Goal: Information Seeking & Learning: Learn about a topic

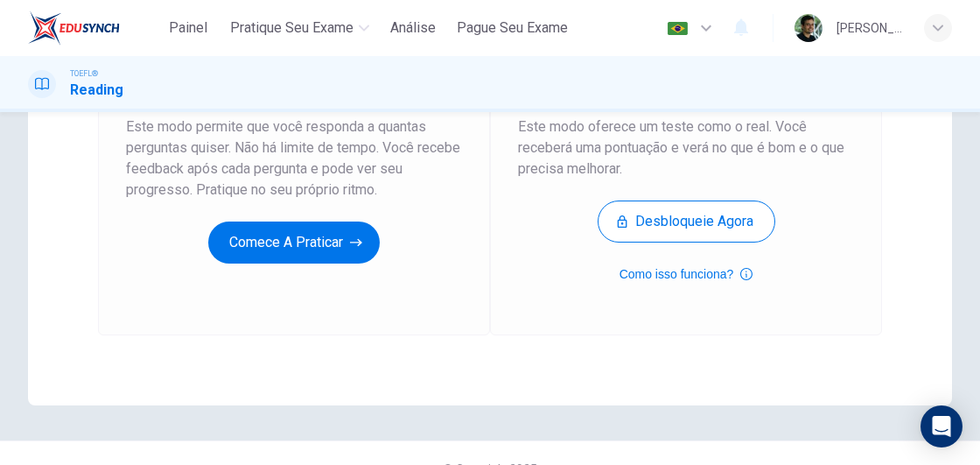
scroll to position [262, 0]
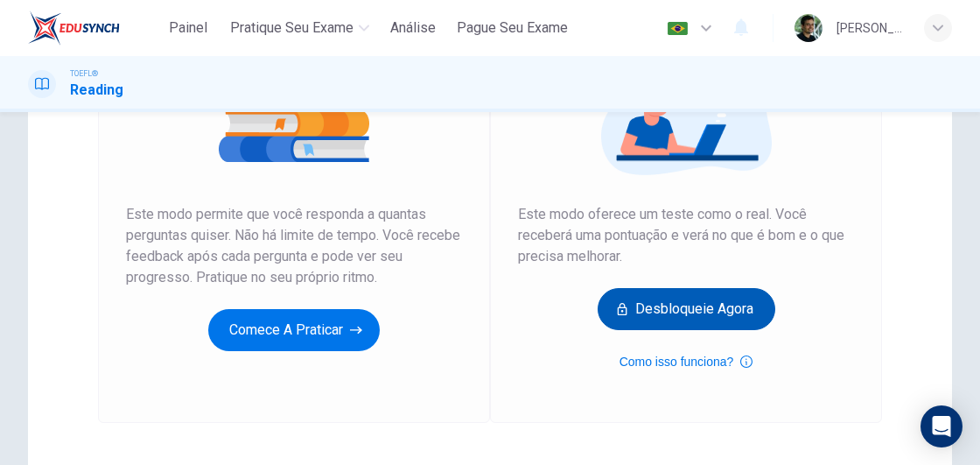
click at [686, 313] on button "Desbloqueie agora" at bounding box center [687, 309] width 178 height 42
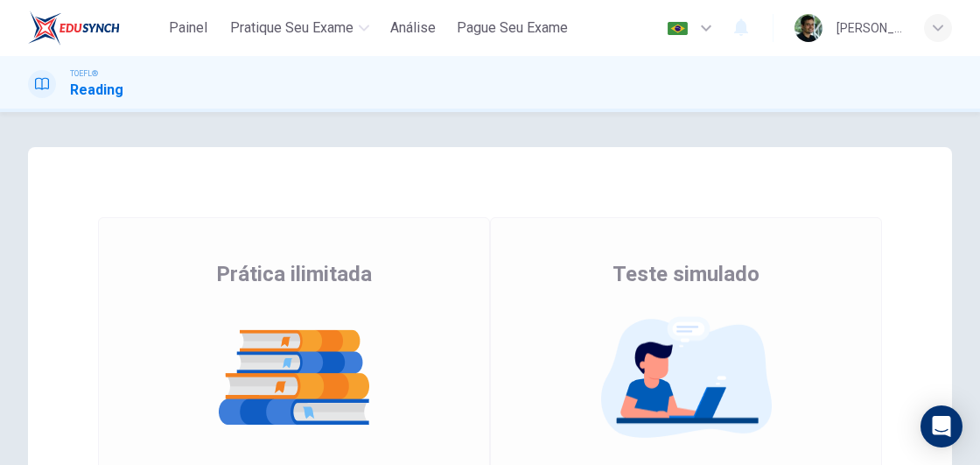
scroll to position [262, 0]
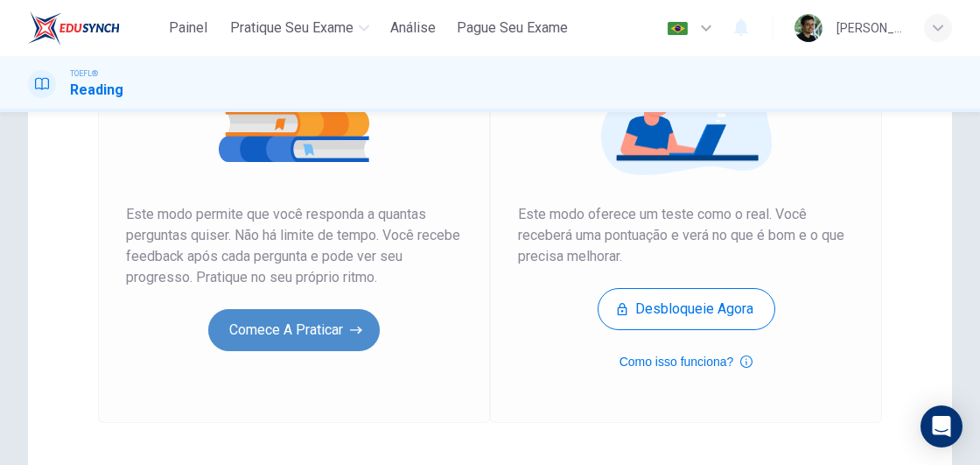
click at [261, 335] on button "Comece a praticar" at bounding box center [293, 330] width 171 height 42
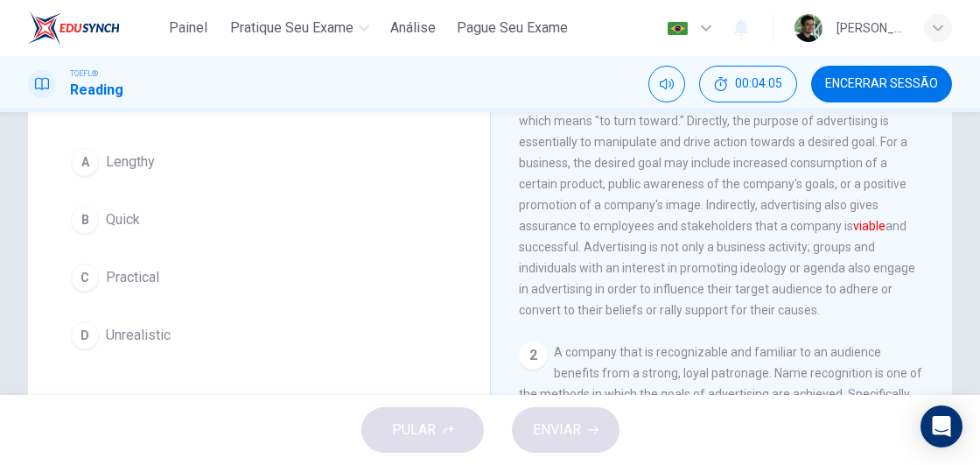
scroll to position [122, 0]
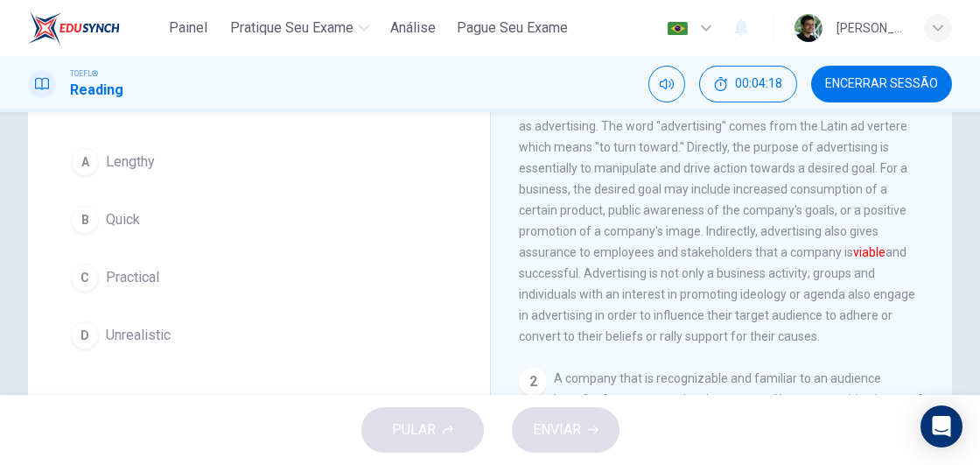
click at [883, 67] on button "Encerrar Sessão" at bounding box center [881, 84] width 141 height 37
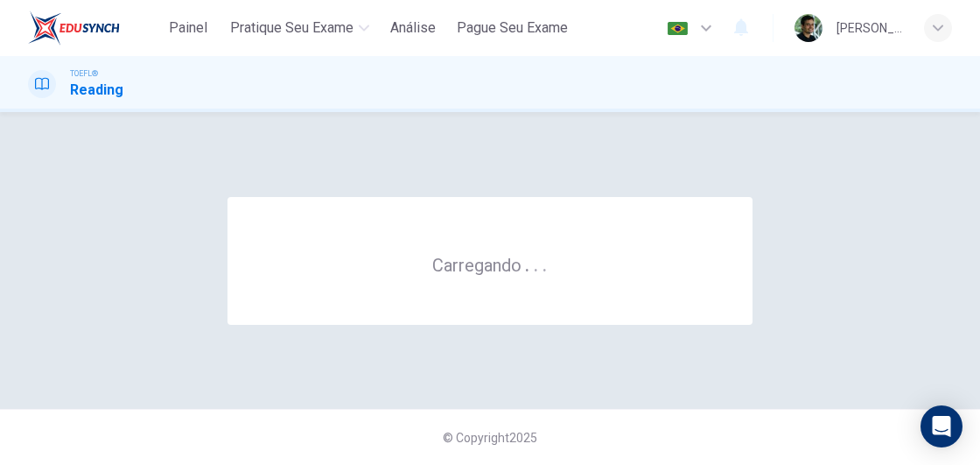
scroll to position [0, 0]
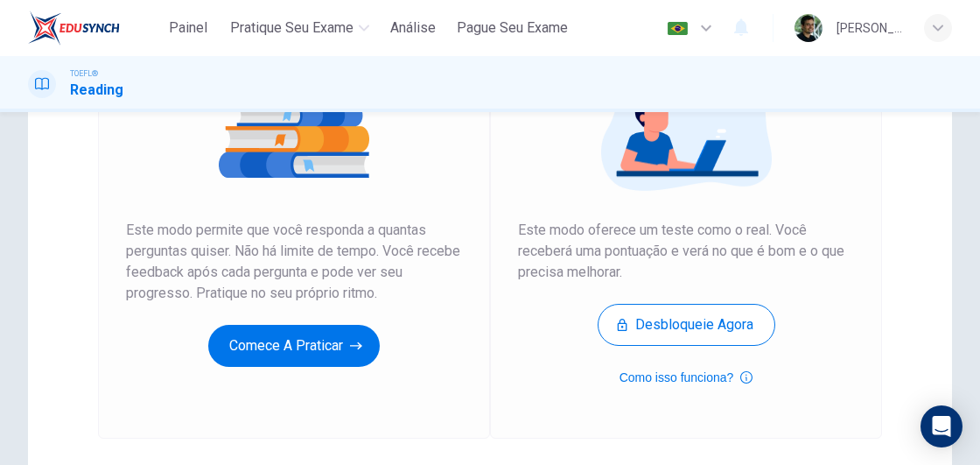
scroll to position [262, 0]
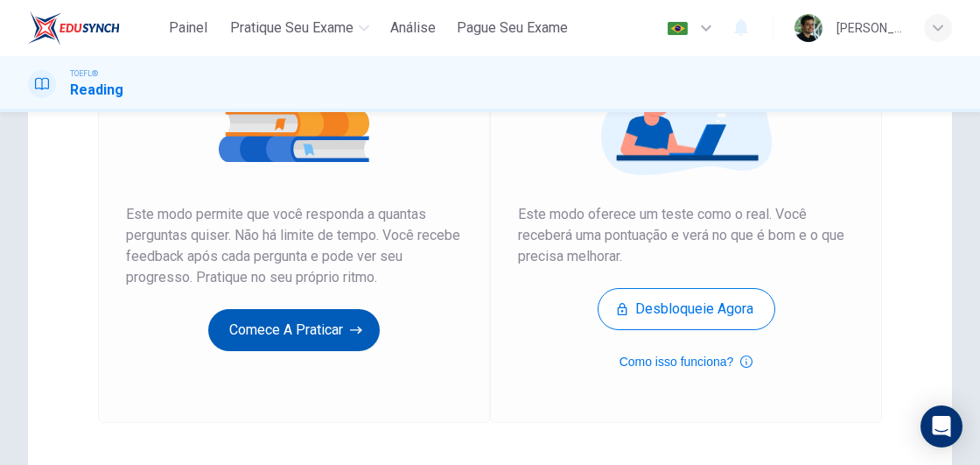
click at [308, 326] on button "Comece a praticar" at bounding box center [293, 330] width 171 height 42
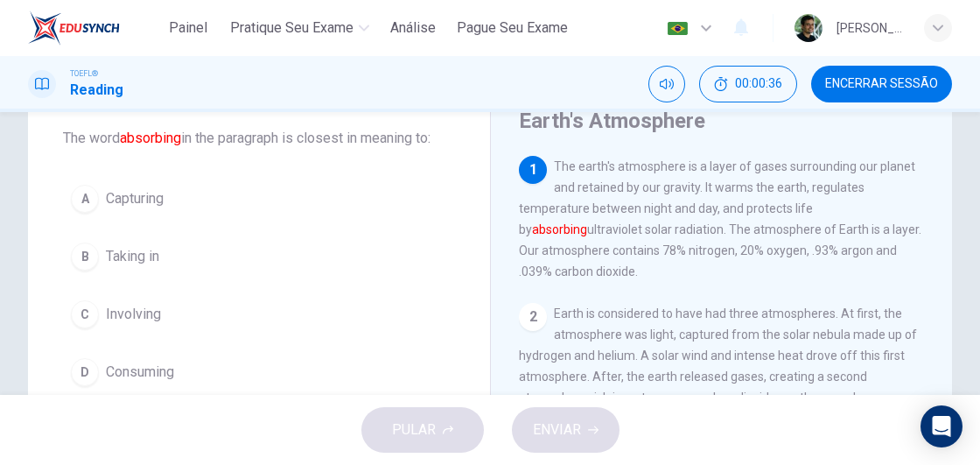
scroll to position [108, 0]
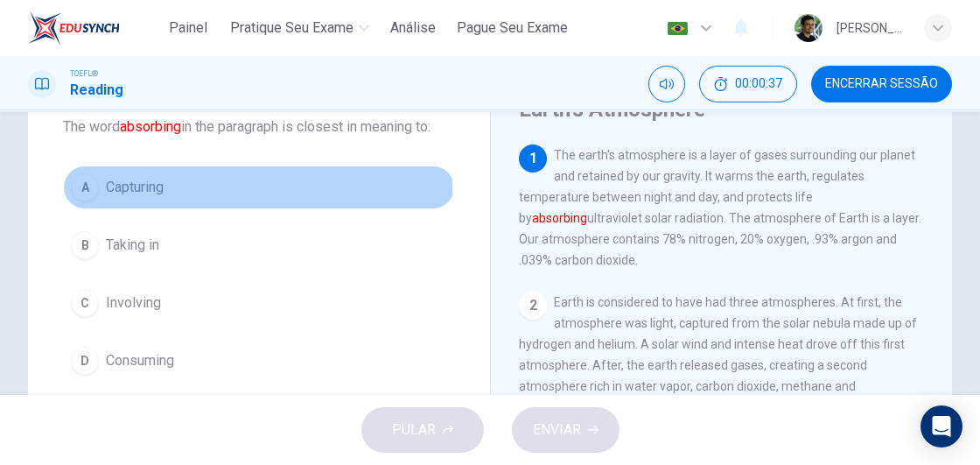
click at [128, 190] on span "Capturing" at bounding box center [135, 187] width 58 height 21
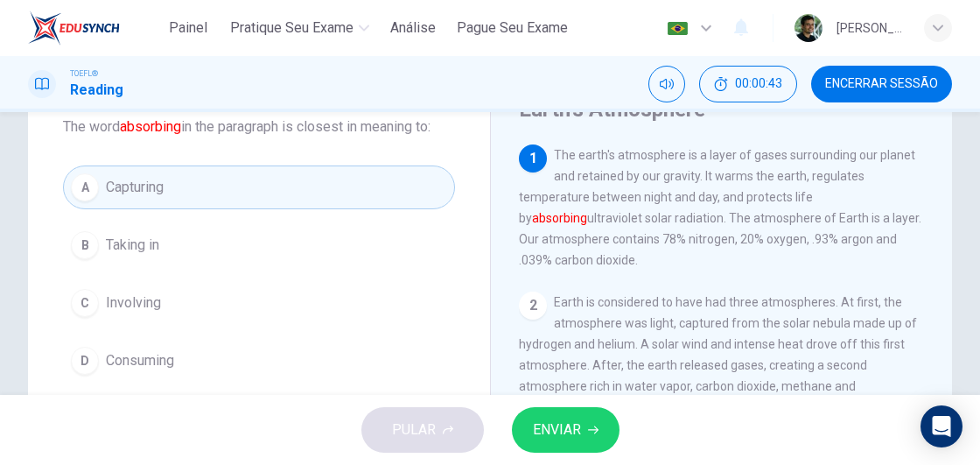
click at [567, 429] on span "ENVIAR" at bounding box center [557, 429] width 48 height 24
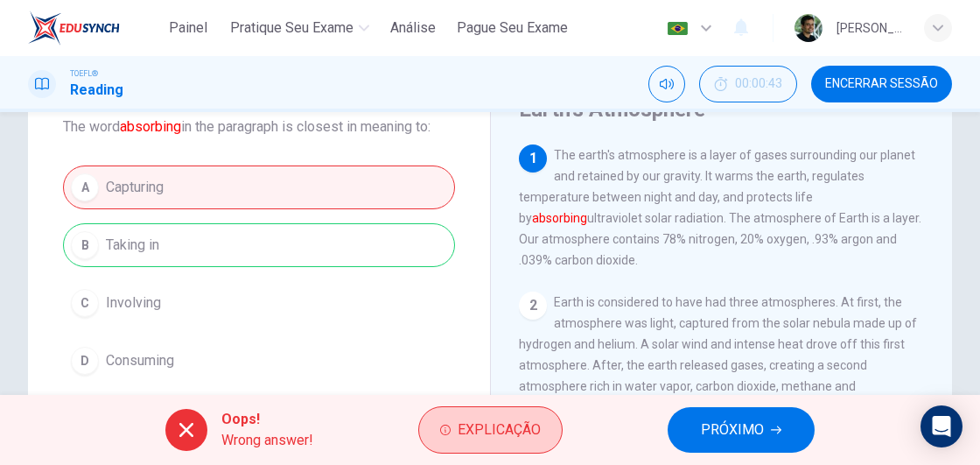
click at [515, 418] on span "Explicação" at bounding box center [499, 429] width 83 height 24
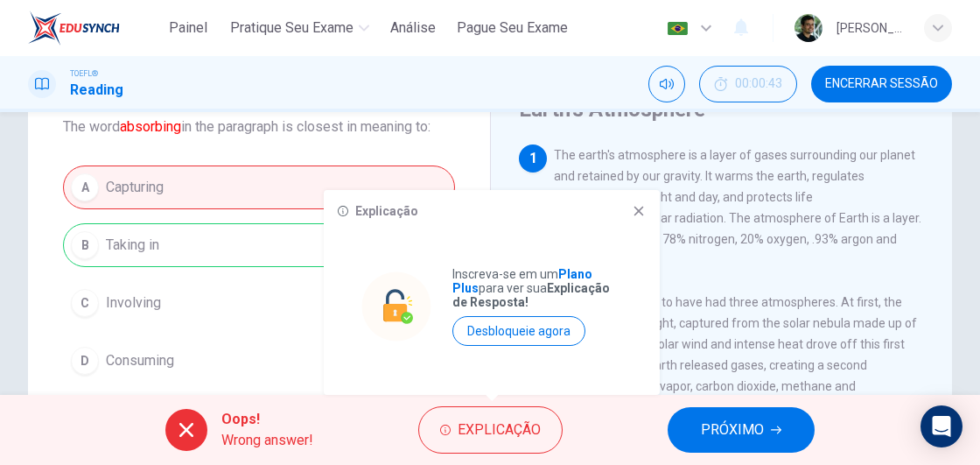
scroll to position [283, 0]
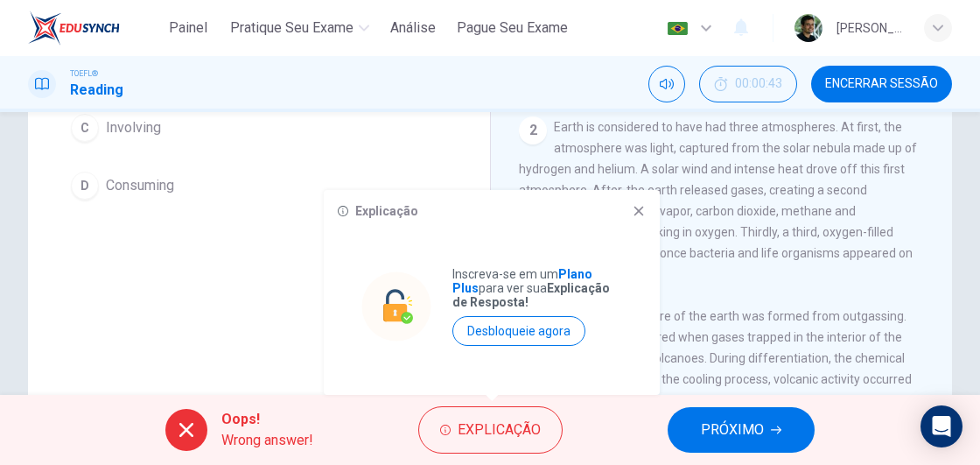
click at [746, 437] on span "PRÓXIMO" at bounding box center [732, 429] width 63 height 24
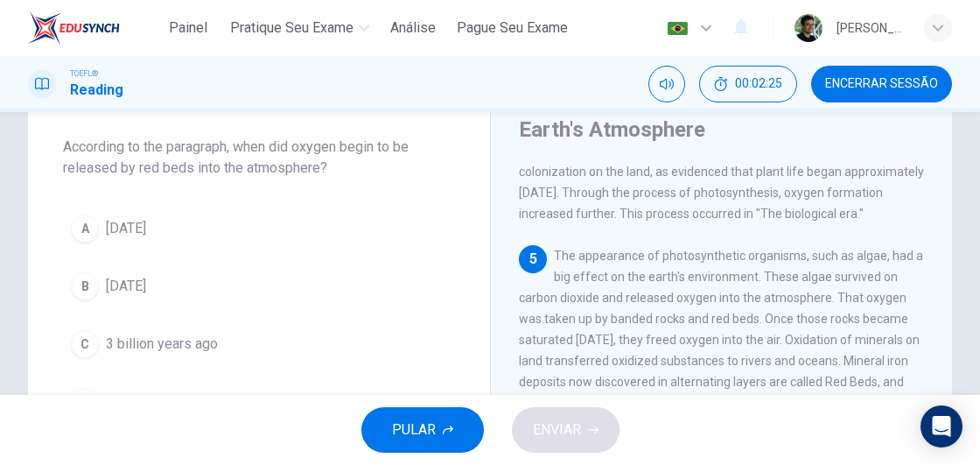
scroll to position [700, 0]
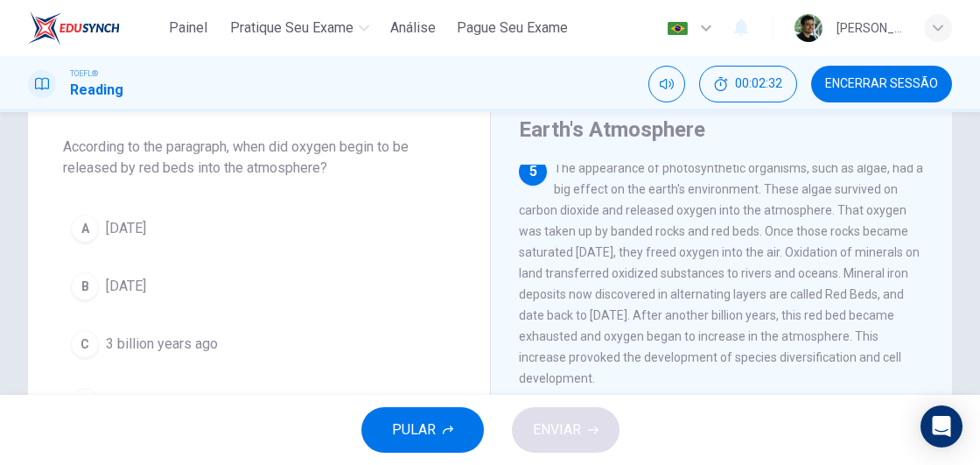
drag, startPoint x: 752, startPoint y: 250, endPoint x: 657, endPoint y: 249, distance: 94.5
click at [658, 249] on span "The appearance of photosynthetic organisms, such as algae, had a big effect on …" at bounding box center [721, 273] width 404 height 224
drag, startPoint x: 621, startPoint y: 253, endPoint x: 721, endPoint y: 256, distance: 99.8
click at [721, 256] on span "The appearance of photosynthetic organisms, such as algae, had a big effect on …" at bounding box center [721, 273] width 404 height 224
drag, startPoint x: 514, startPoint y: 312, endPoint x: 562, endPoint y: 330, distance: 50.4
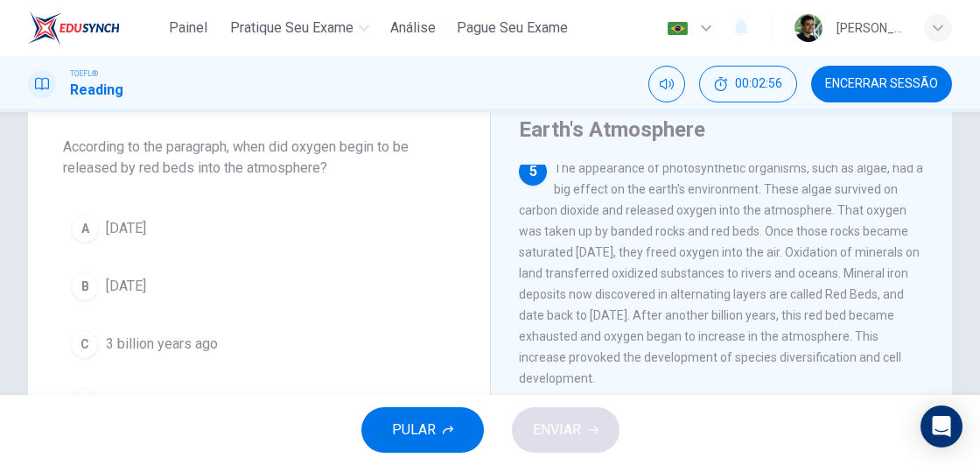
click at [562, 330] on span "The appearance of photosynthetic organisms, such as algae, had a big effect on …" at bounding box center [721, 273] width 404 height 224
click at [146, 232] on span "[DATE]" at bounding box center [126, 228] width 40 height 21
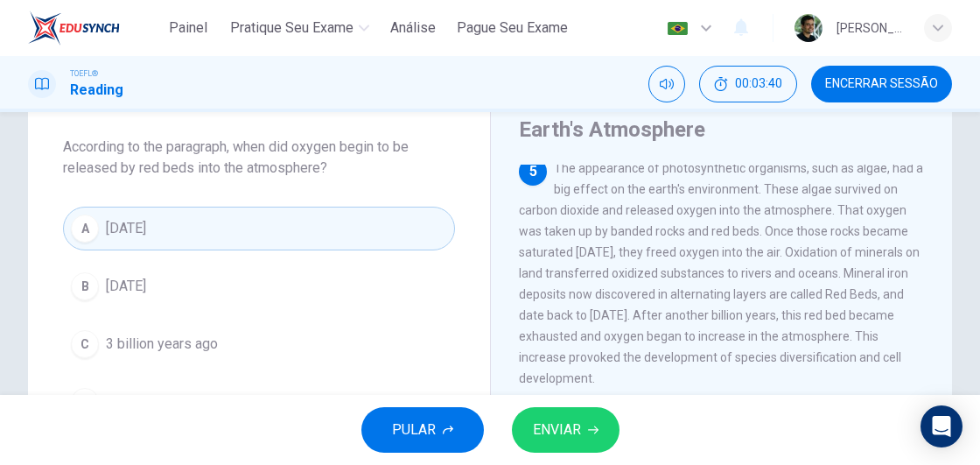
scroll to position [175, 0]
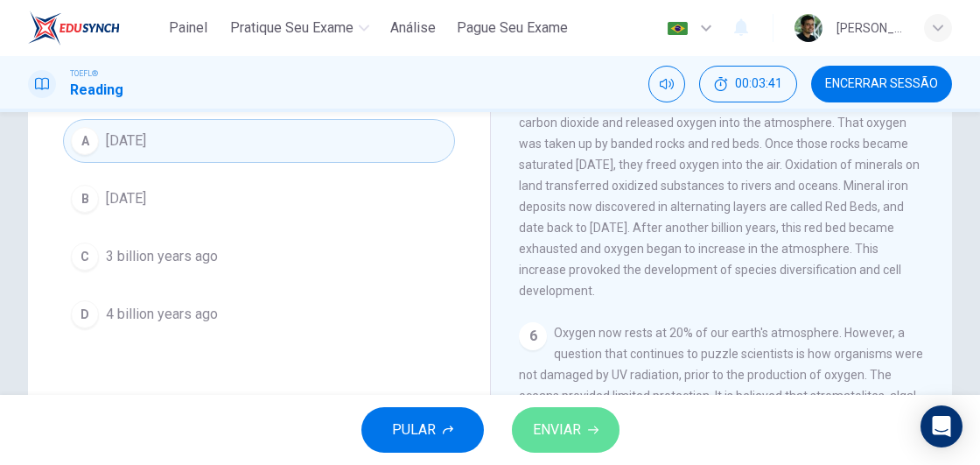
click at [559, 416] on button "ENVIAR" at bounding box center [566, 429] width 108 height 45
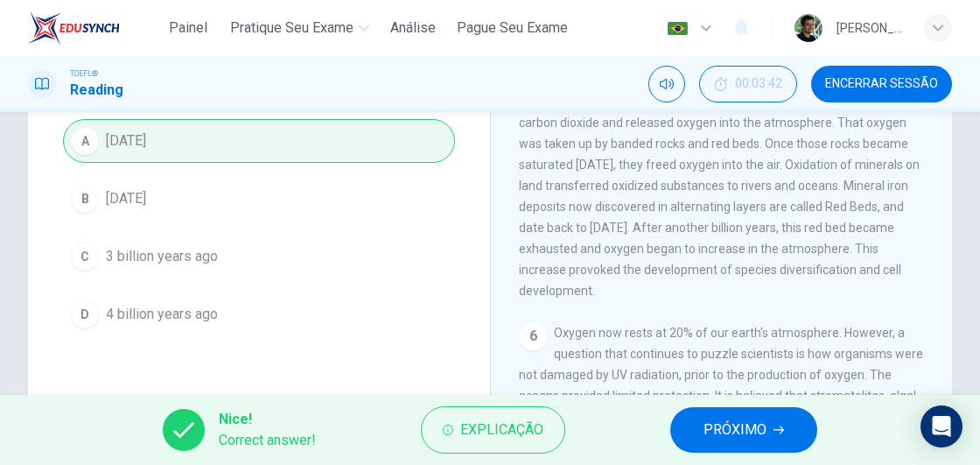
click at [741, 420] on span "PRÓXIMO" at bounding box center [734, 429] width 63 height 24
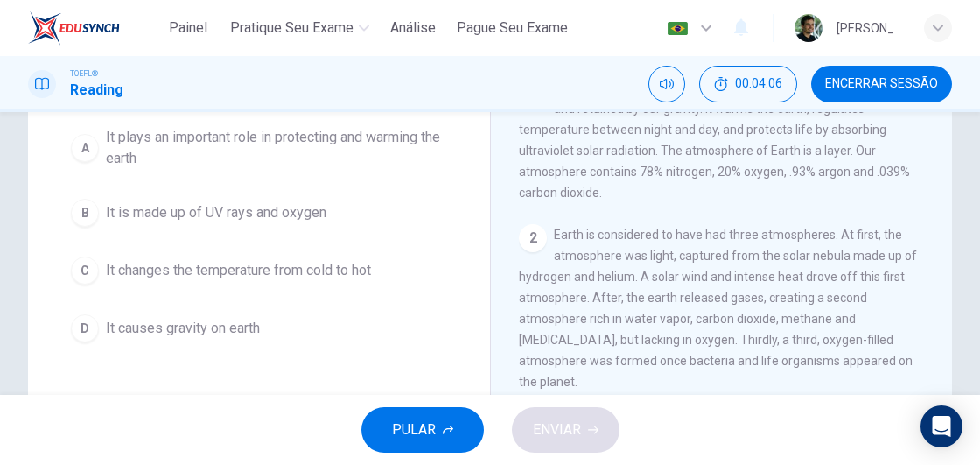
click at [346, 134] on span "It plays an important role in protecting and warming the earth" at bounding box center [276, 148] width 341 height 42
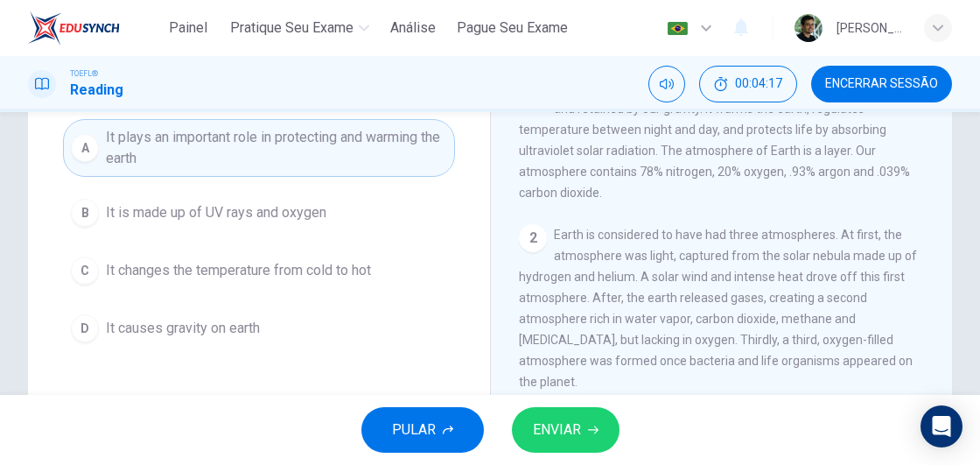
click at [586, 434] on button "ENVIAR" at bounding box center [566, 429] width 108 height 45
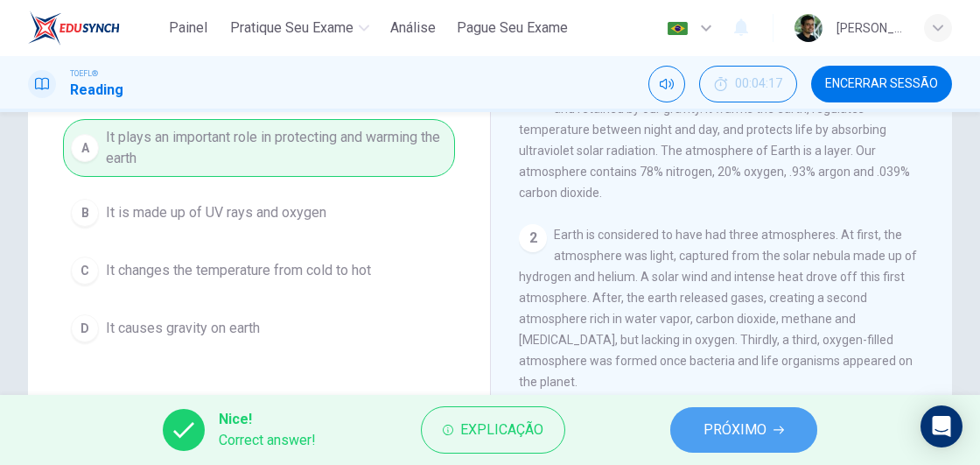
click at [743, 423] on span "PRÓXIMO" at bounding box center [734, 429] width 63 height 24
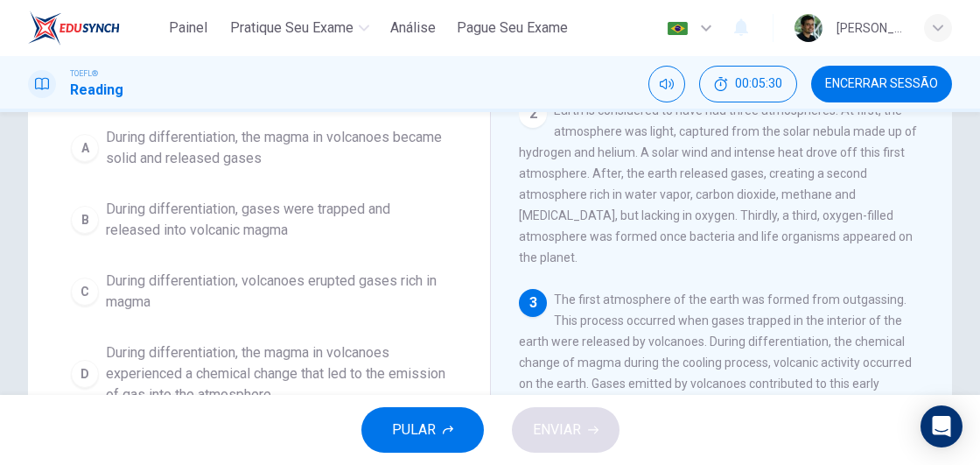
click at [248, 149] on span "During differentiation, the magma in volcanoes became solid and released gases" at bounding box center [276, 148] width 341 height 42
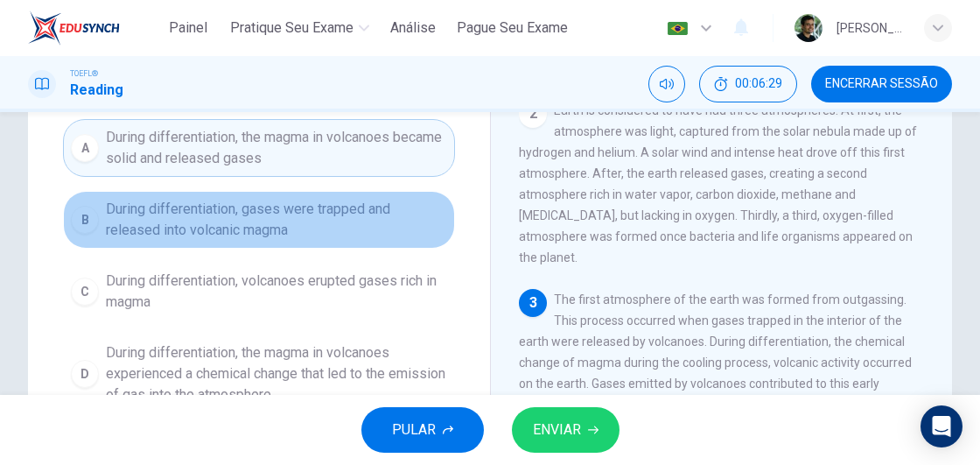
click at [279, 221] on span "During differentiation, gases were trapped and released into volcanic magma" at bounding box center [276, 220] width 341 height 42
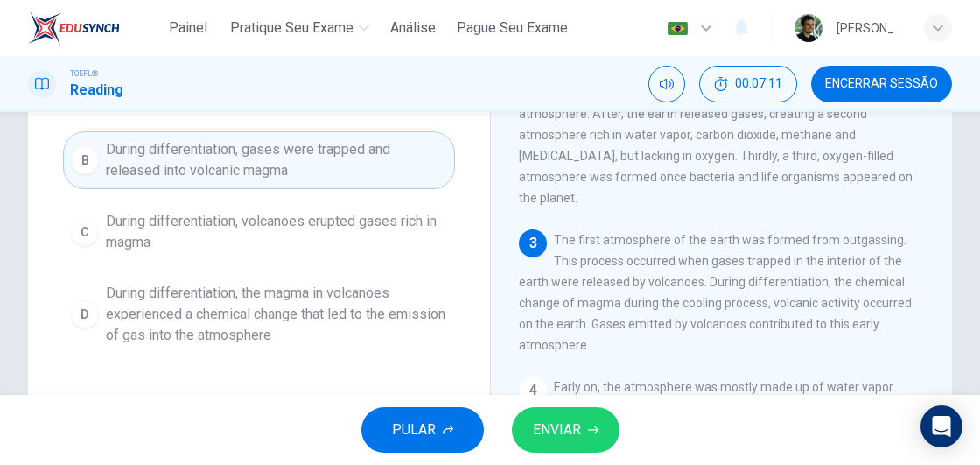
scroll to position [262, 0]
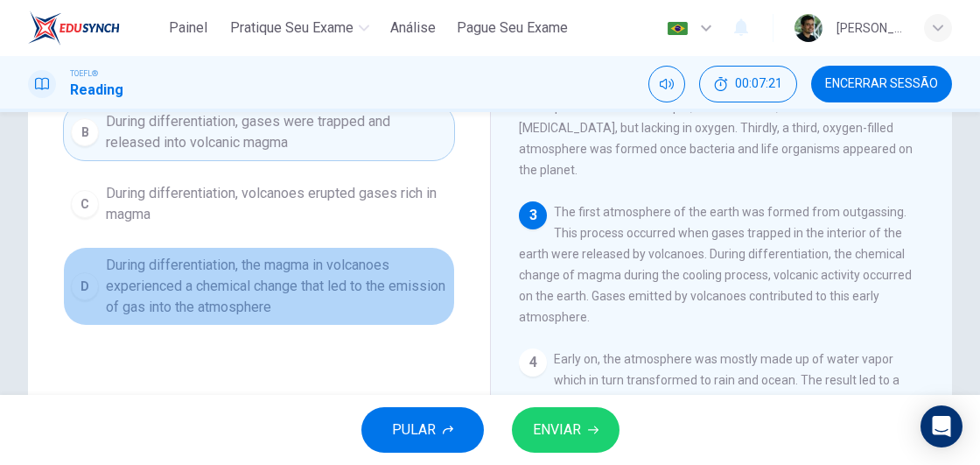
click at [185, 304] on span "During differentiation, the magma in volcanoes experienced a chemical change th…" at bounding box center [276, 286] width 341 height 63
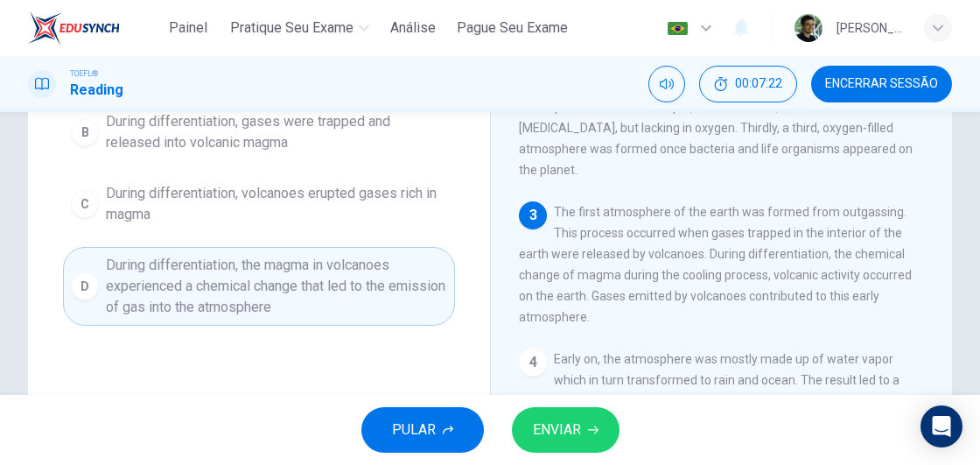
click at [586, 424] on button "ENVIAR" at bounding box center [566, 429] width 108 height 45
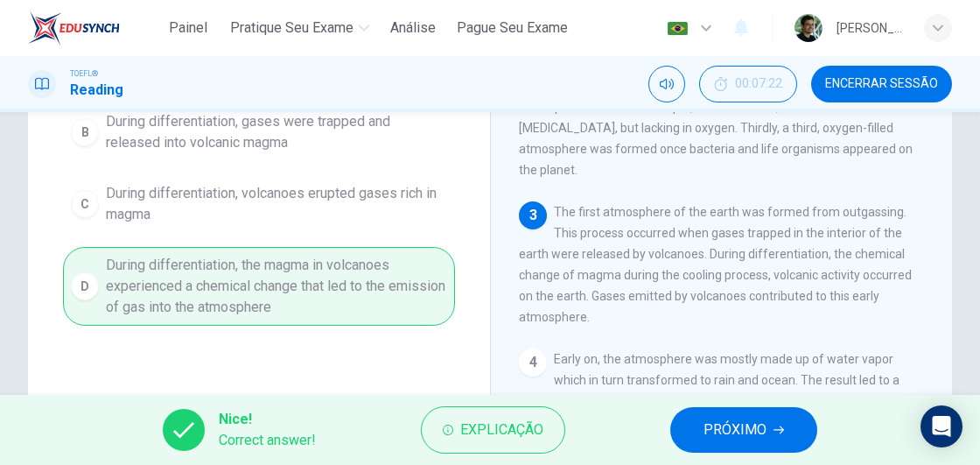
drag, startPoint x: 753, startPoint y: 426, endPoint x: 738, endPoint y: 424, distance: 15.0
click at [752, 426] on span "PRÓXIMO" at bounding box center [734, 429] width 63 height 24
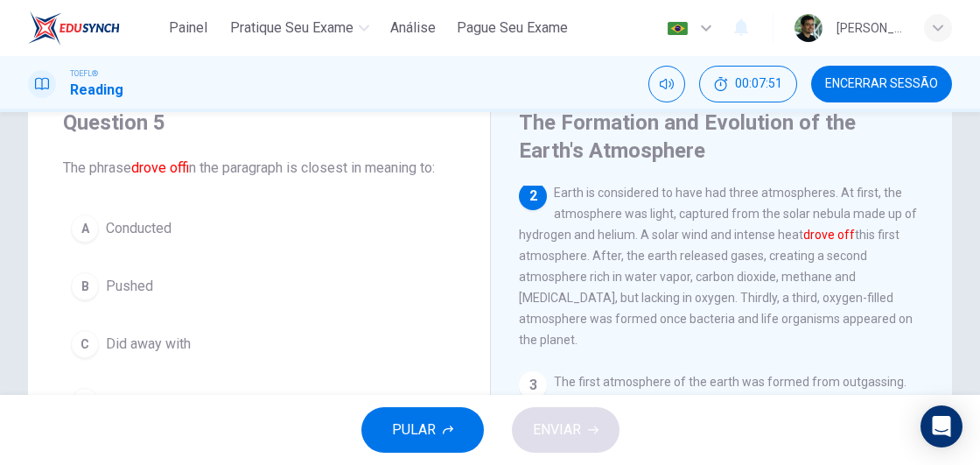
scroll to position [154, 0]
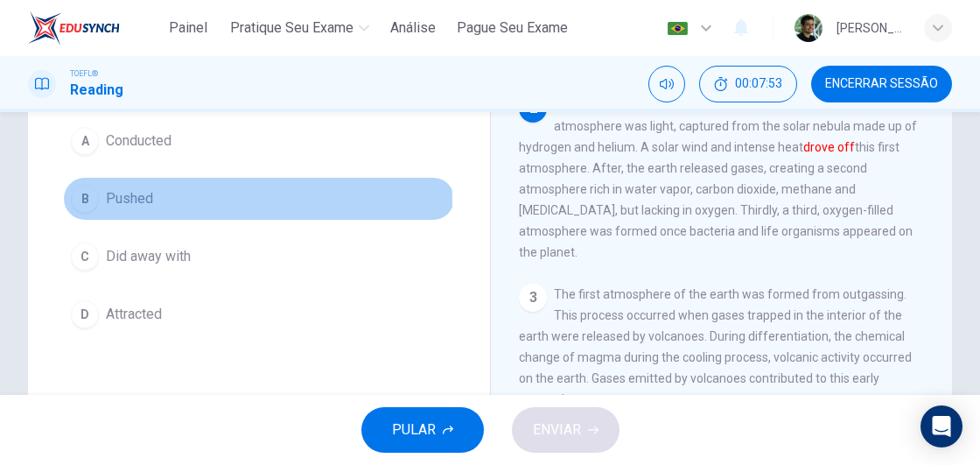
click at [138, 201] on span "Pushed" at bounding box center [129, 198] width 47 height 21
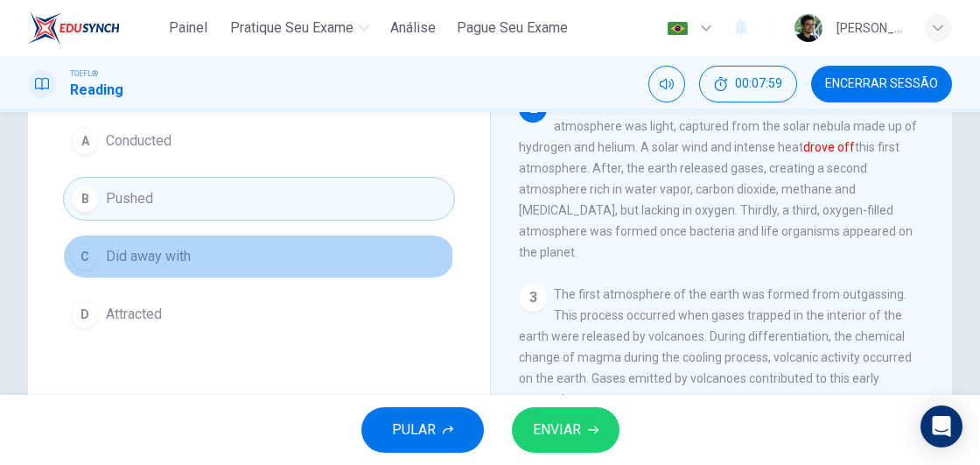
click at [191, 252] on span "Did away with" at bounding box center [148, 256] width 85 height 21
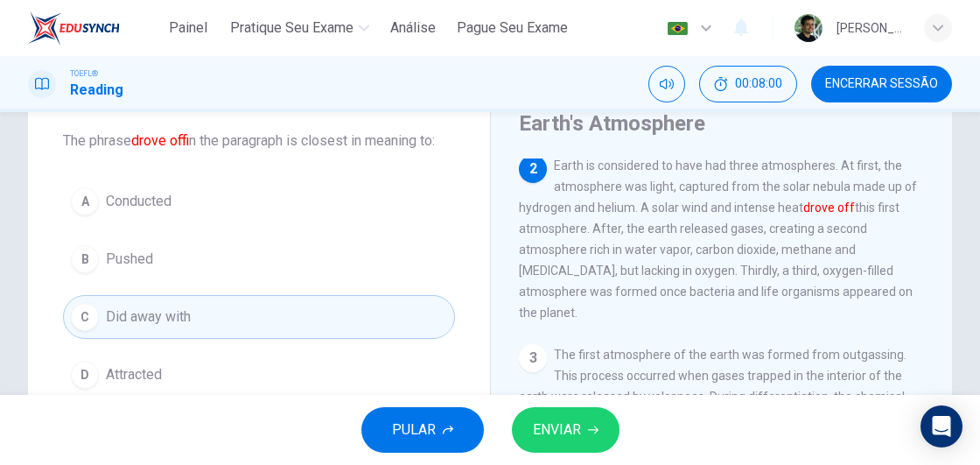
scroll to position [66, 0]
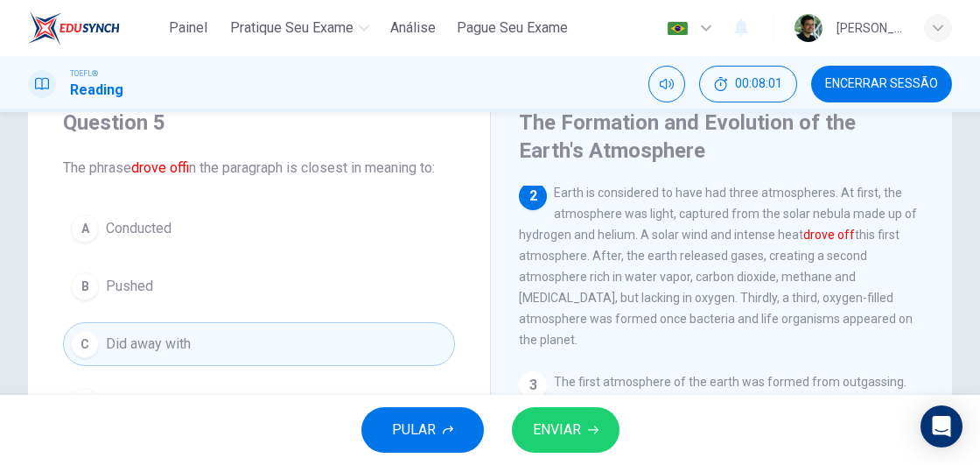
click at [583, 433] on button "ENVIAR" at bounding box center [566, 429] width 108 height 45
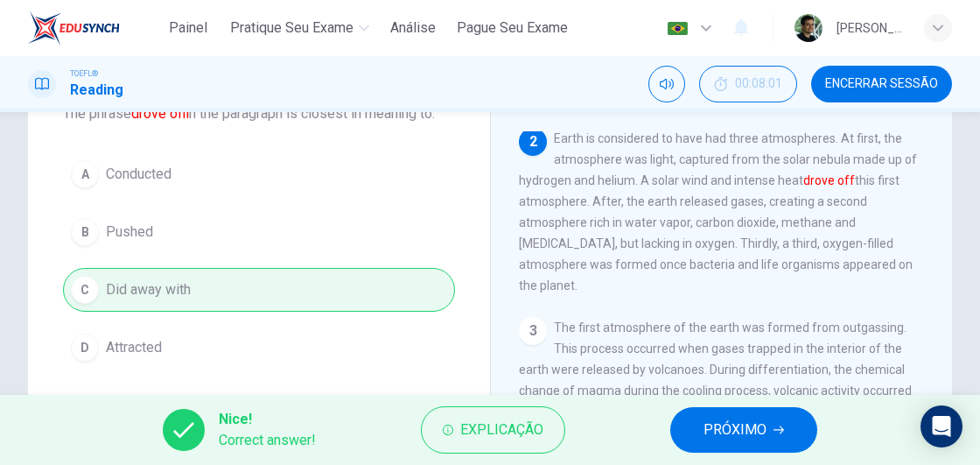
scroll to position [241, 0]
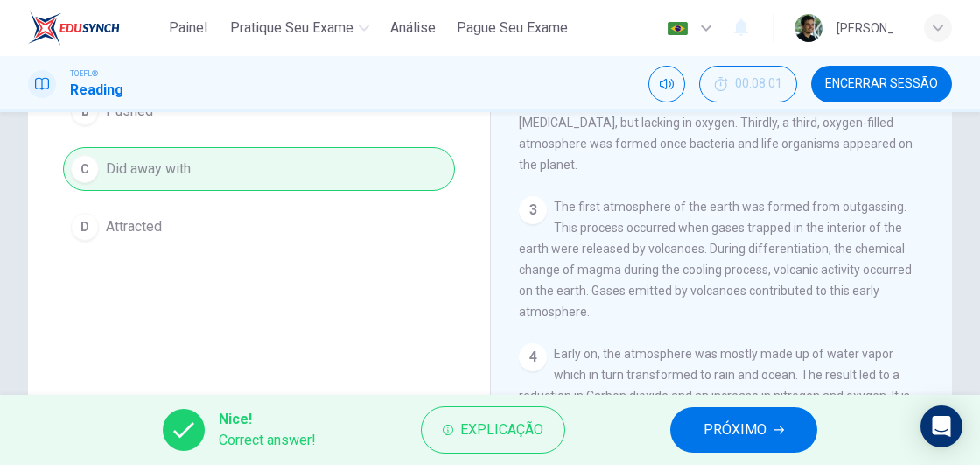
click at [746, 424] on span "PRÓXIMO" at bounding box center [734, 429] width 63 height 24
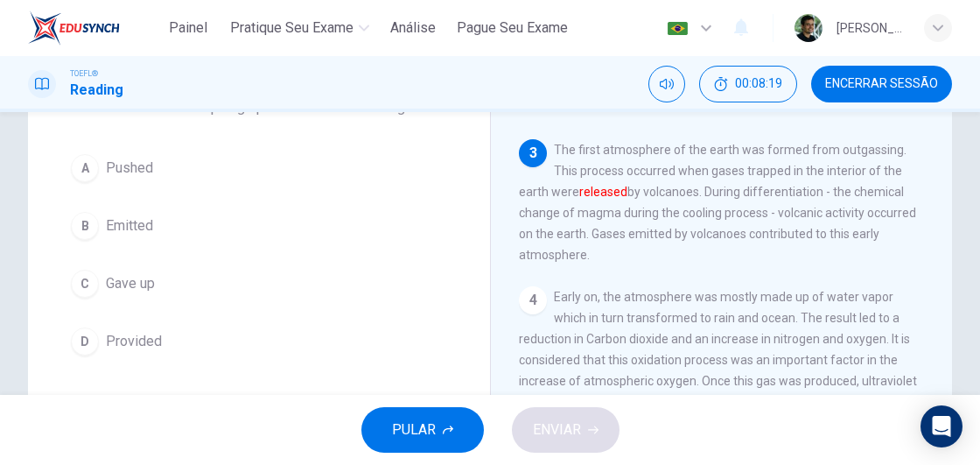
scroll to position [154, 0]
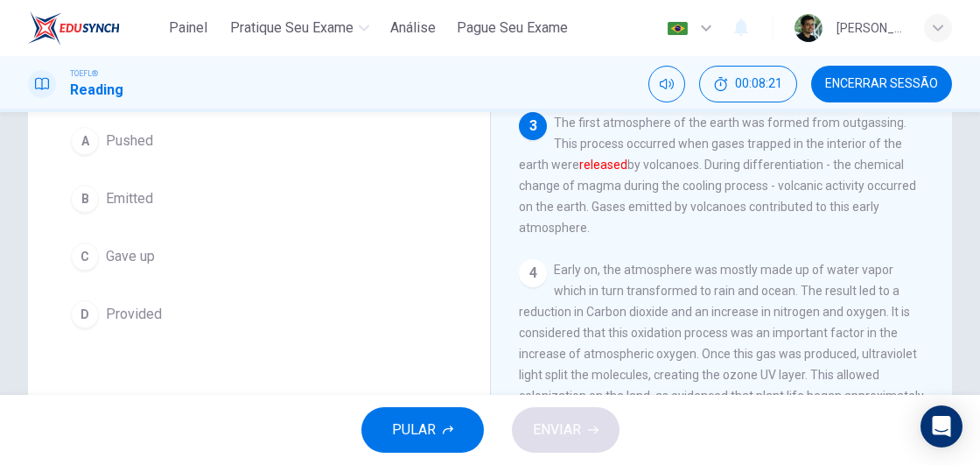
click at [110, 194] on span "Emitted" at bounding box center [129, 198] width 47 height 21
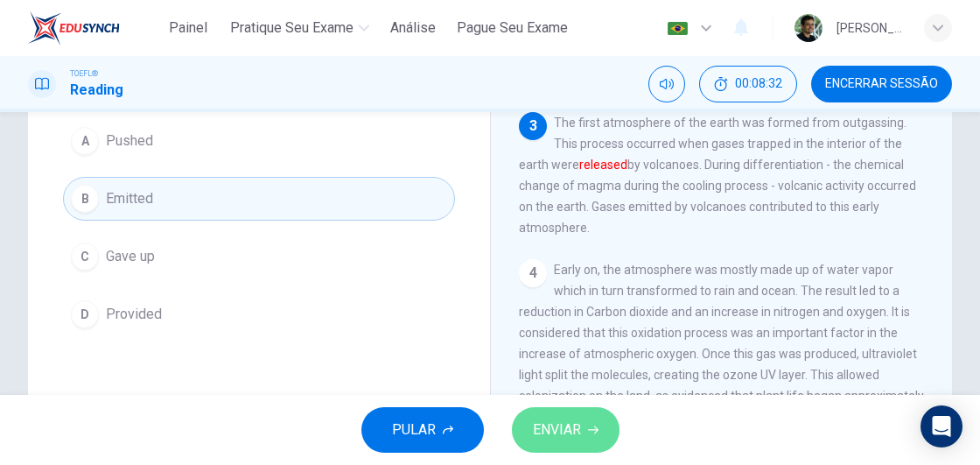
click at [577, 436] on span "ENVIAR" at bounding box center [557, 429] width 48 height 24
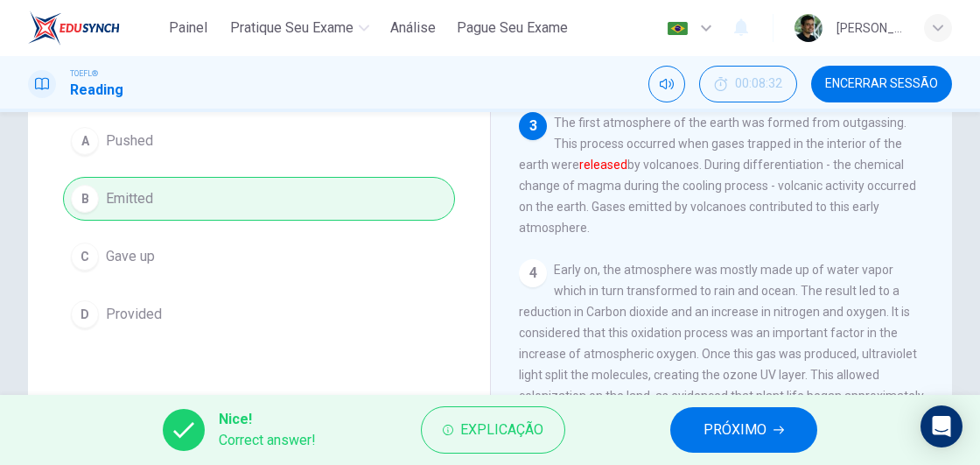
click at [691, 427] on button "PRÓXIMO" at bounding box center [743, 429] width 147 height 45
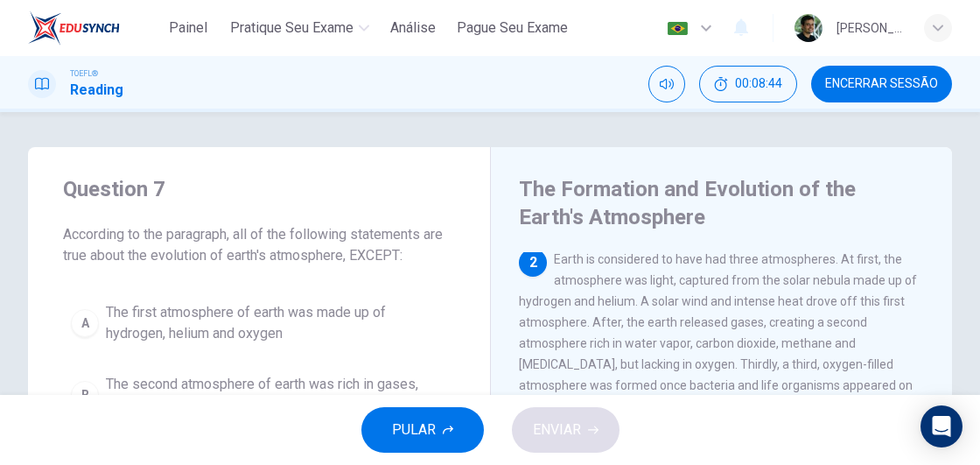
scroll to position [87, 0]
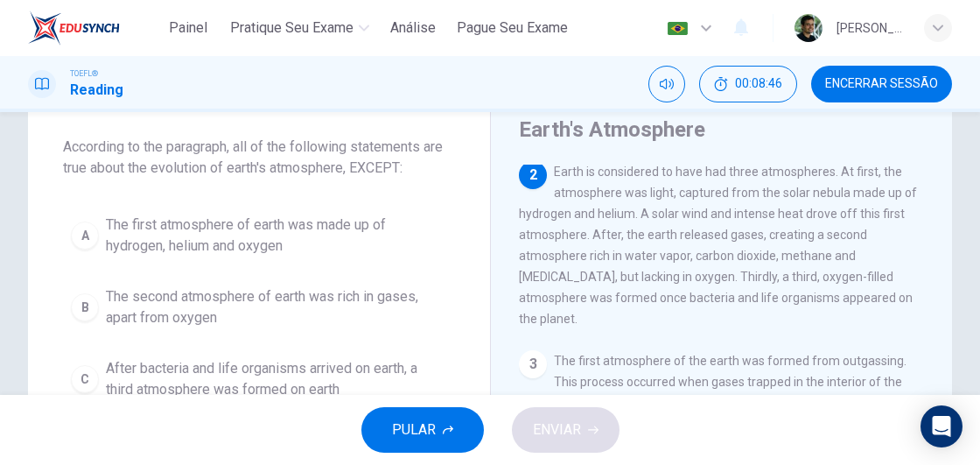
click at [259, 226] on span "The first atmosphere of earth was made up of hydrogen, helium and oxygen" at bounding box center [276, 235] width 341 height 42
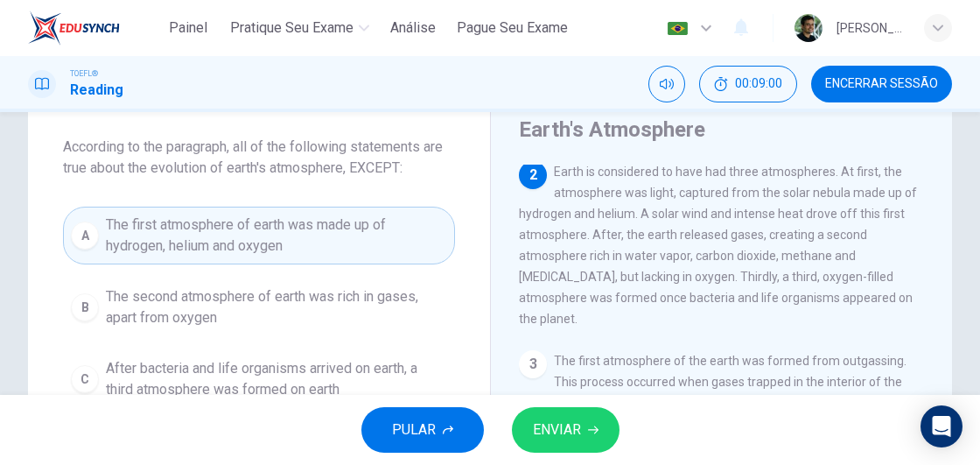
scroll to position [175, 0]
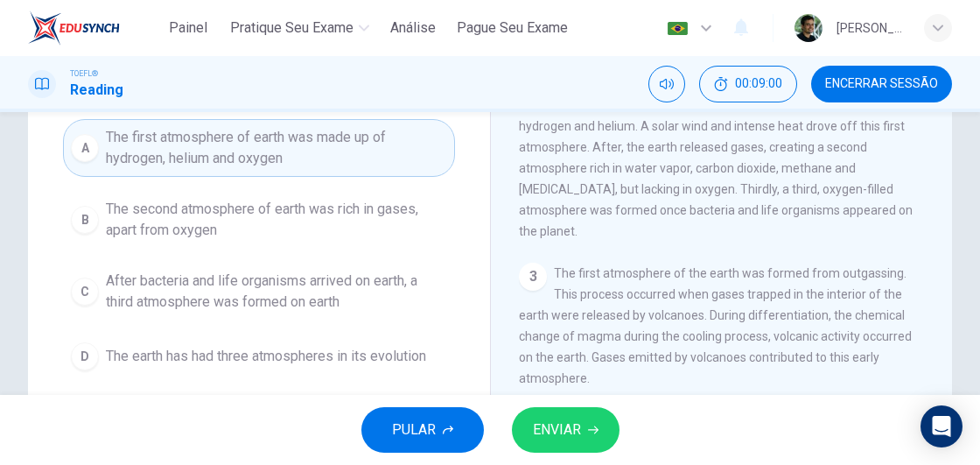
click at [582, 431] on button "ENVIAR" at bounding box center [566, 429] width 108 height 45
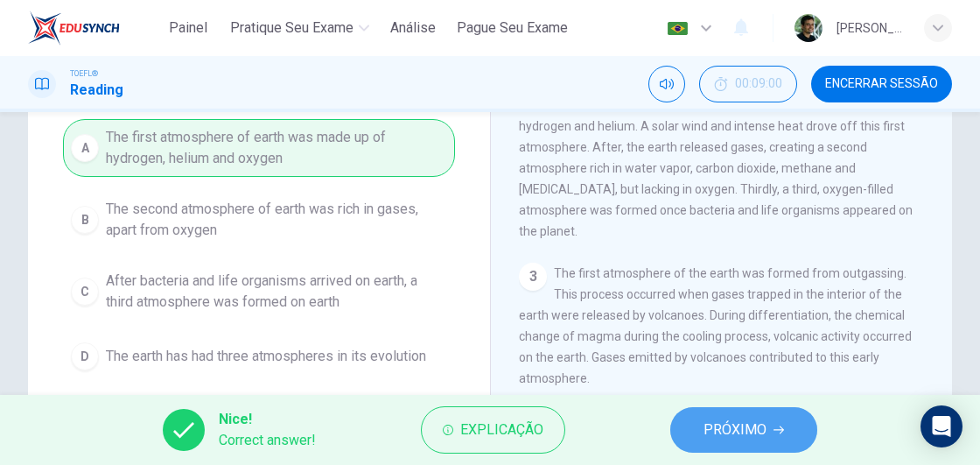
drag, startPoint x: 756, startPoint y: 429, endPoint x: 739, endPoint y: 426, distance: 16.8
click at [756, 428] on span "PRÓXIMO" at bounding box center [734, 429] width 63 height 24
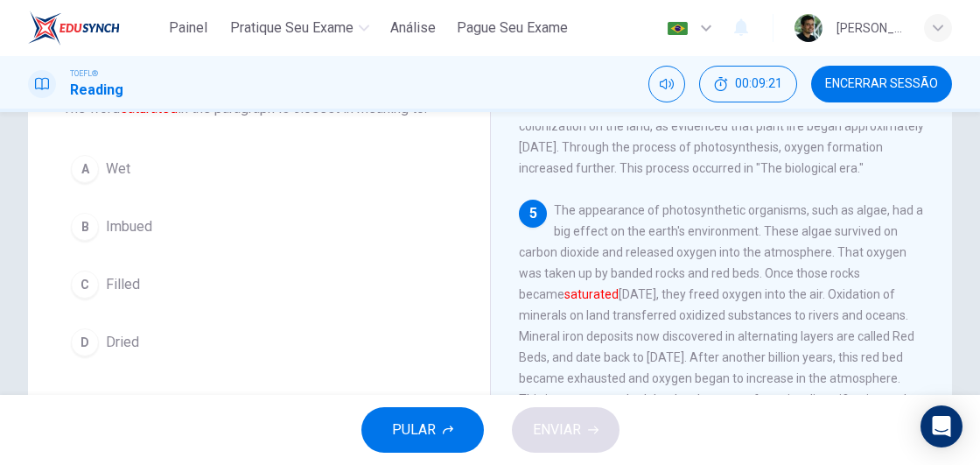
scroll to position [154, 0]
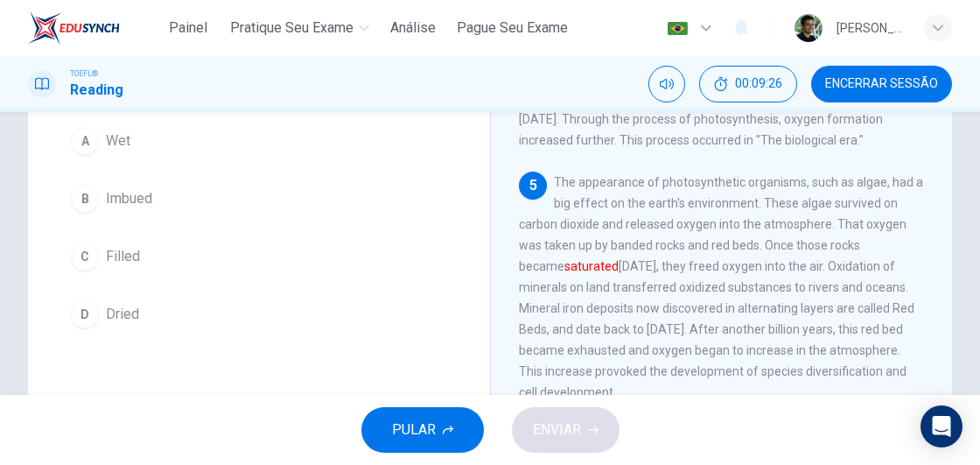
click at [124, 195] on span "Imbued" at bounding box center [129, 198] width 46 height 21
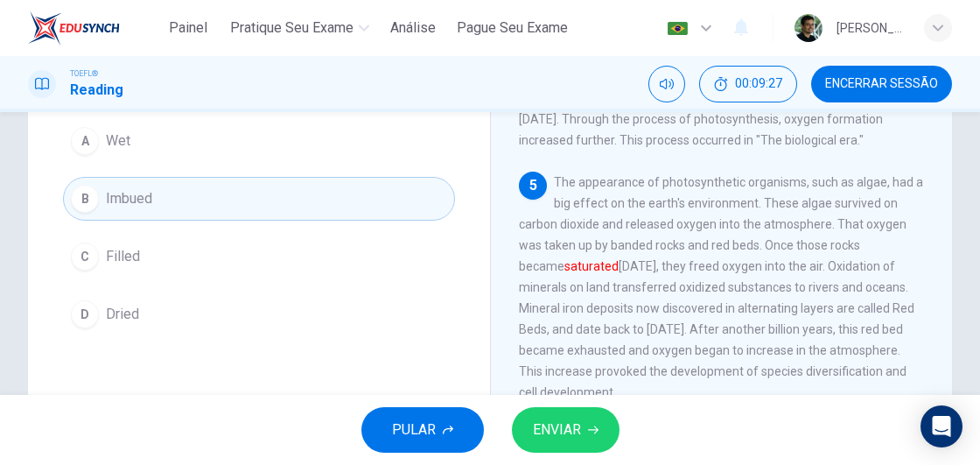
click at [570, 429] on span "ENVIAR" at bounding box center [557, 429] width 48 height 24
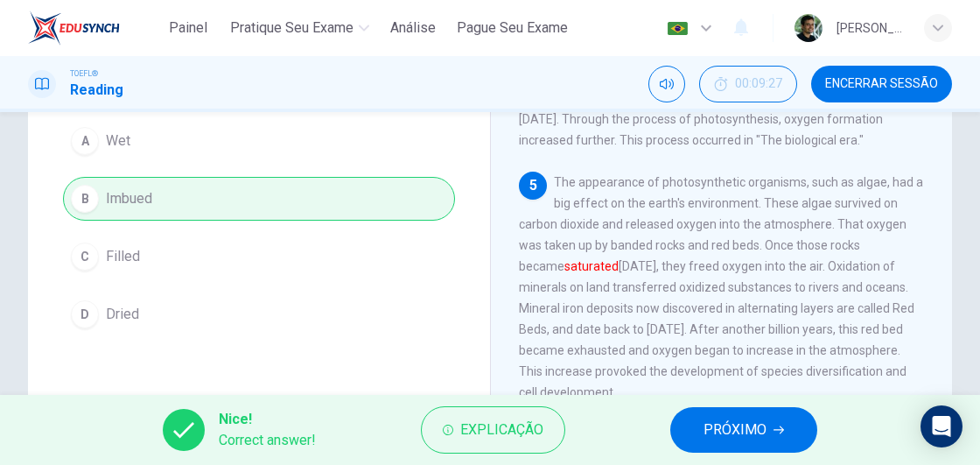
click at [728, 431] on span "PRÓXIMO" at bounding box center [734, 429] width 63 height 24
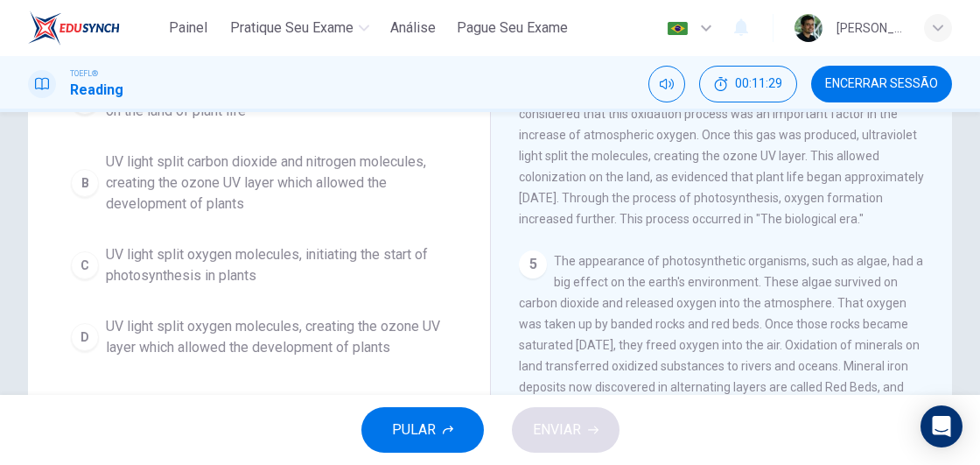
scroll to position [262, 0]
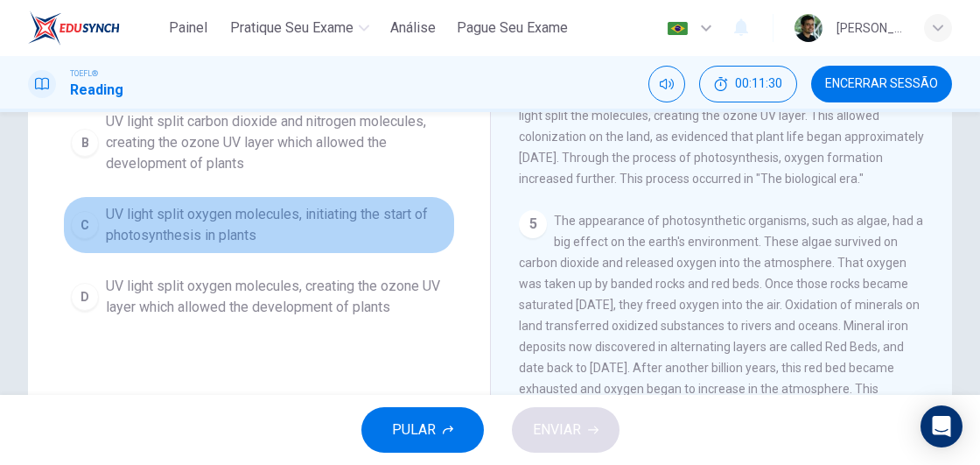
click at [291, 215] on span "UV light split oxygen molecules, initiating the start of photosynthesis in plan…" at bounding box center [276, 225] width 341 height 42
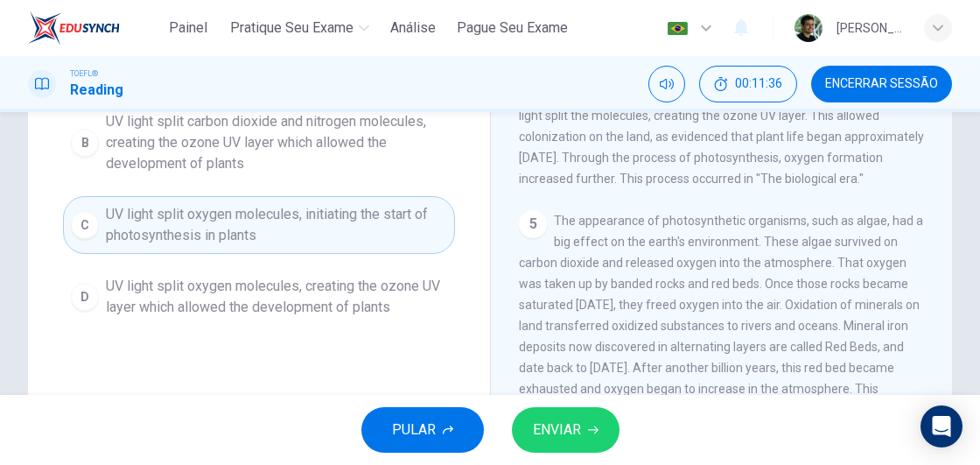
click at [271, 296] on span "UV light split oxygen molecules, creating the ozone UV layer which allowed the …" at bounding box center [276, 297] width 341 height 42
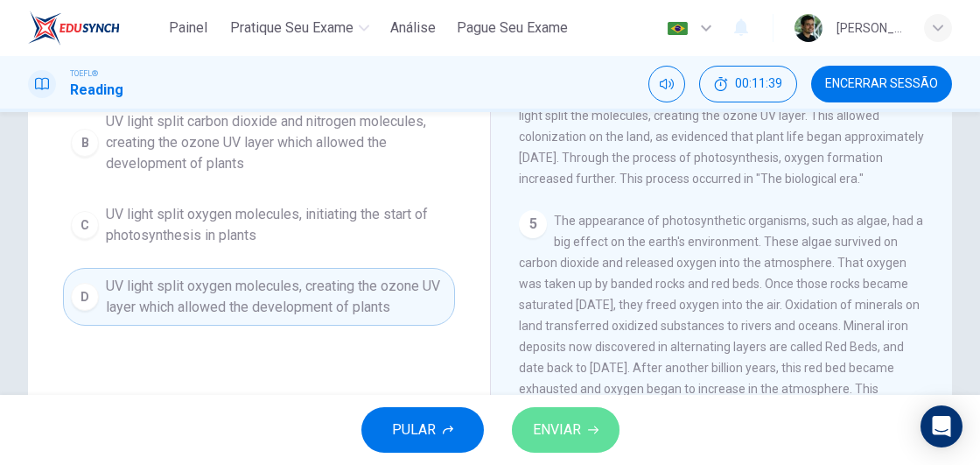
click at [577, 430] on span "ENVIAR" at bounding box center [557, 429] width 48 height 24
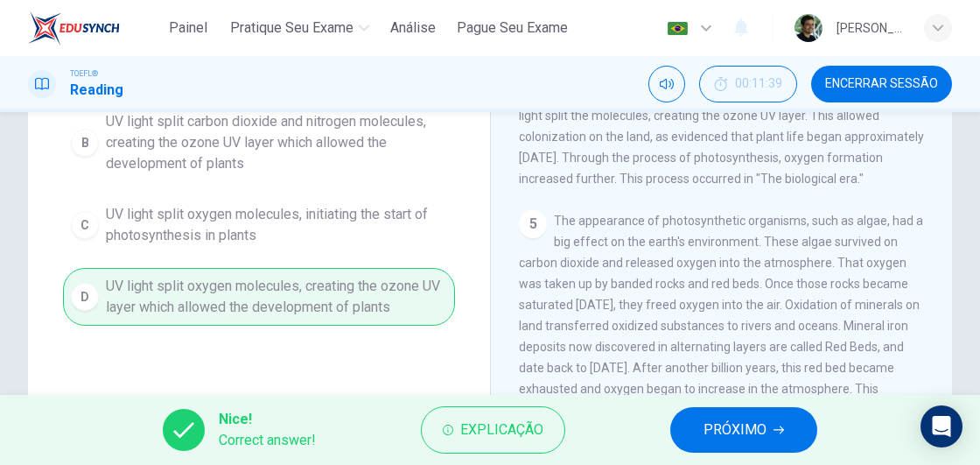
click at [755, 437] on span "PRÓXIMO" at bounding box center [734, 429] width 63 height 24
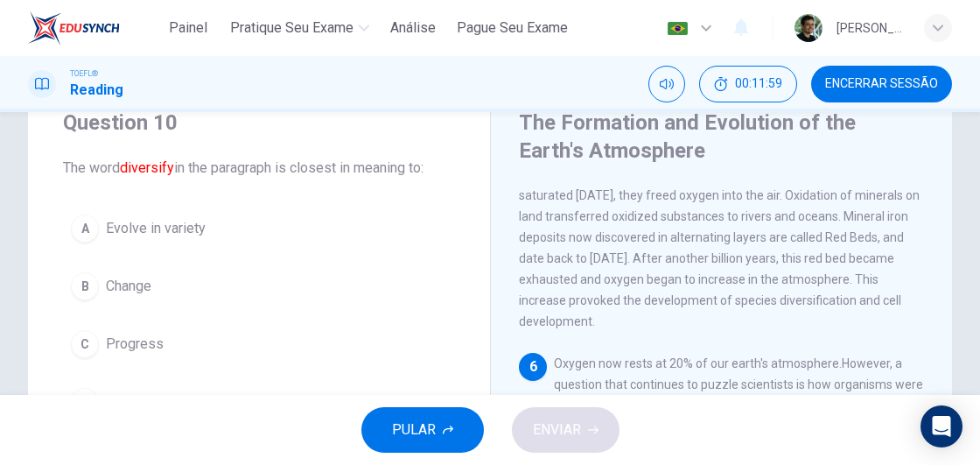
scroll to position [154, 0]
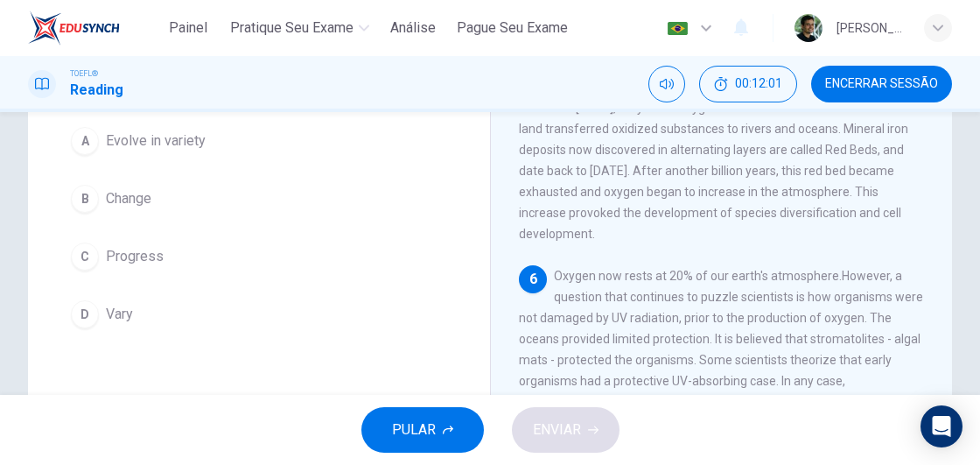
click at [172, 143] on span "Evolve in variety" at bounding box center [156, 140] width 100 height 21
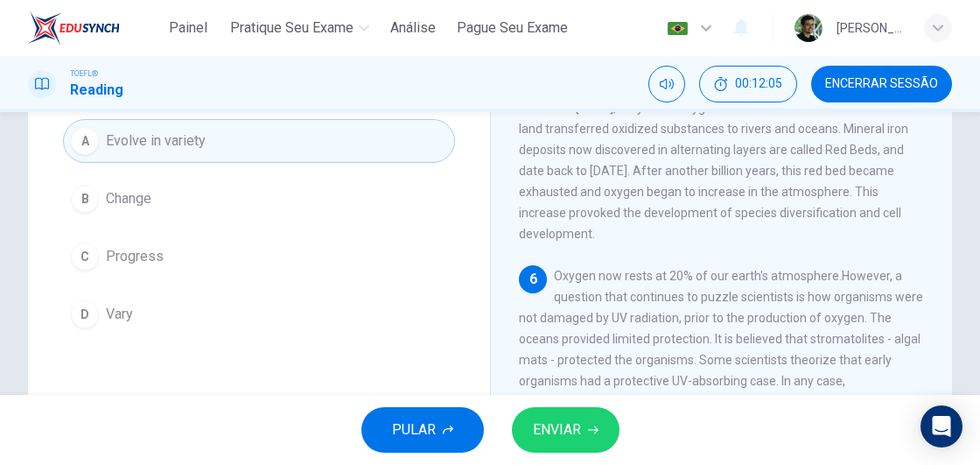
click at [584, 431] on button "ENVIAR" at bounding box center [566, 429] width 108 height 45
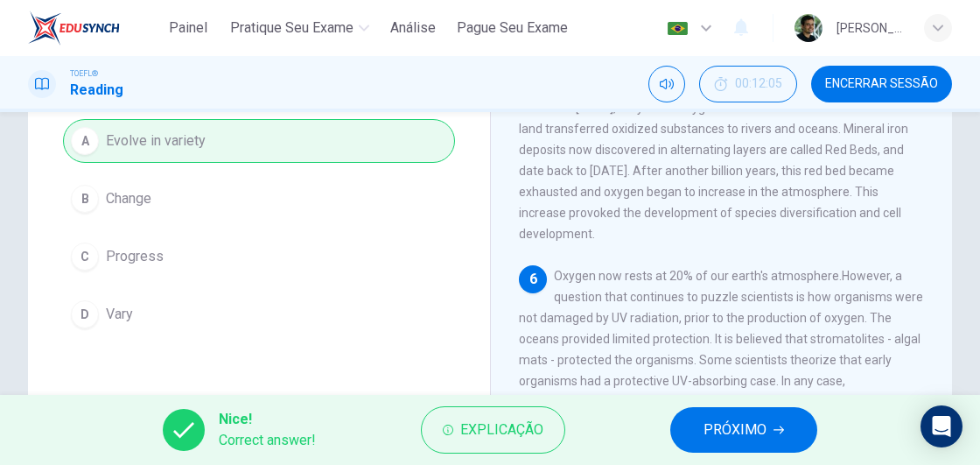
click at [747, 435] on span "PRÓXIMO" at bounding box center [734, 429] width 63 height 24
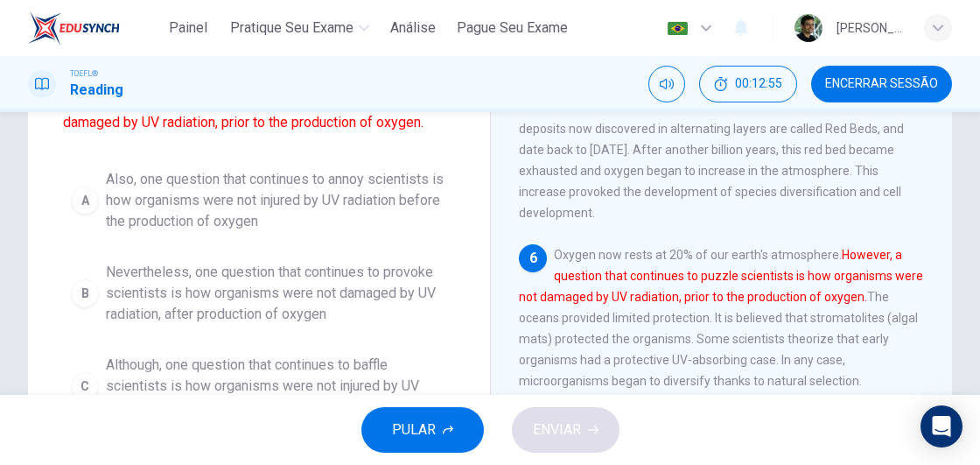
scroll to position [262, 0]
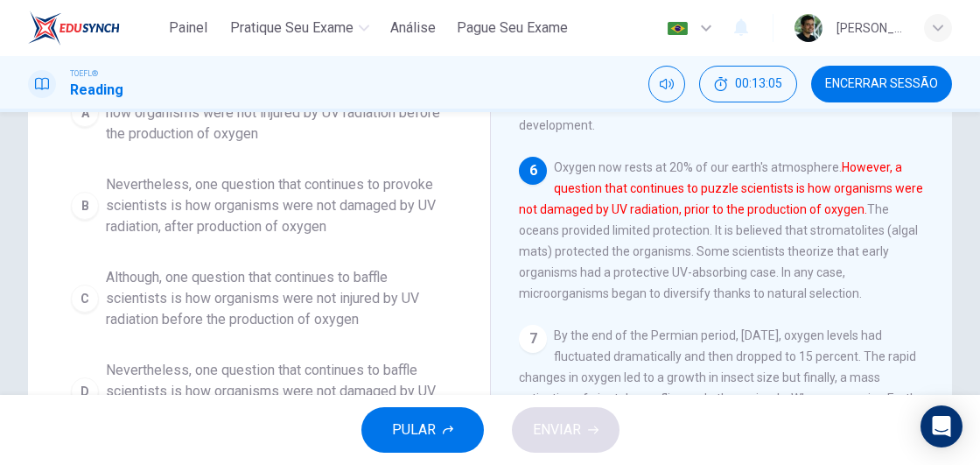
click at [129, 211] on span "Nevertheless, one question that continues to provoke scientists is how organism…" at bounding box center [276, 205] width 341 height 63
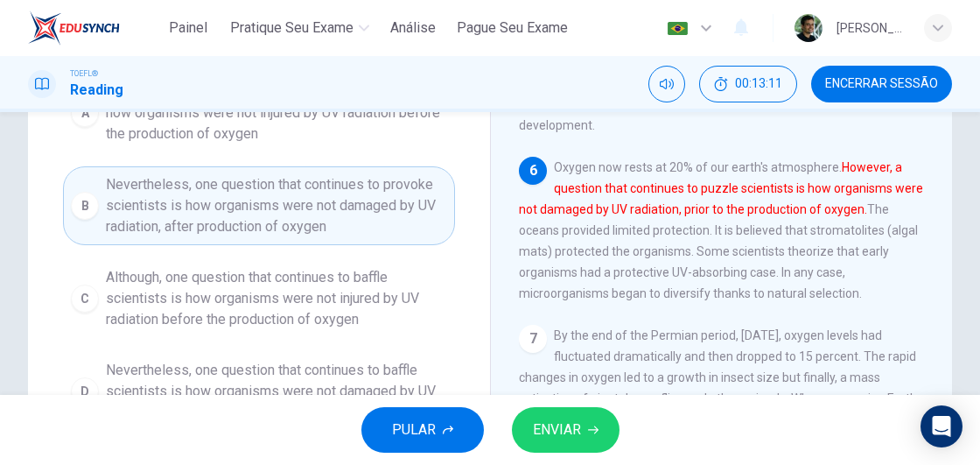
click at [173, 298] on span "Although, one question that continues to baffle scientists is how organisms wer…" at bounding box center [276, 298] width 341 height 63
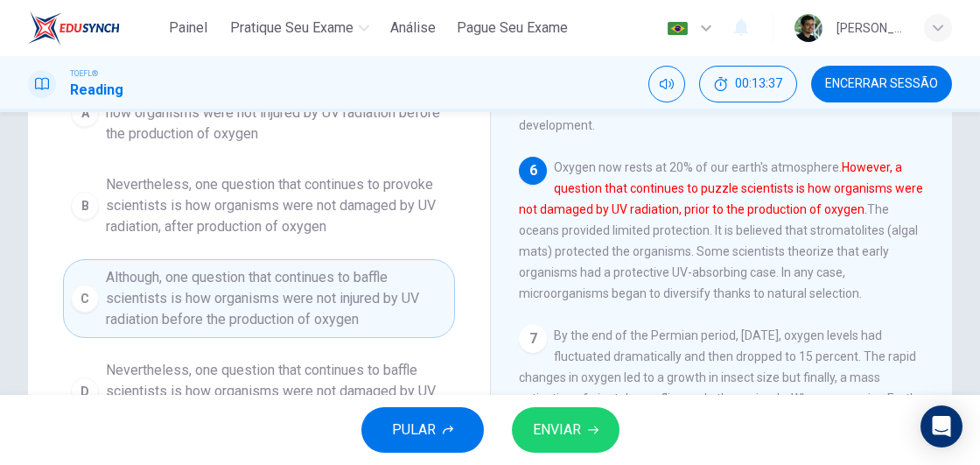
scroll to position [350, 0]
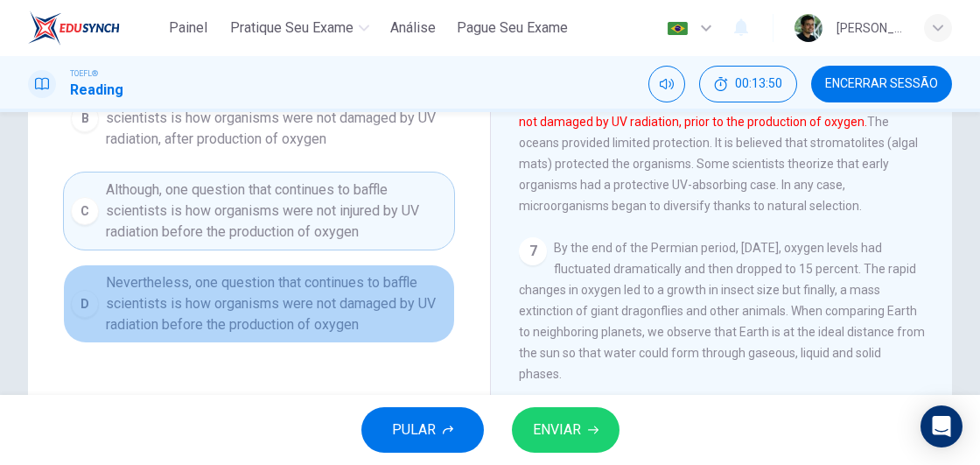
click at [243, 291] on span "Nevertheless, one question that continues to baffle scientists is how organisms…" at bounding box center [276, 303] width 341 height 63
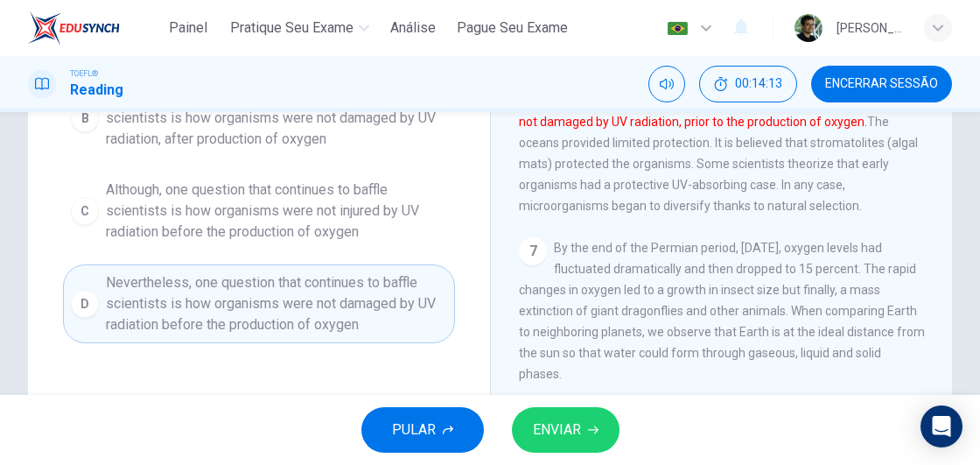
click at [579, 427] on span "ENVIAR" at bounding box center [557, 429] width 48 height 24
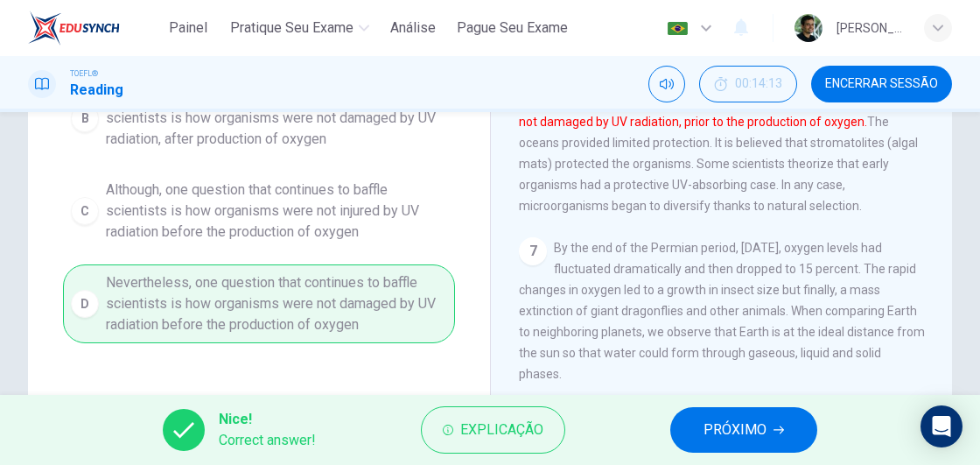
click at [760, 421] on span "PRÓXIMO" at bounding box center [734, 429] width 63 height 24
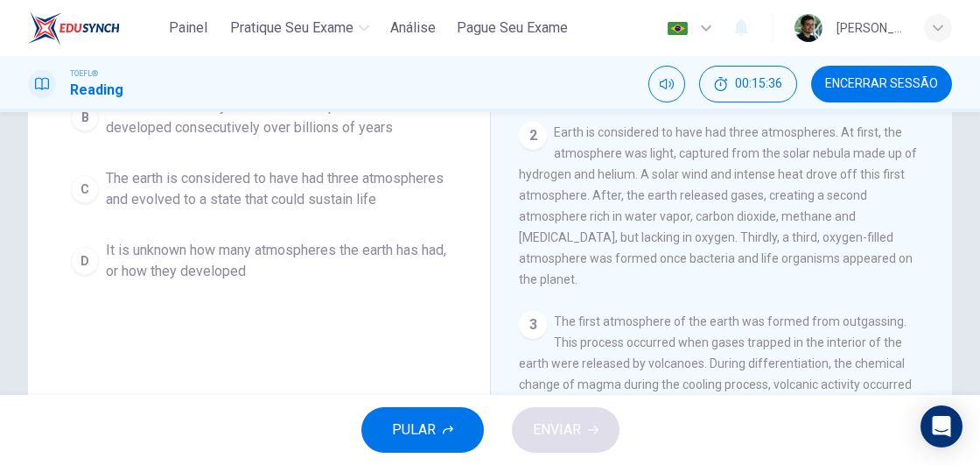
scroll to position [279, 0]
click at [287, 192] on span "The earth is considered to have had three atmospheres and evolved to a state th…" at bounding box center [276, 187] width 341 height 42
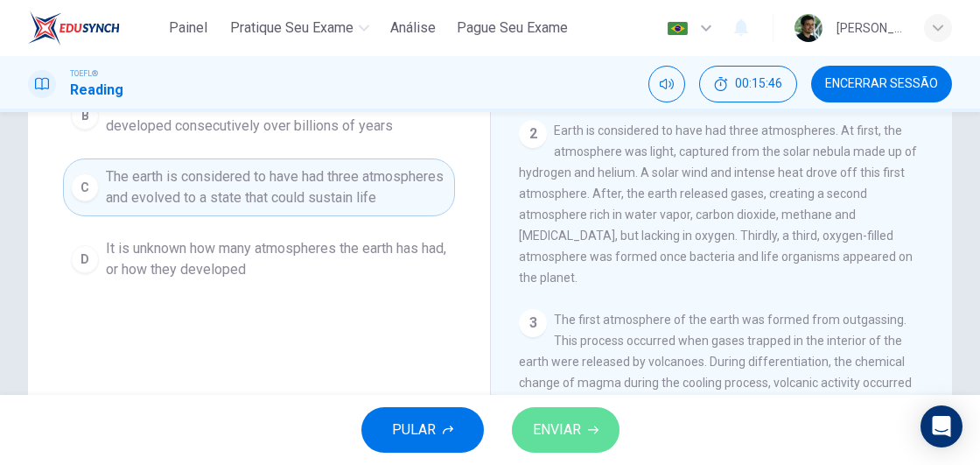
click at [586, 426] on button "ENVIAR" at bounding box center [566, 429] width 108 height 45
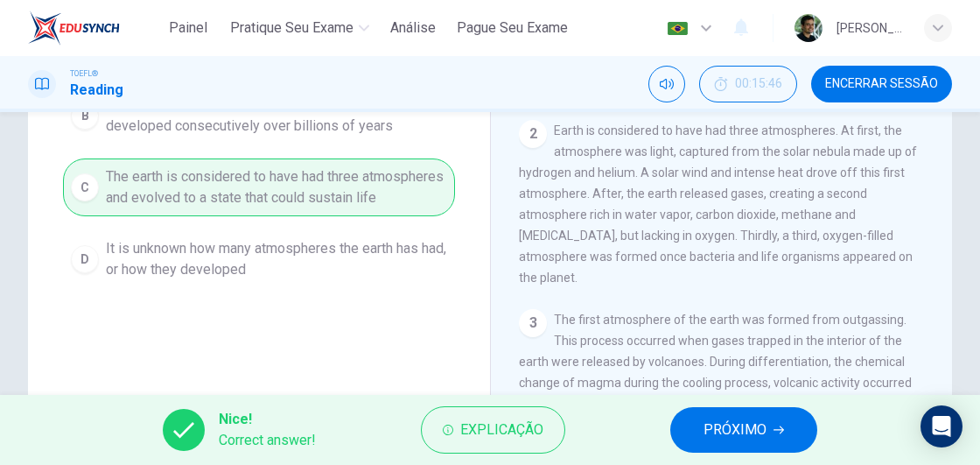
click at [765, 435] on span "PRÓXIMO" at bounding box center [734, 429] width 63 height 24
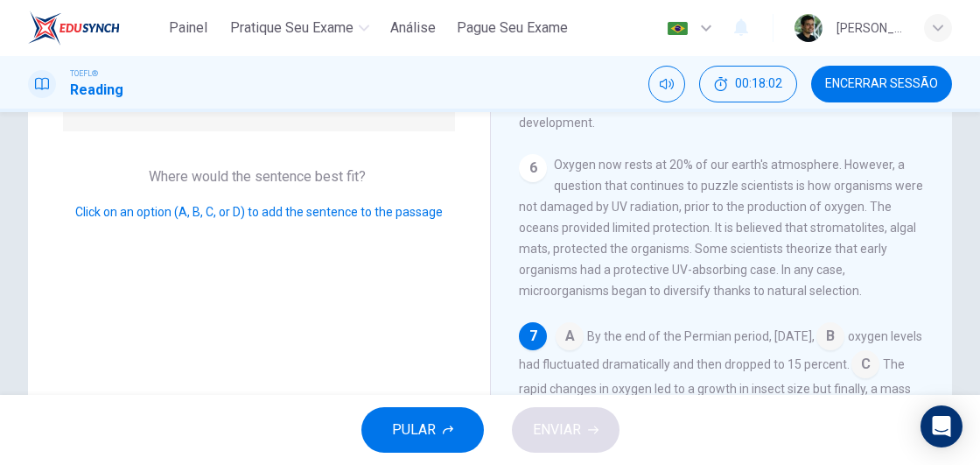
scroll to position [350, 0]
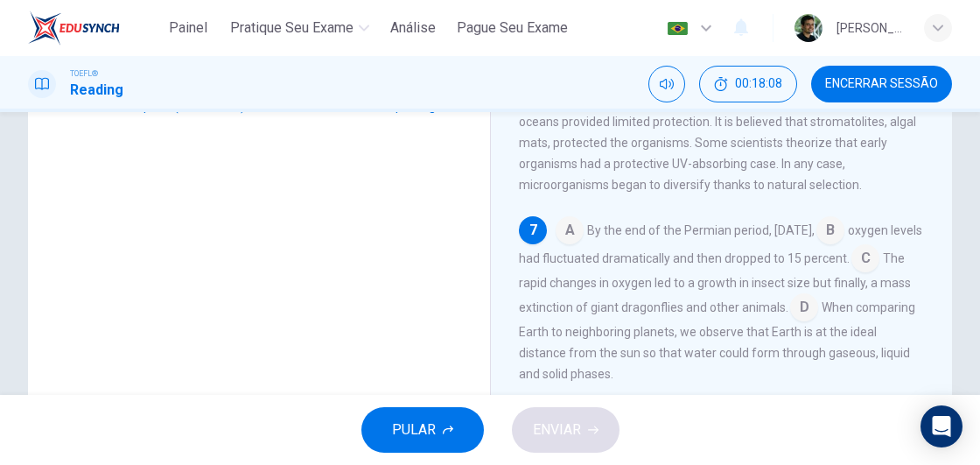
click at [573, 221] on input at bounding box center [570, 232] width 28 height 28
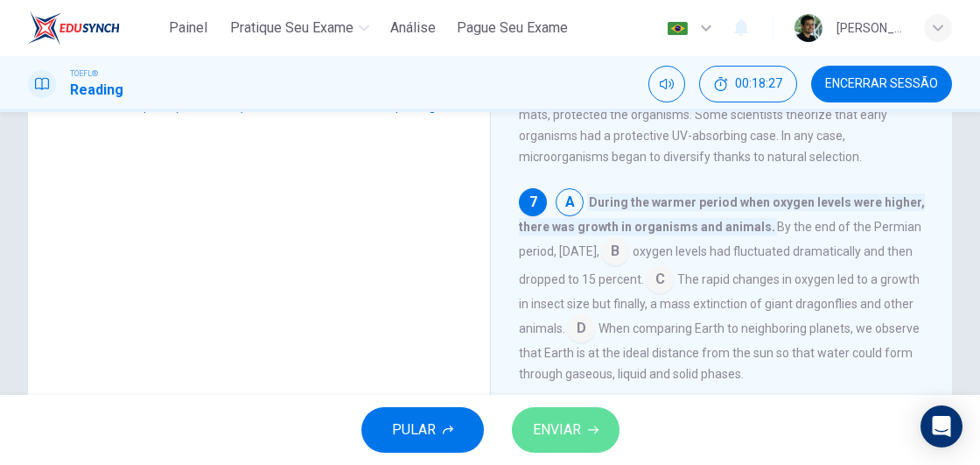
click at [566, 425] on span "ENVIAR" at bounding box center [557, 429] width 48 height 24
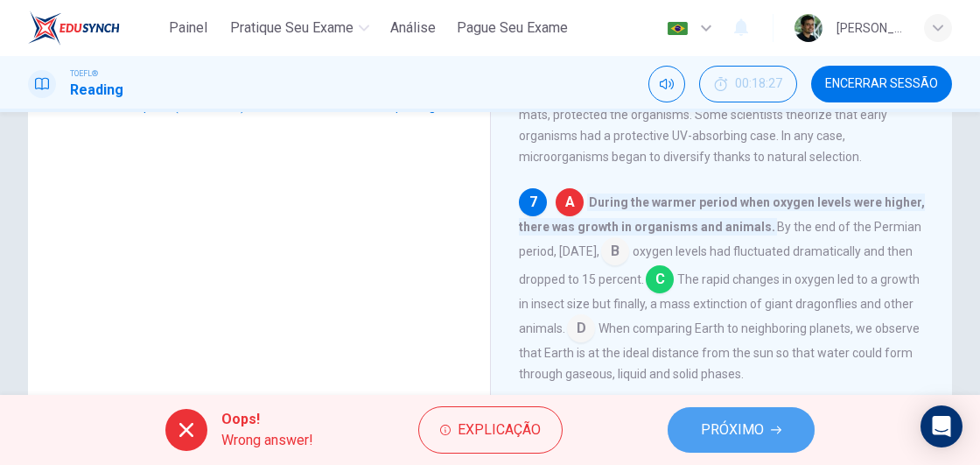
click at [727, 431] on span "PRÓXIMO" at bounding box center [732, 429] width 63 height 24
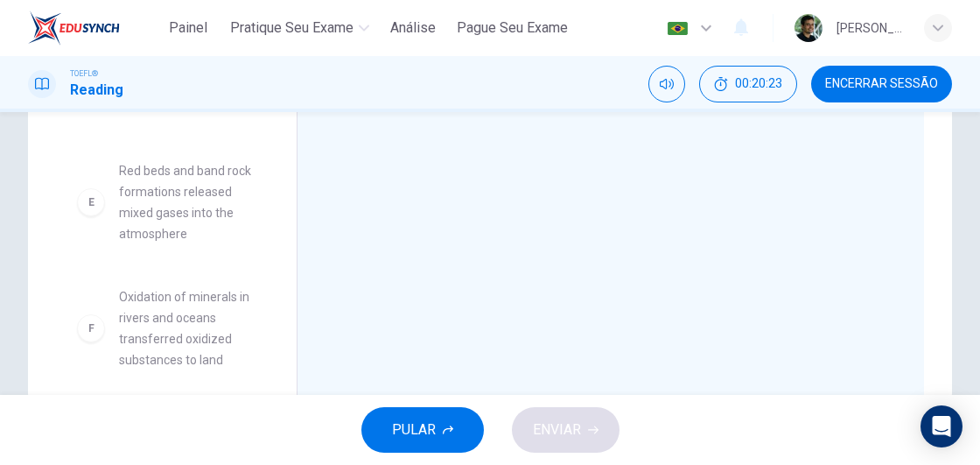
scroll to position [430, 0]
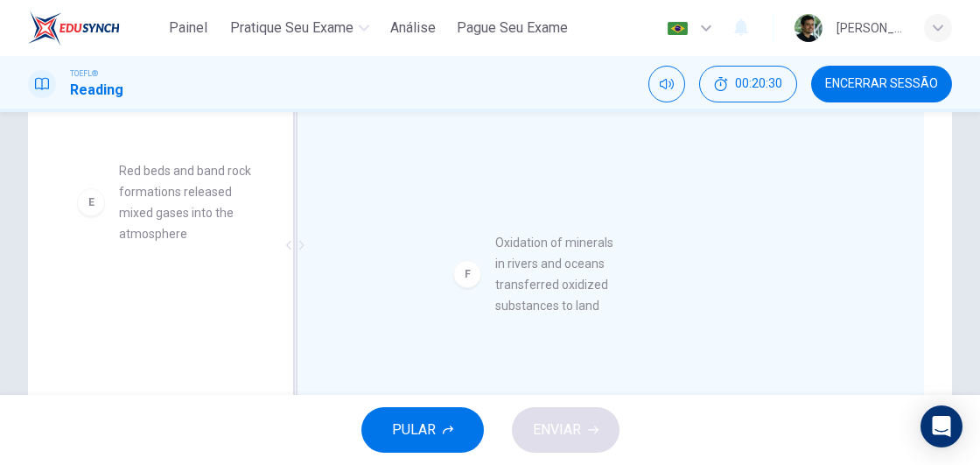
drag, startPoint x: 182, startPoint y: 332, endPoint x: 579, endPoint y: 276, distance: 401.3
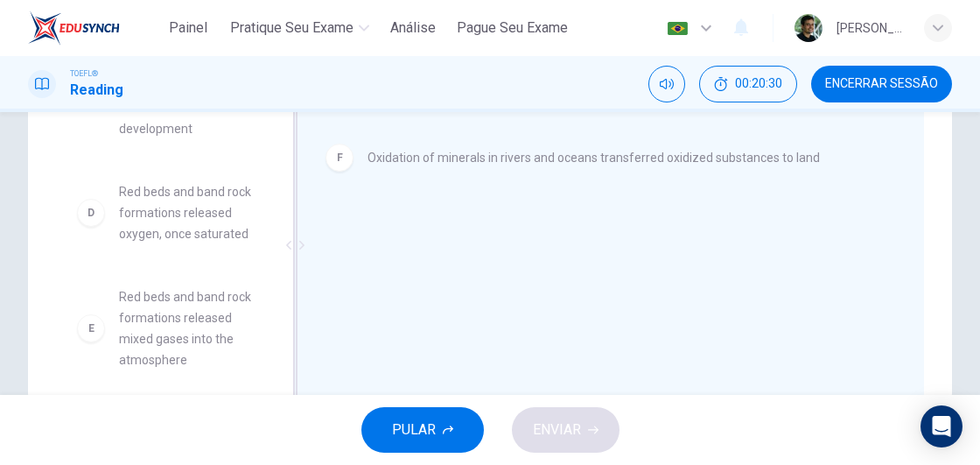
scroll to position [304, 0]
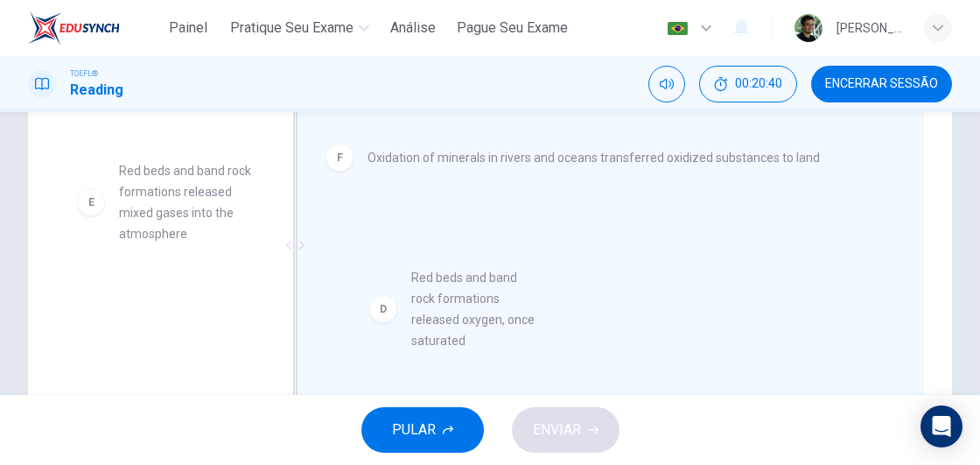
drag, startPoint x: 162, startPoint y: 218, endPoint x: 464, endPoint y: 324, distance: 319.9
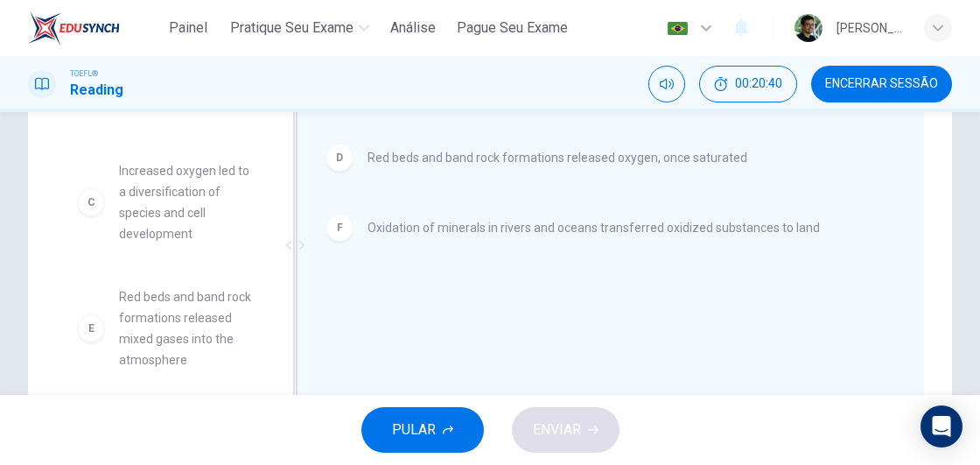
scroll to position [178, 0]
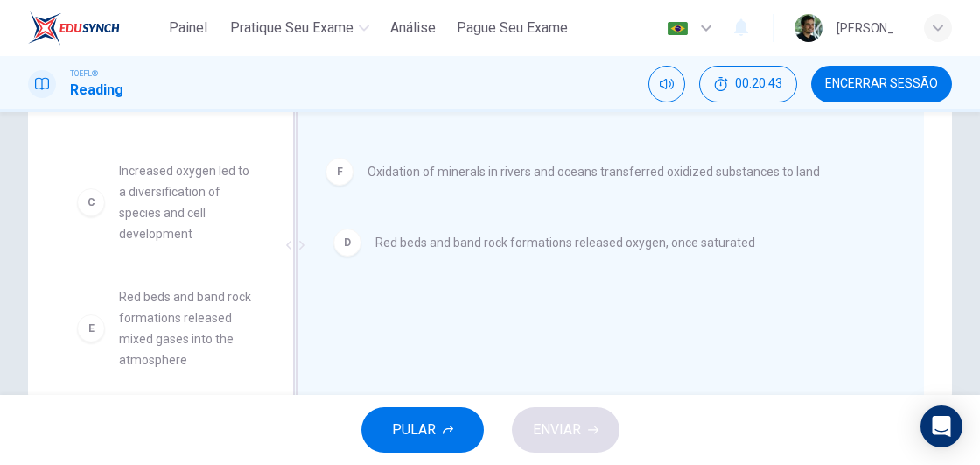
drag, startPoint x: 394, startPoint y: 160, endPoint x: 408, endPoint y: 255, distance: 95.5
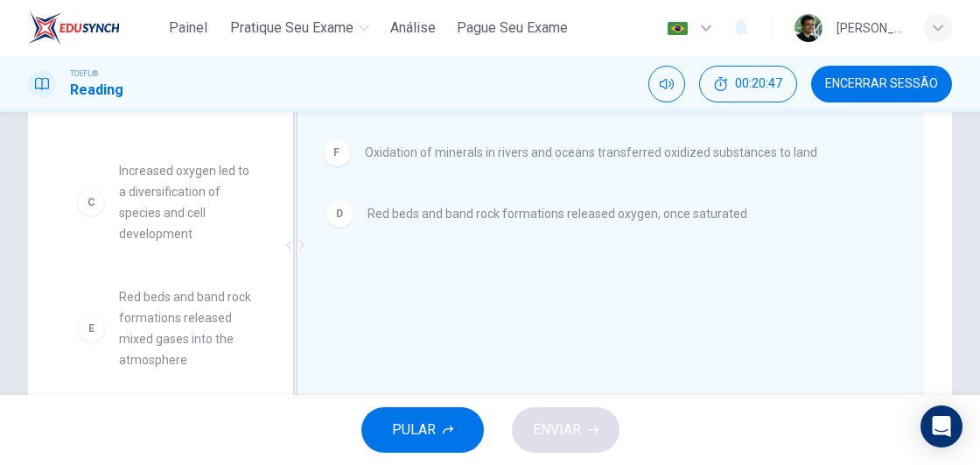
drag, startPoint x: 390, startPoint y: 234, endPoint x: 389, endPoint y: 144, distance: 89.3
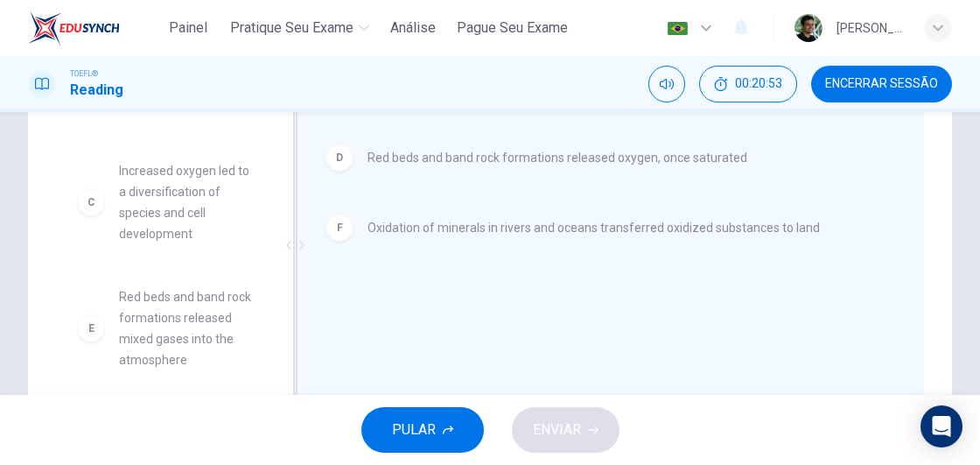
drag, startPoint x: 282, startPoint y: 347, endPoint x: 282, endPoint y: 333, distance: 14.0
click at [284, 333] on div at bounding box center [295, 245] width 22 height 331
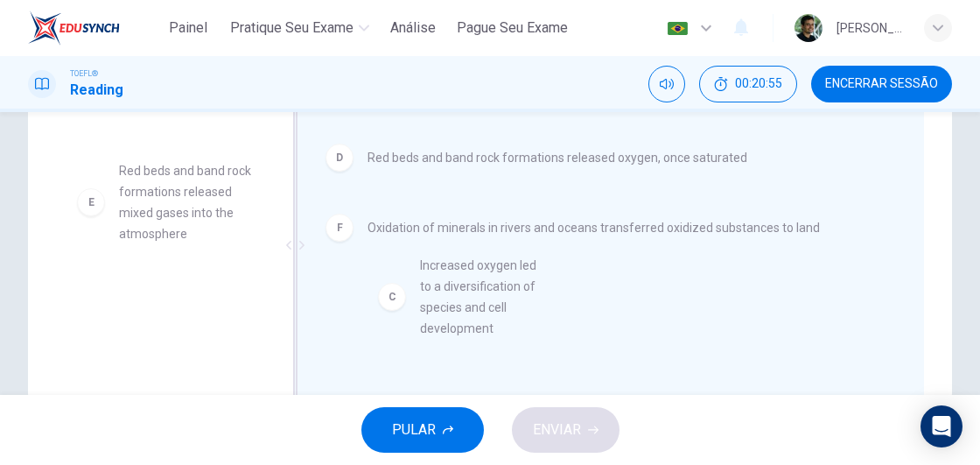
drag, startPoint x: 170, startPoint y: 209, endPoint x: 485, endPoint y: 305, distance: 329.4
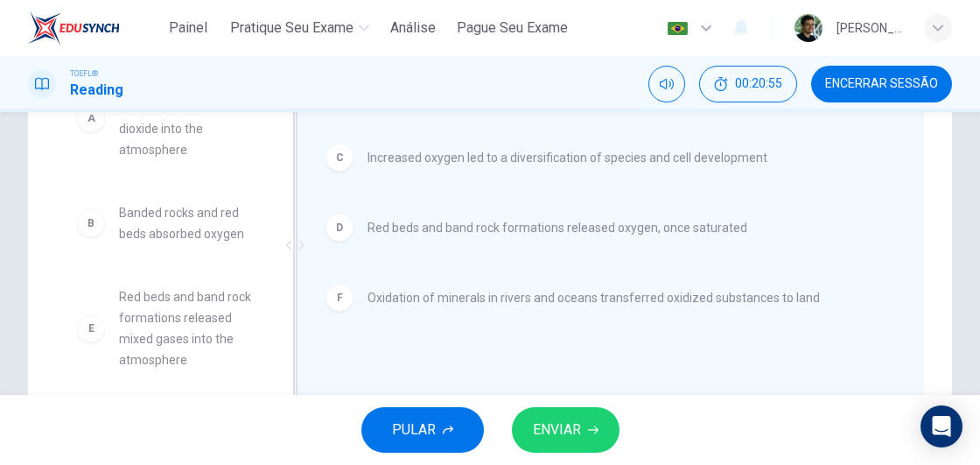
scroll to position [52, 0]
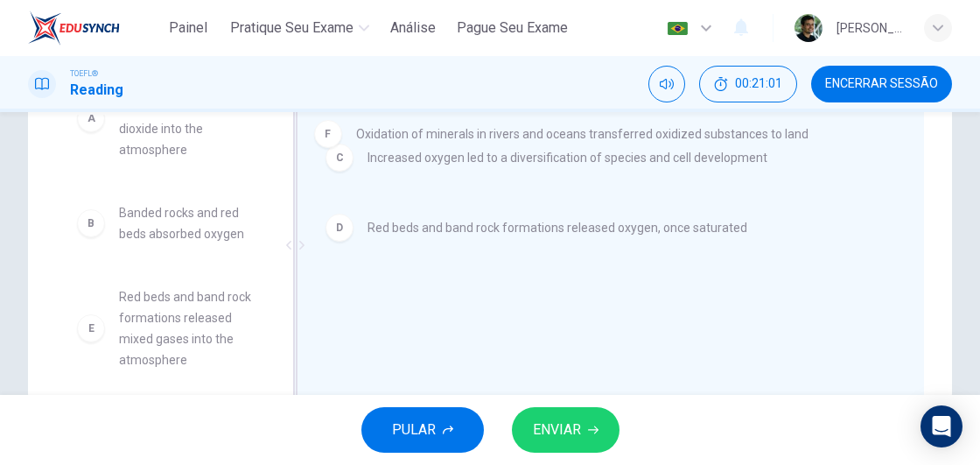
drag, startPoint x: 343, startPoint y: 305, endPoint x: 333, endPoint y: 132, distance: 173.5
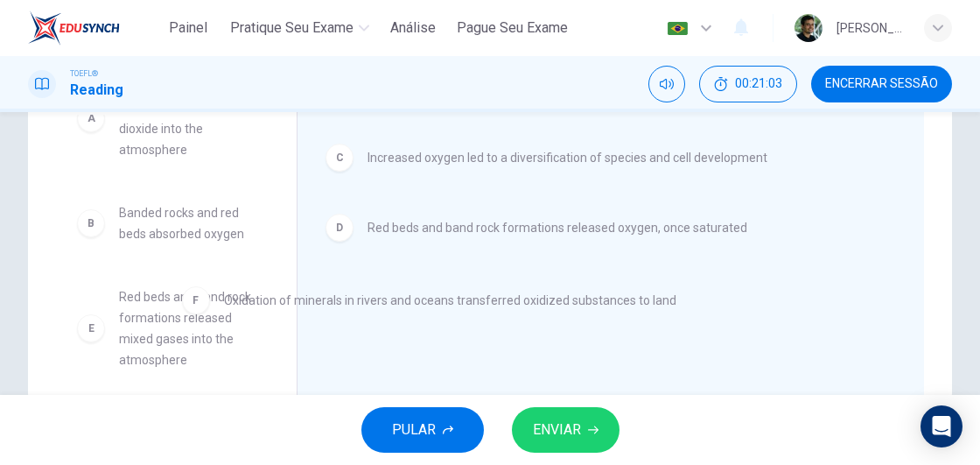
drag, startPoint x: 318, startPoint y: 300, endPoint x: 160, endPoint y: 307, distance: 158.5
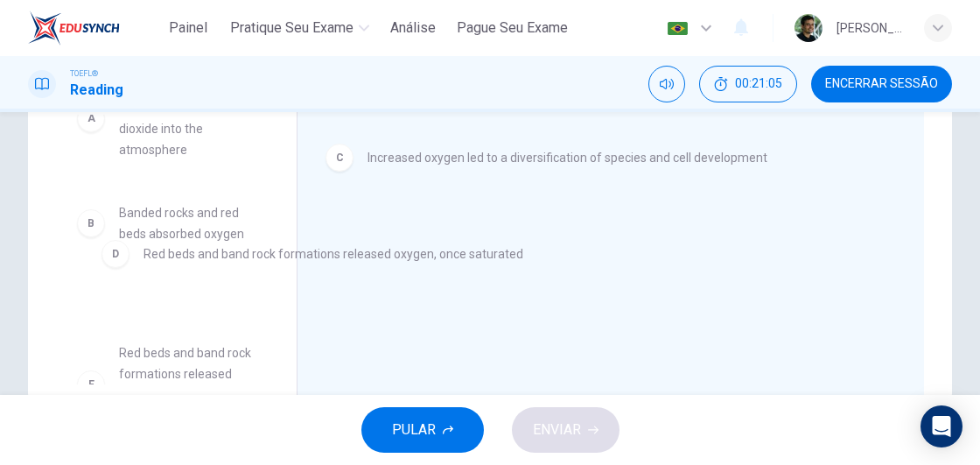
drag, startPoint x: 303, startPoint y: 241, endPoint x: 125, endPoint y: 253, distance: 178.0
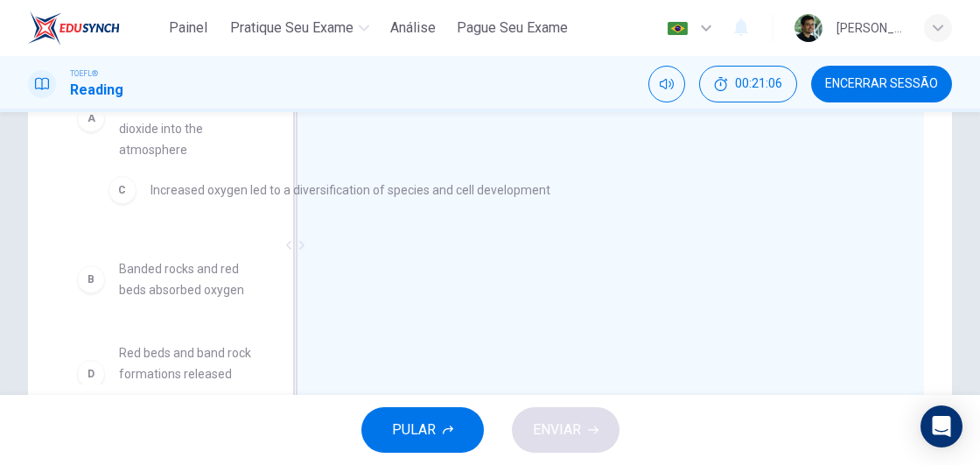
drag, startPoint x: 339, startPoint y: 161, endPoint x: 117, endPoint y: 199, distance: 225.4
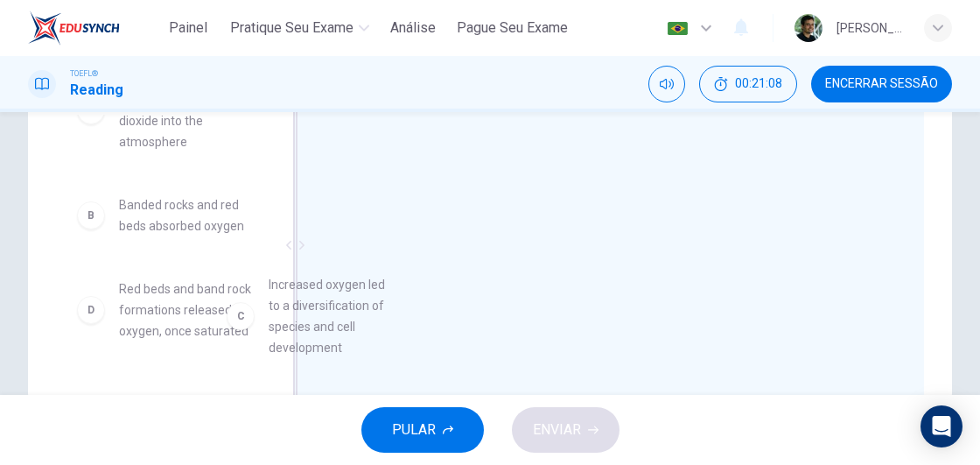
scroll to position [63, 0]
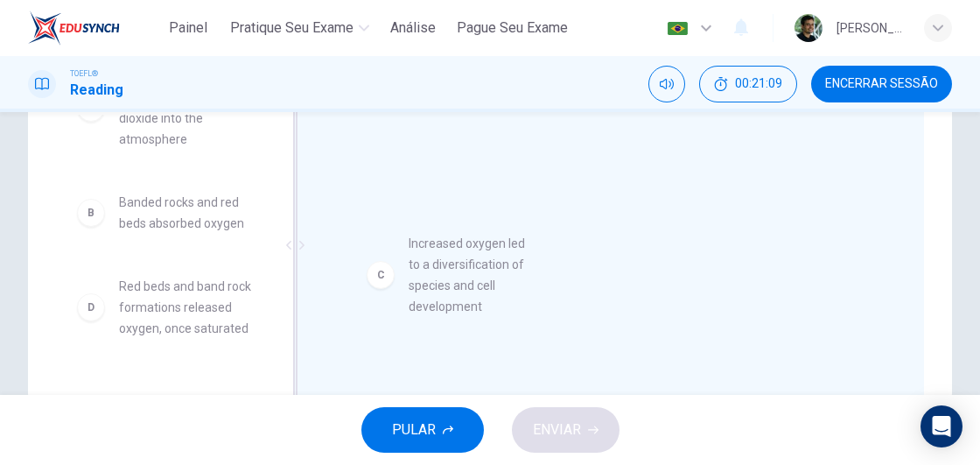
drag, startPoint x: 87, startPoint y: 337, endPoint x: 383, endPoint y: 283, distance: 300.5
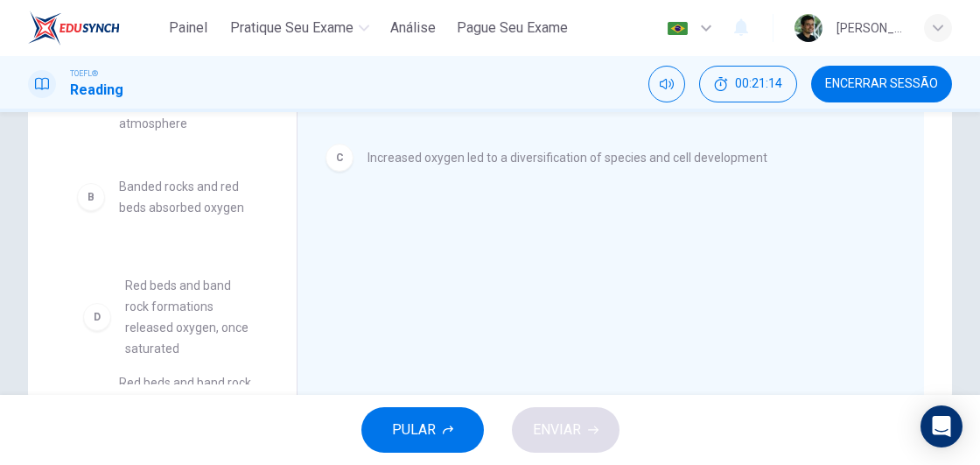
scroll to position [81, 0]
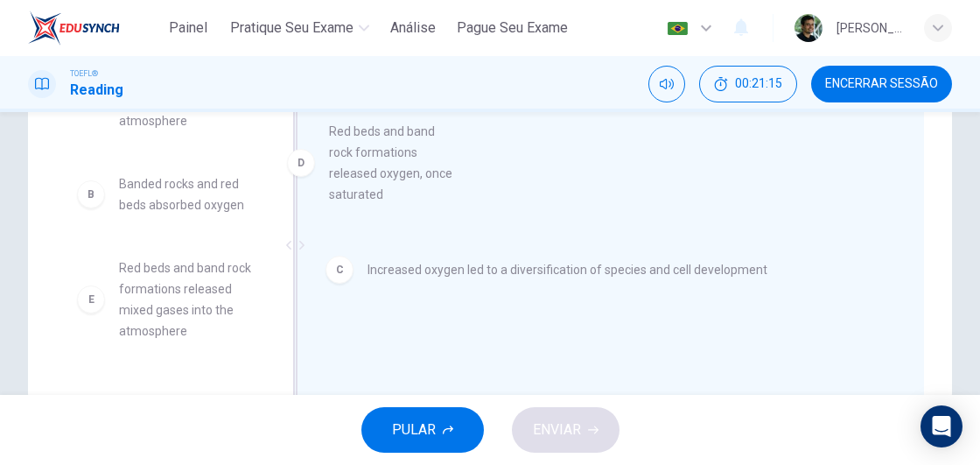
drag, startPoint x: 91, startPoint y: 328, endPoint x: 305, endPoint y: 171, distance: 265.5
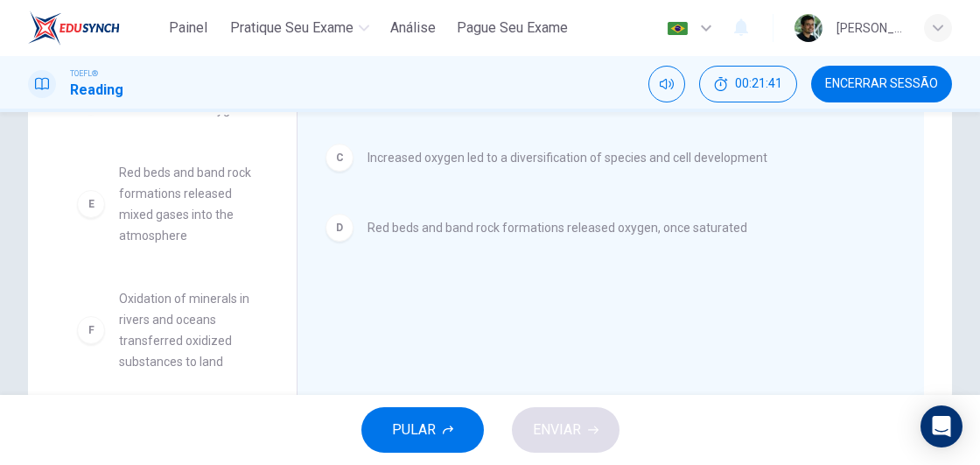
scroll to position [178, 0]
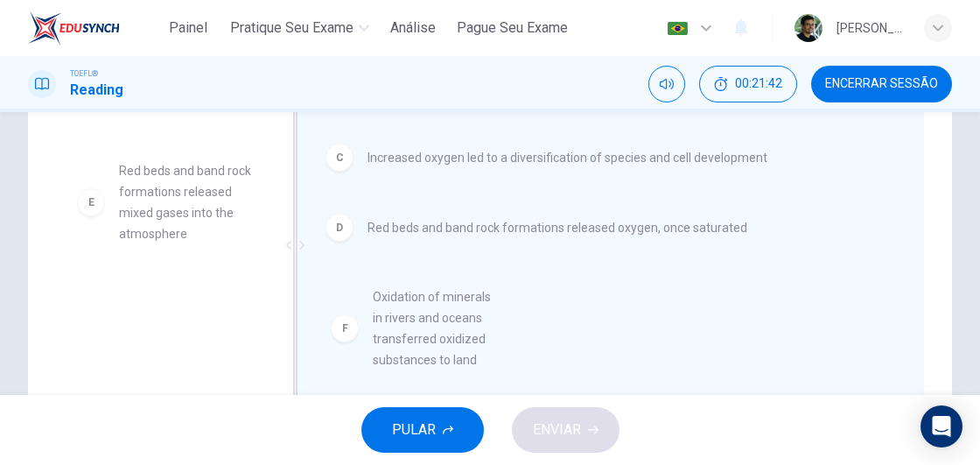
drag, startPoint x: 97, startPoint y: 333, endPoint x: 441, endPoint y: 334, distance: 343.9
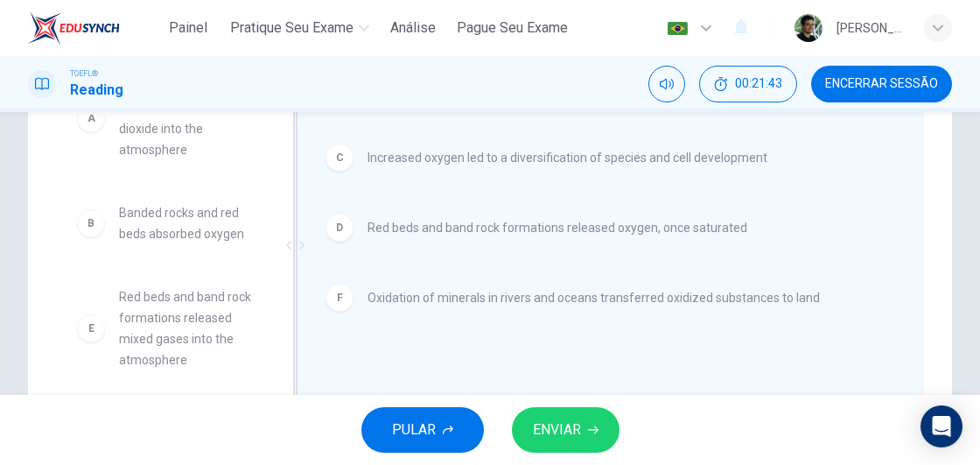
scroll to position [52, 0]
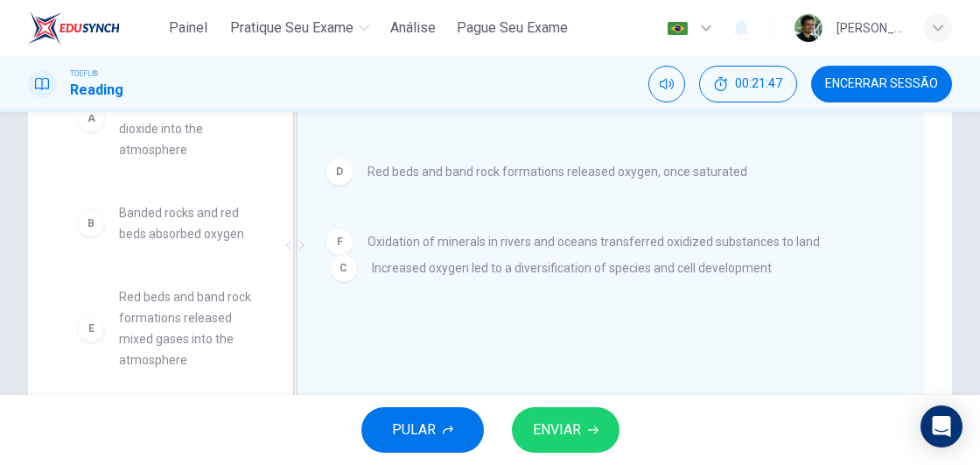
drag, startPoint x: 344, startPoint y: 159, endPoint x: 350, endPoint y: 278, distance: 119.2
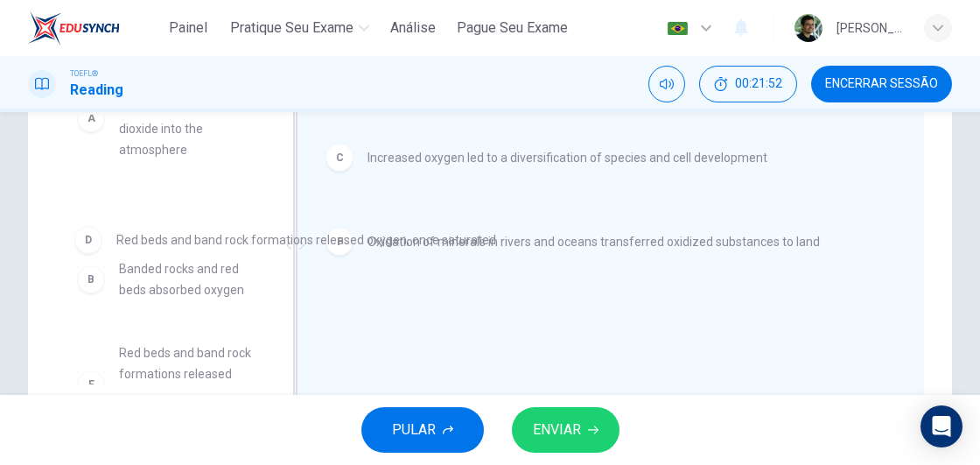
drag, startPoint x: 341, startPoint y: 237, endPoint x: 72, endPoint y: 251, distance: 269.9
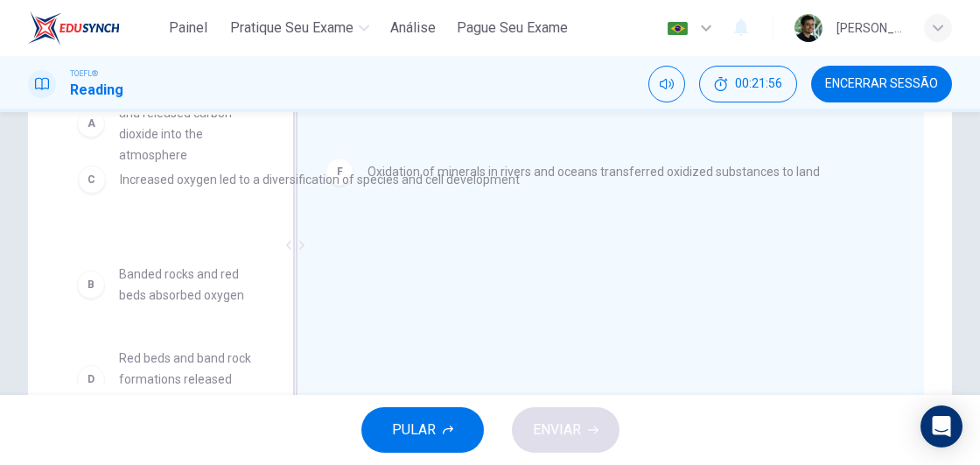
scroll to position [40, 0]
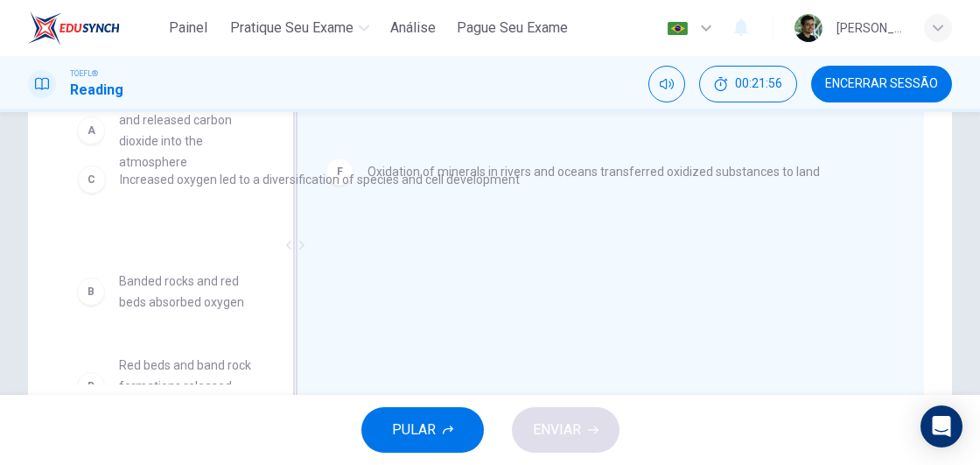
drag, startPoint x: 343, startPoint y: 162, endPoint x: 66, endPoint y: 186, distance: 277.6
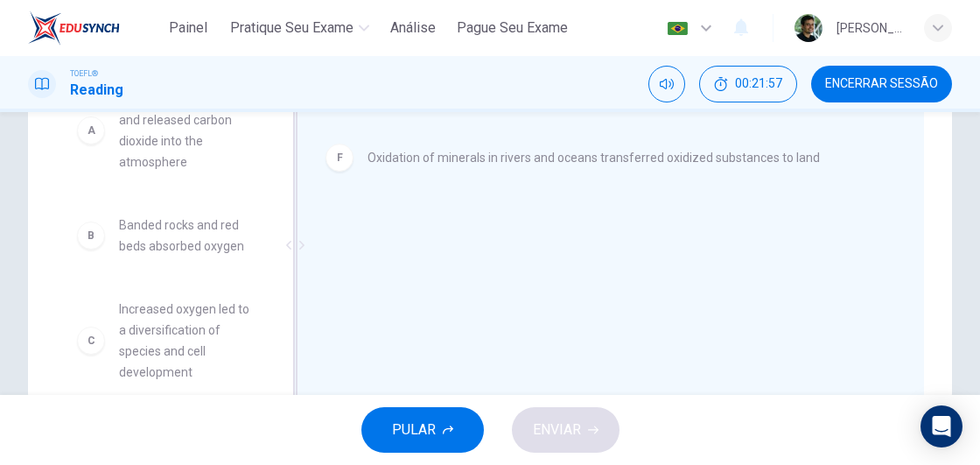
scroll to position [215, 0]
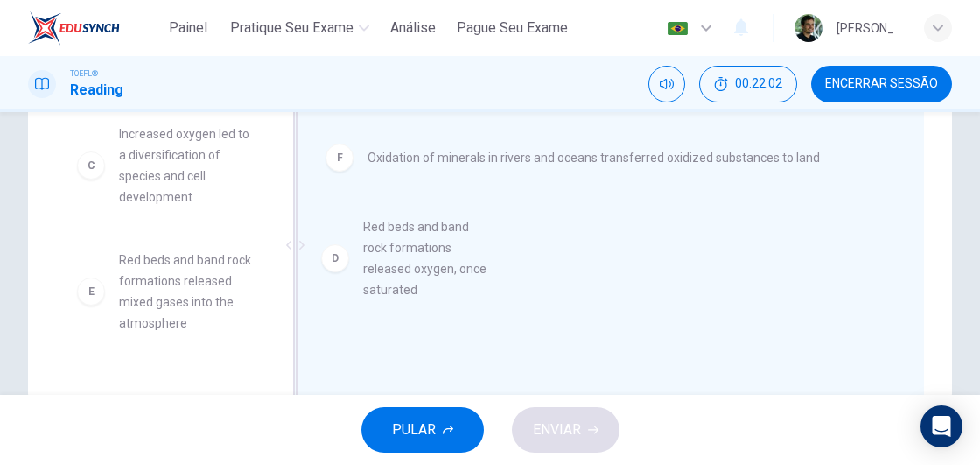
drag, startPoint x: 140, startPoint y: 293, endPoint x: 400, endPoint y: 257, distance: 262.3
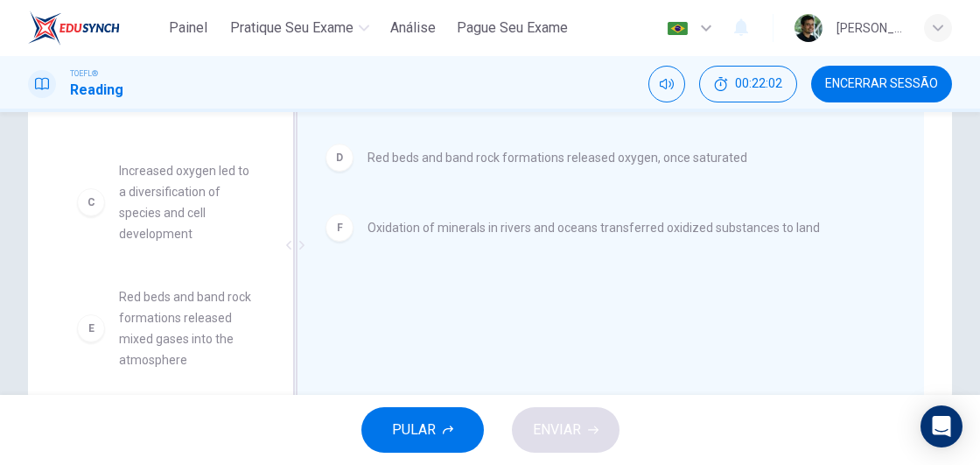
scroll to position [178, 0]
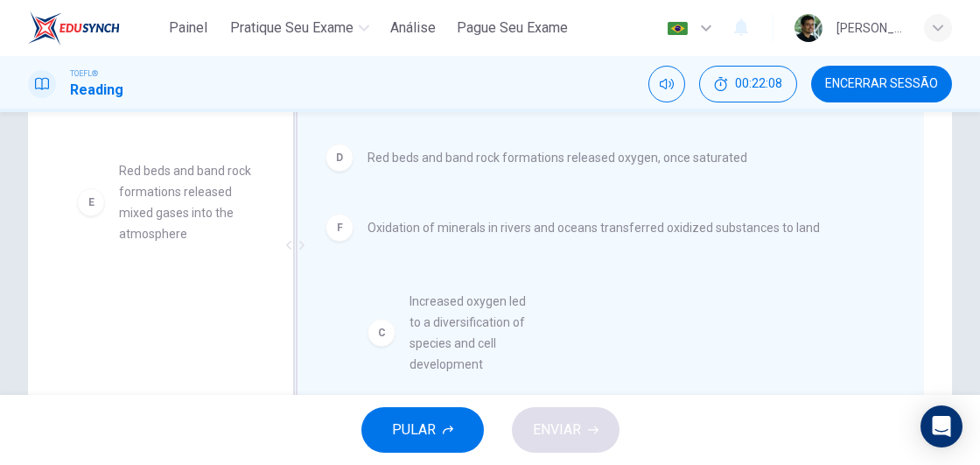
drag, startPoint x: 153, startPoint y: 211, endPoint x: 450, endPoint y: 341, distance: 324.0
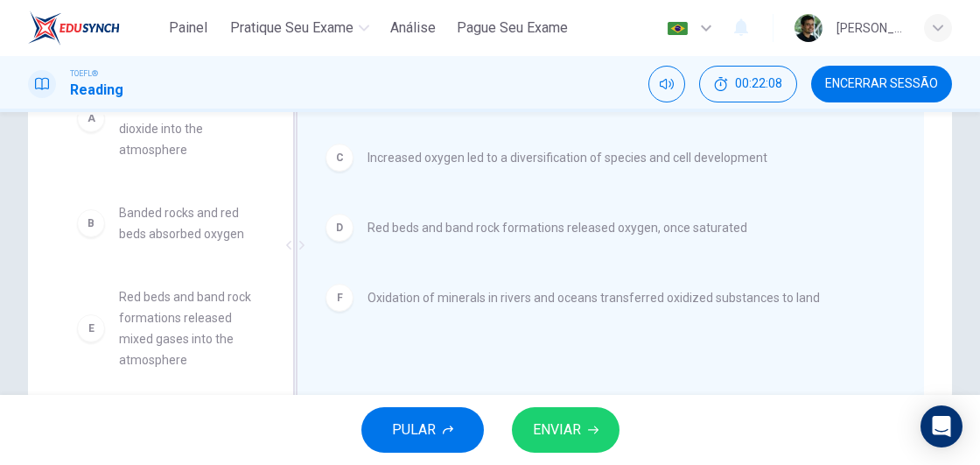
scroll to position [52, 0]
click at [577, 427] on span "ENVIAR" at bounding box center [557, 429] width 48 height 24
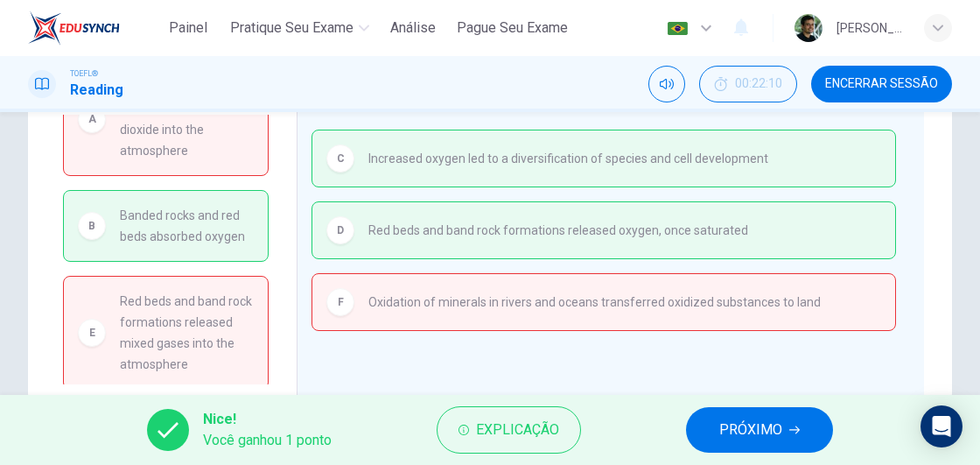
click at [740, 427] on span "PRÓXIMO" at bounding box center [750, 429] width 63 height 24
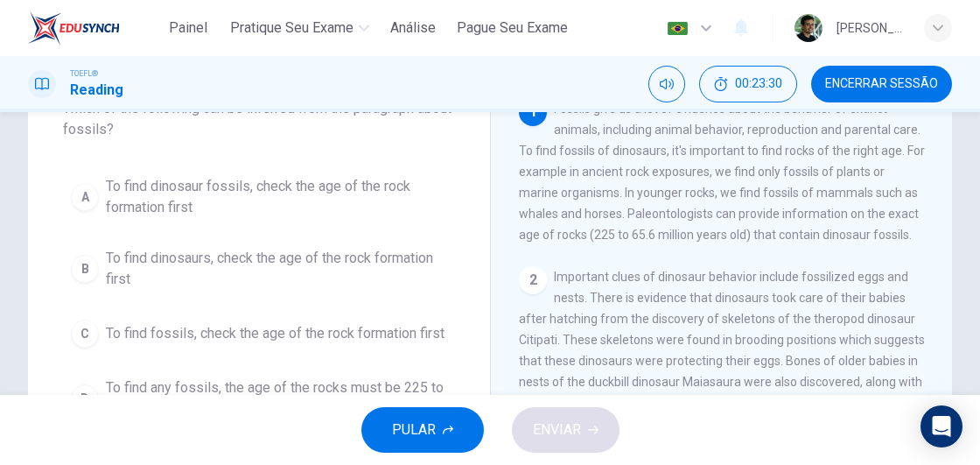
scroll to position [153, 0]
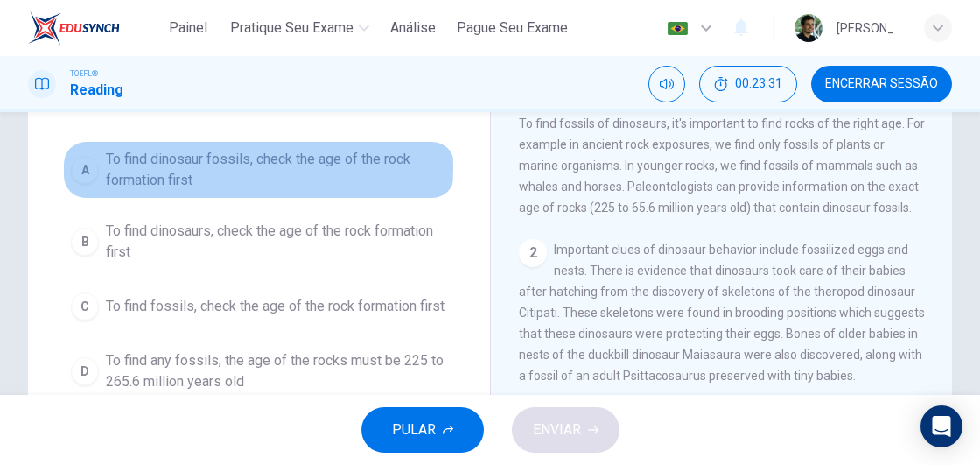
click at [192, 166] on span "To find dinosaur fossils, check the age of the rock formation first" at bounding box center [276, 170] width 341 height 42
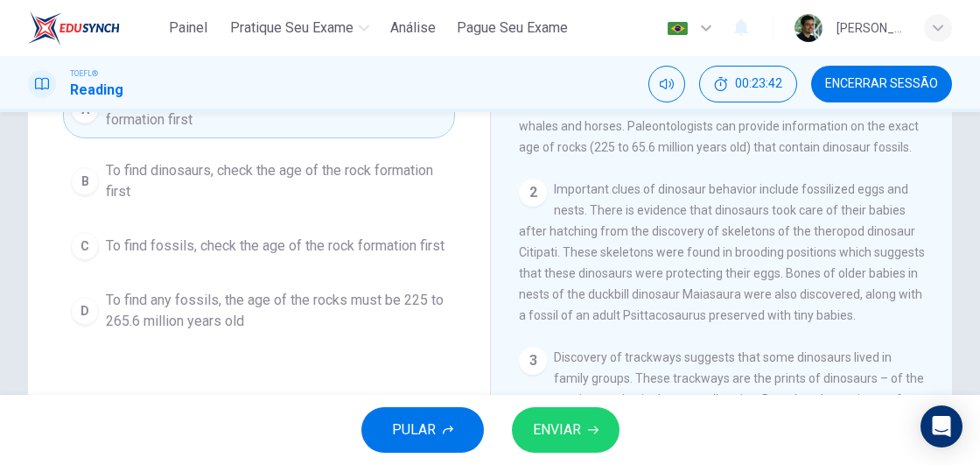
scroll to position [241, 0]
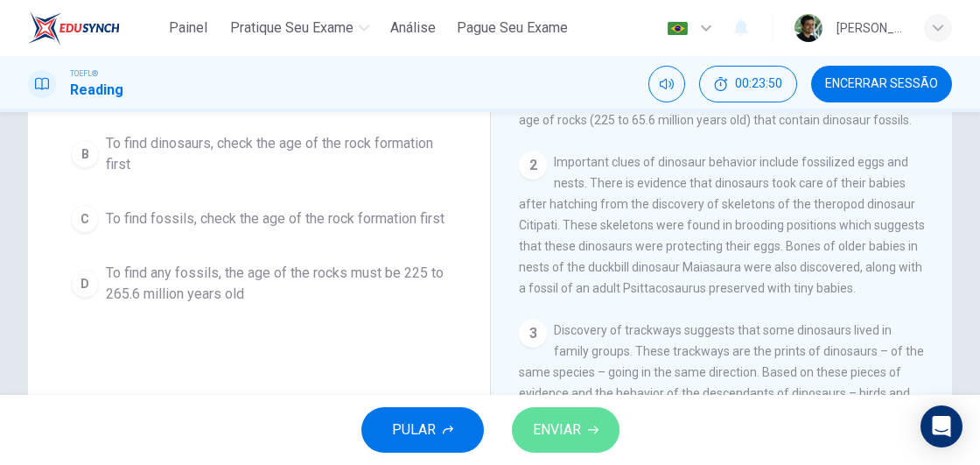
click at [598, 437] on button "ENVIAR" at bounding box center [566, 429] width 108 height 45
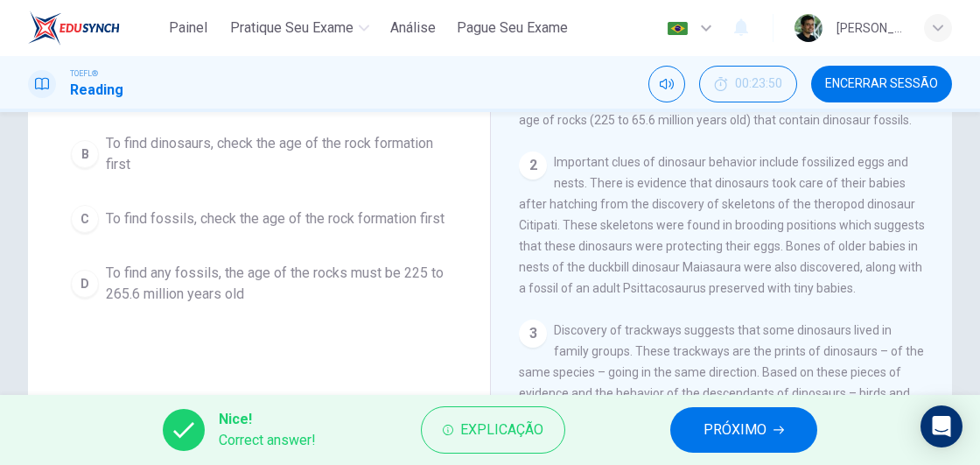
click at [765, 410] on button "PRÓXIMO" at bounding box center [743, 429] width 147 height 45
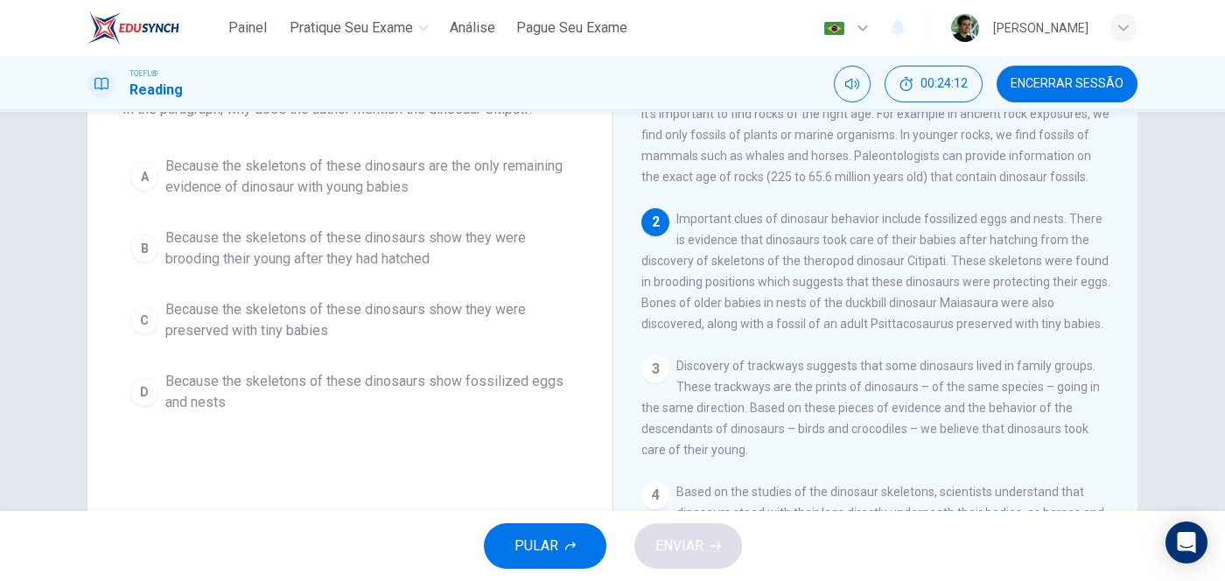
scroll to position [128, 0]
click at [235, 229] on span "Because the skeletons of these dinosaurs show they were brooding their young af…" at bounding box center [367, 246] width 404 height 42
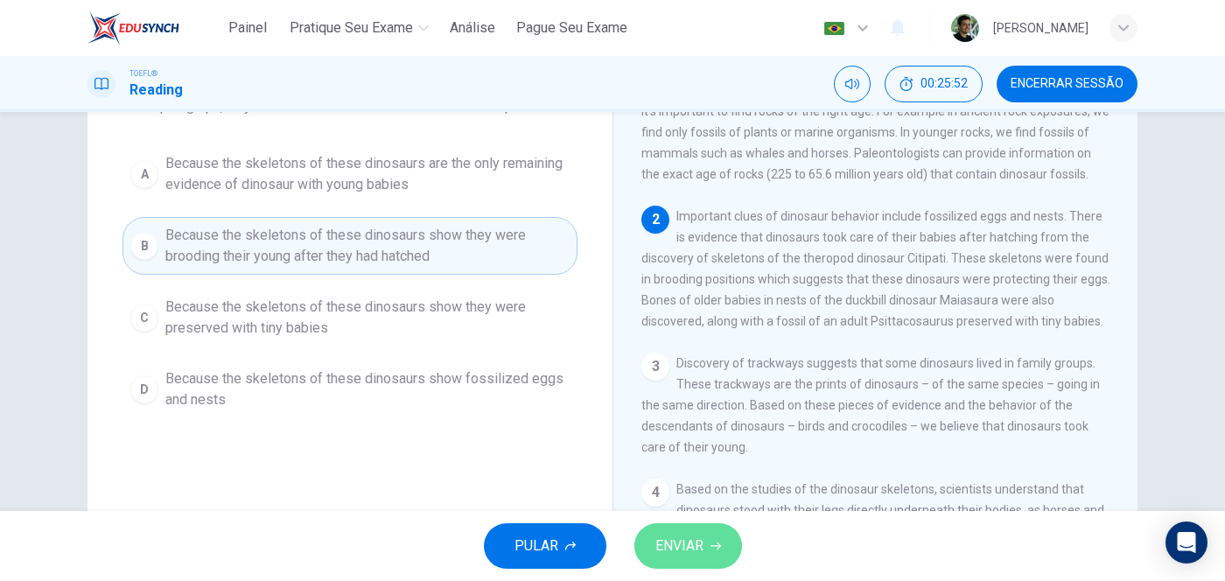
click at [696, 464] on span "ENVIAR" at bounding box center [679, 546] width 48 height 24
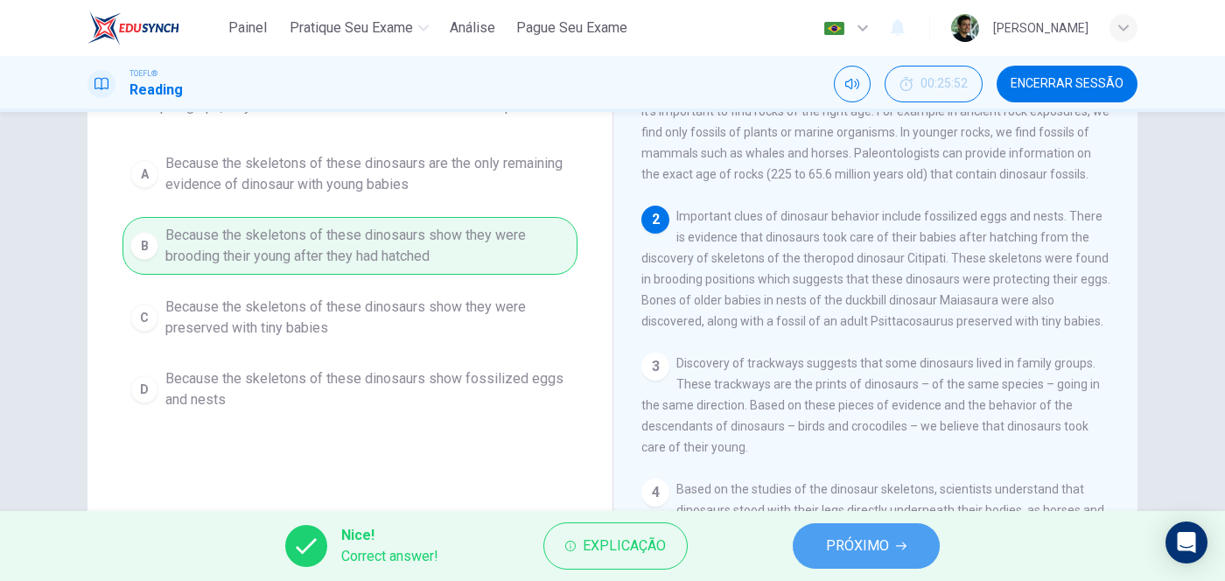
click at [879, 464] on span "PRÓXIMO" at bounding box center [857, 546] width 63 height 24
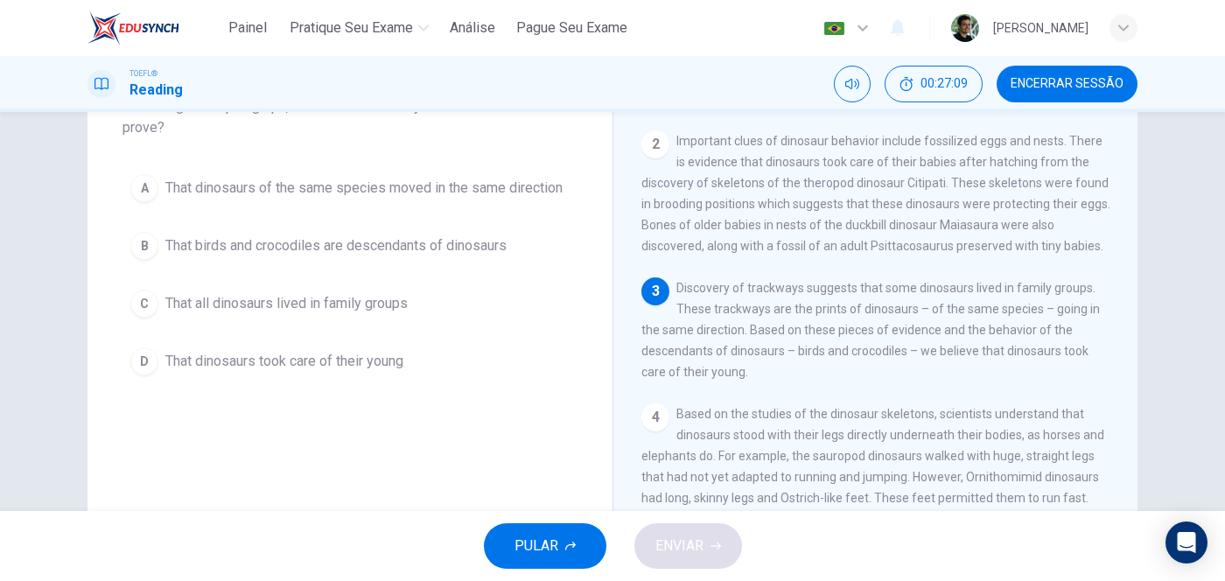
click at [349, 235] on span "That birds and crocodiles are descendants of dinosaurs" at bounding box center [335, 245] width 341 height 21
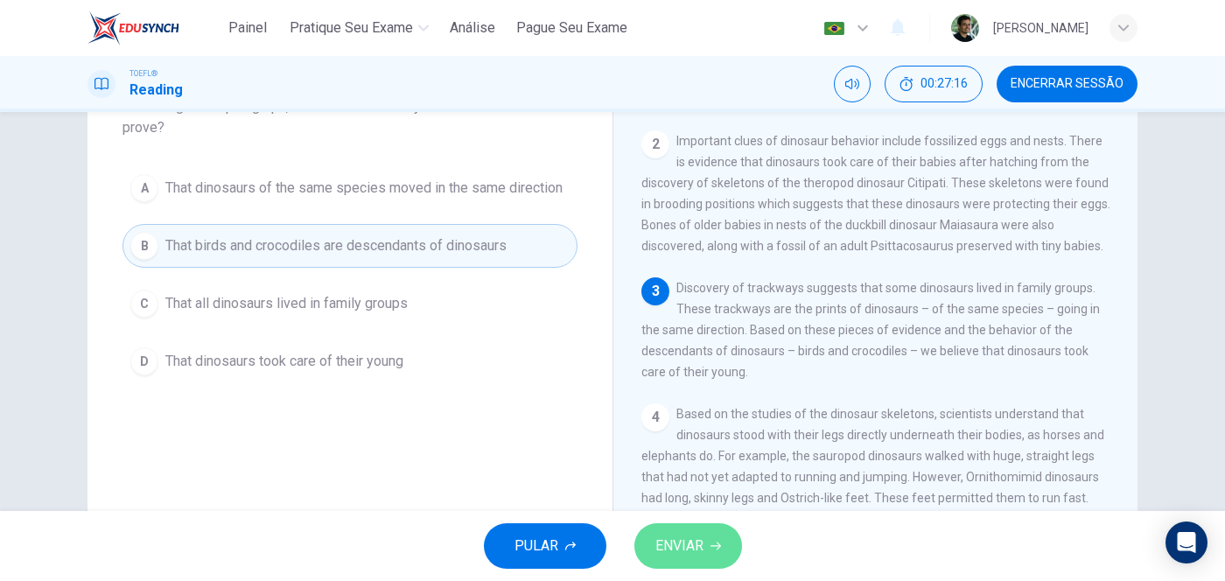
click at [678, 464] on button "ENVIAR" at bounding box center [688, 545] width 108 height 45
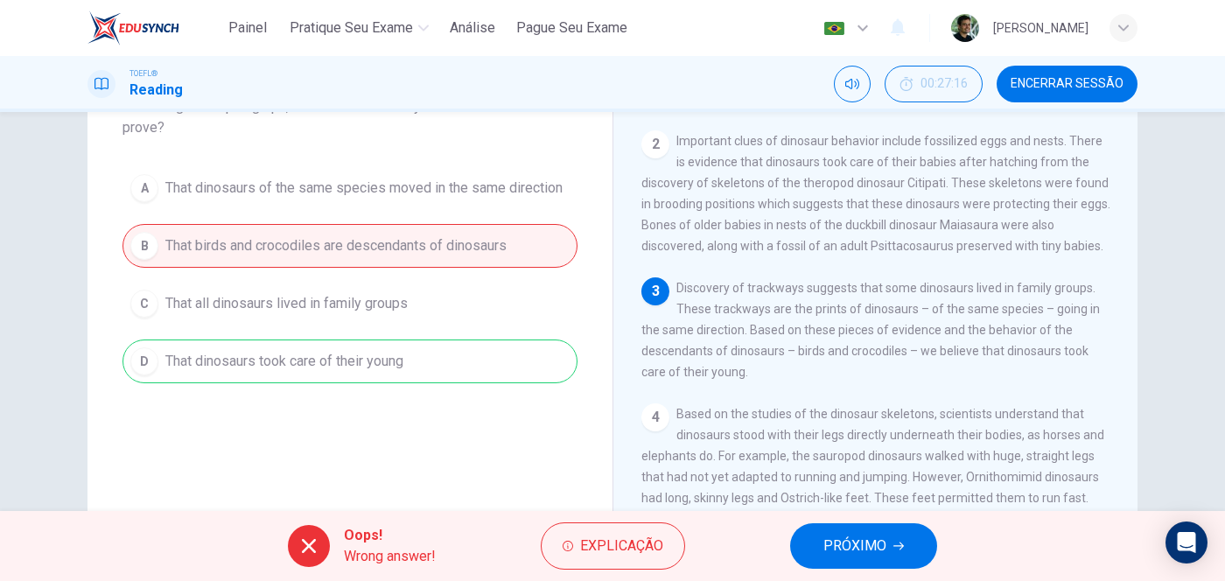
click at [872, 464] on span "PRÓXIMO" at bounding box center [854, 546] width 63 height 24
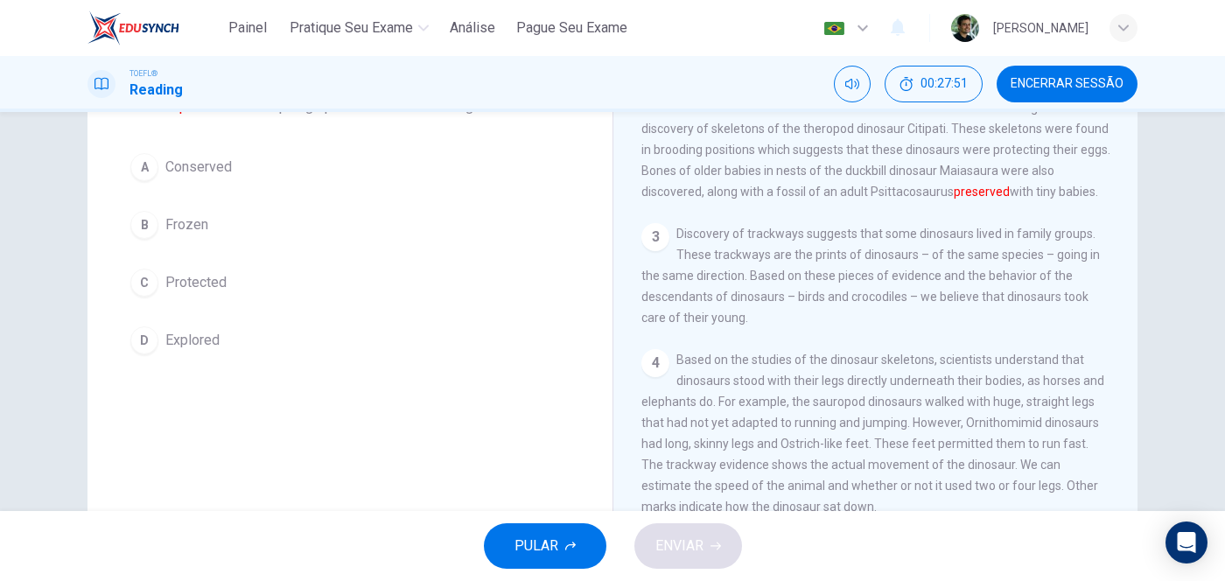
click at [192, 164] on span "Conserved" at bounding box center [198, 167] width 66 height 21
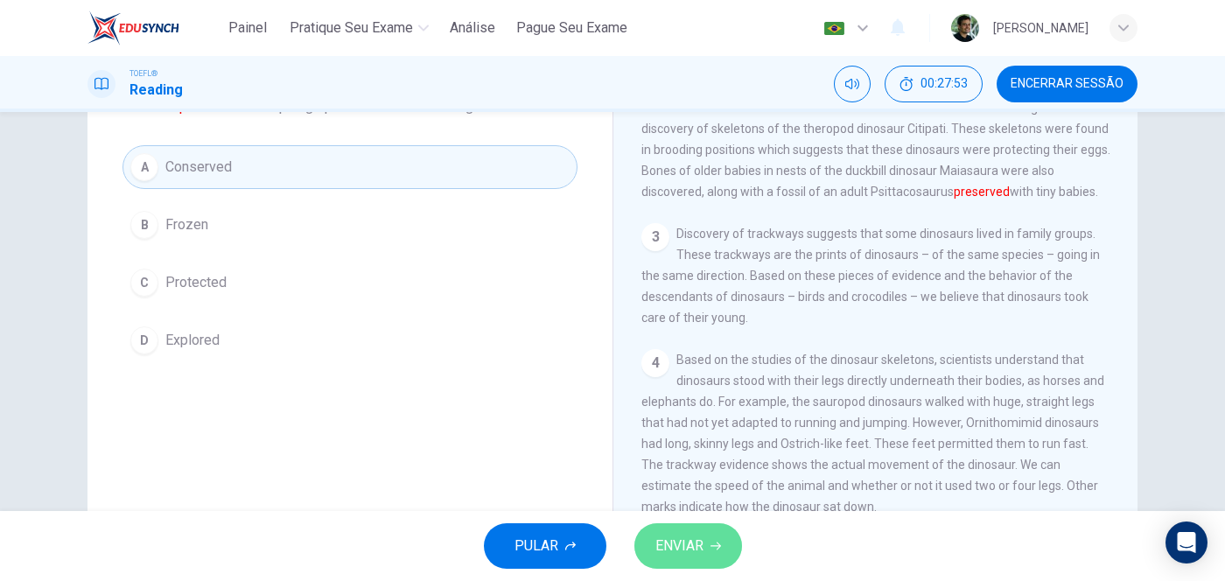
click at [695, 464] on span "ENVIAR" at bounding box center [679, 546] width 48 height 24
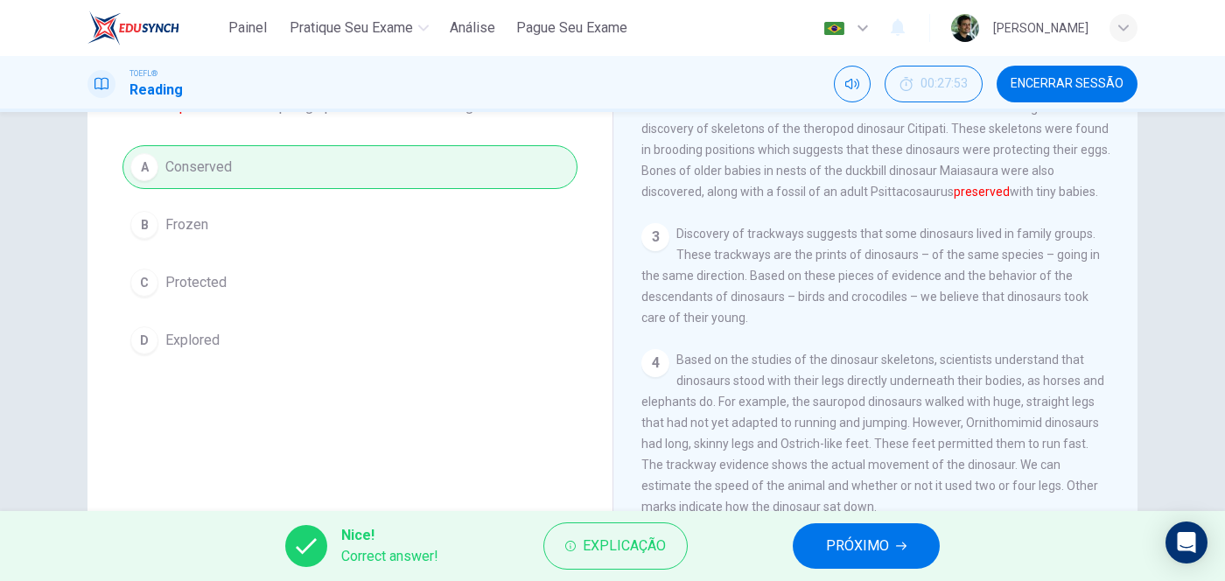
click at [872, 464] on span "PRÓXIMO" at bounding box center [857, 546] width 63 height 24
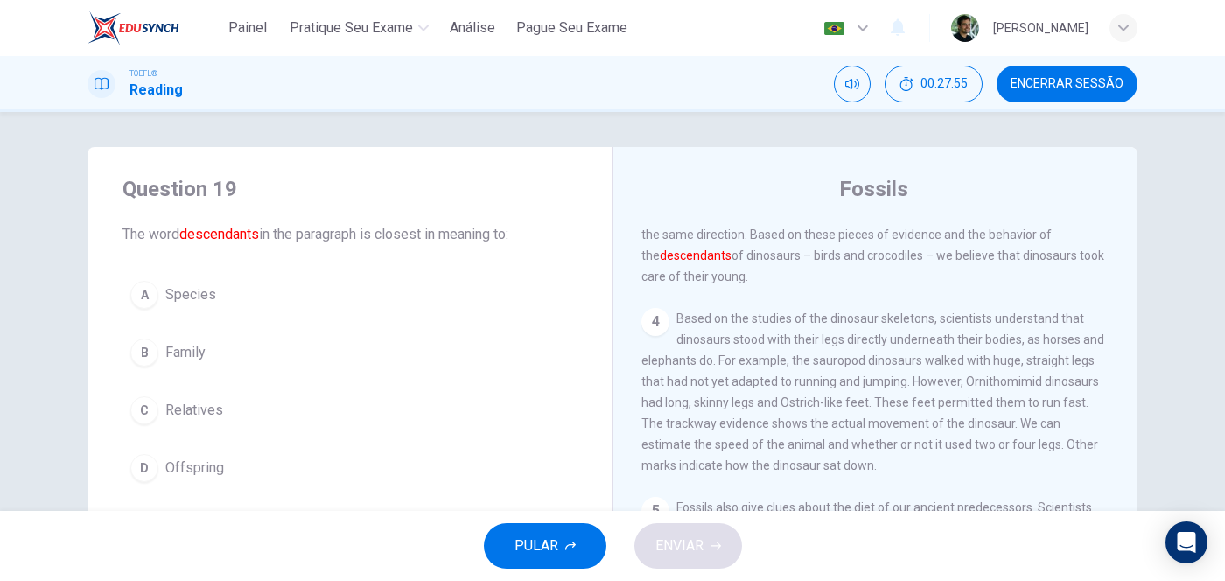
scroll to position [108, 0]
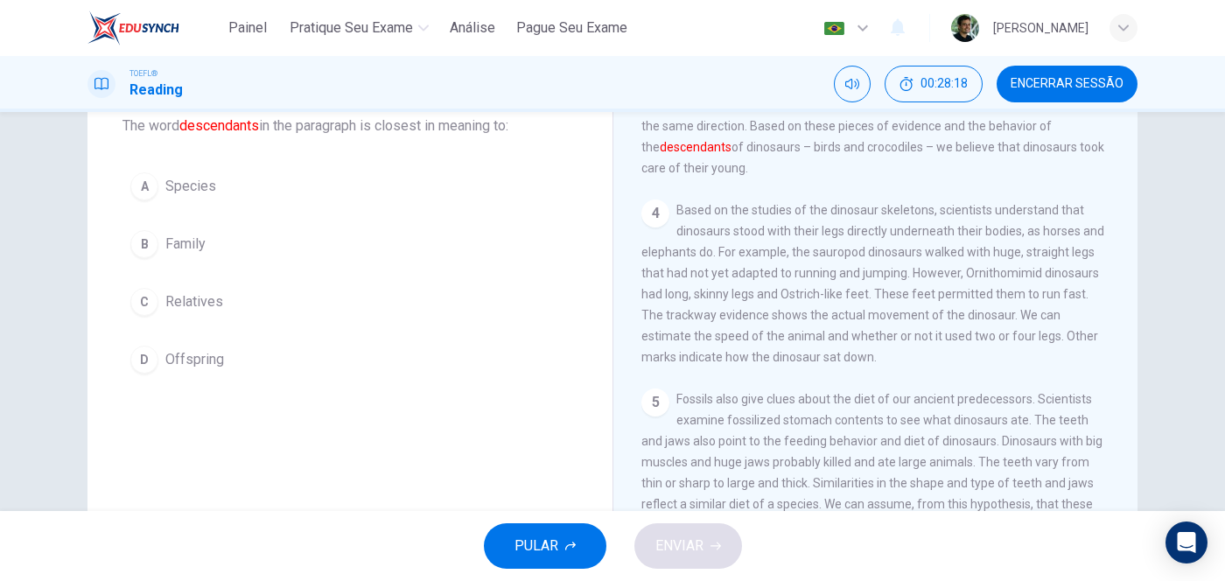
click at [180, 242] on span "Family" at bounding box center [185, 244] width 40 height 21
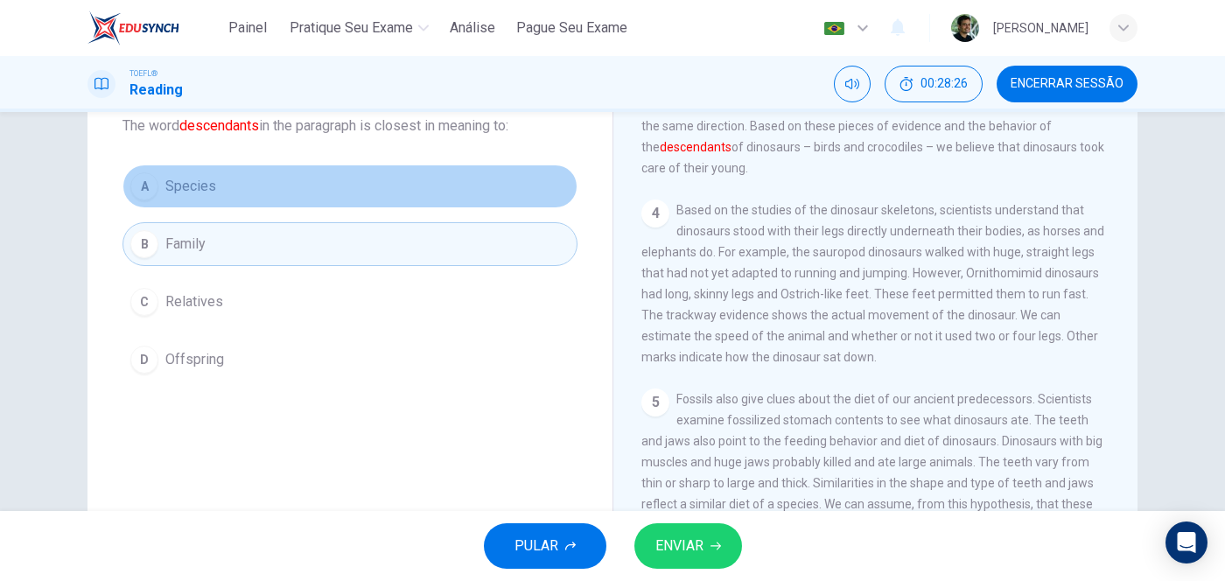
click at [205, 190] on span "Species" at bounding box center [190, 186] width 51 height 21
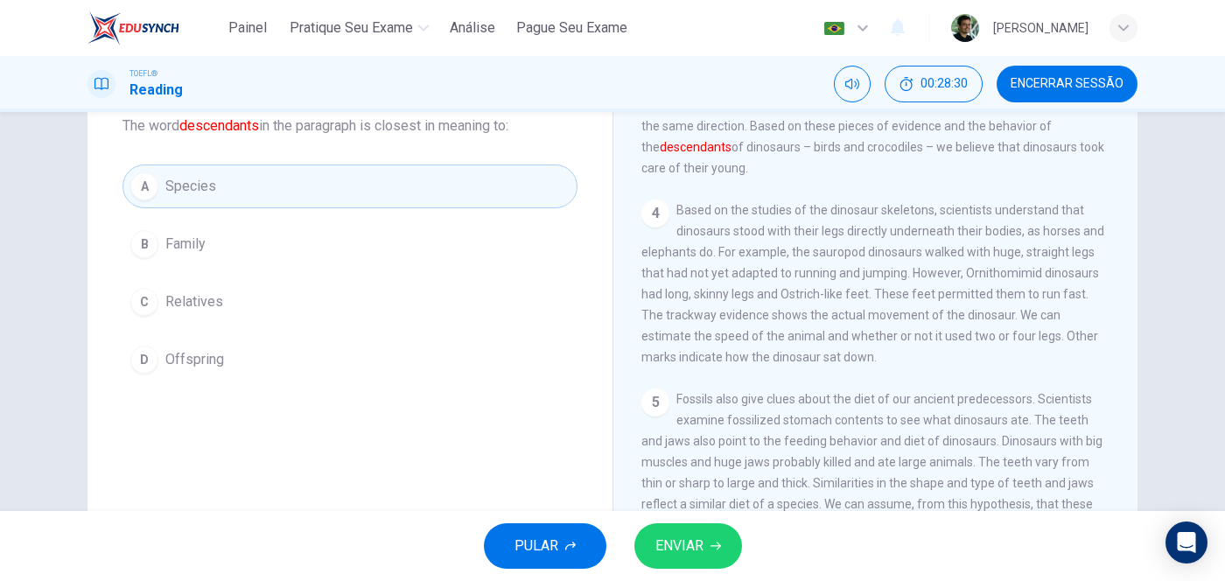
click at [702, 464] on span "ENVIAR" at bounding box center [679, 546] width 48 height 24
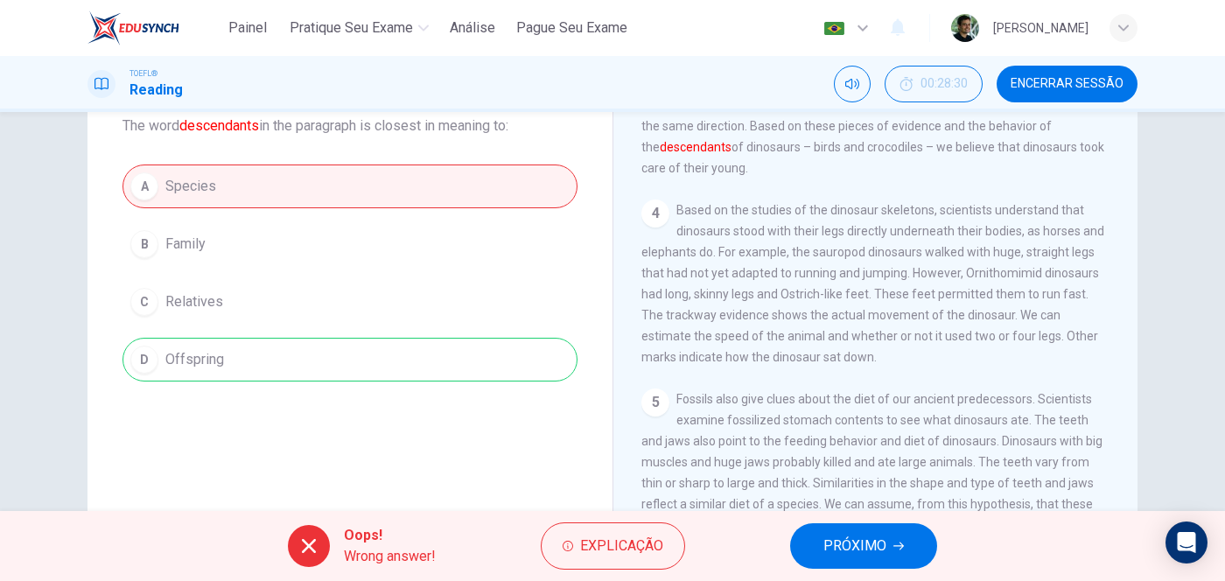
click at [849, 464] on span "PRÓXIMO" at bounding box center [854, 546] width 63 height 24
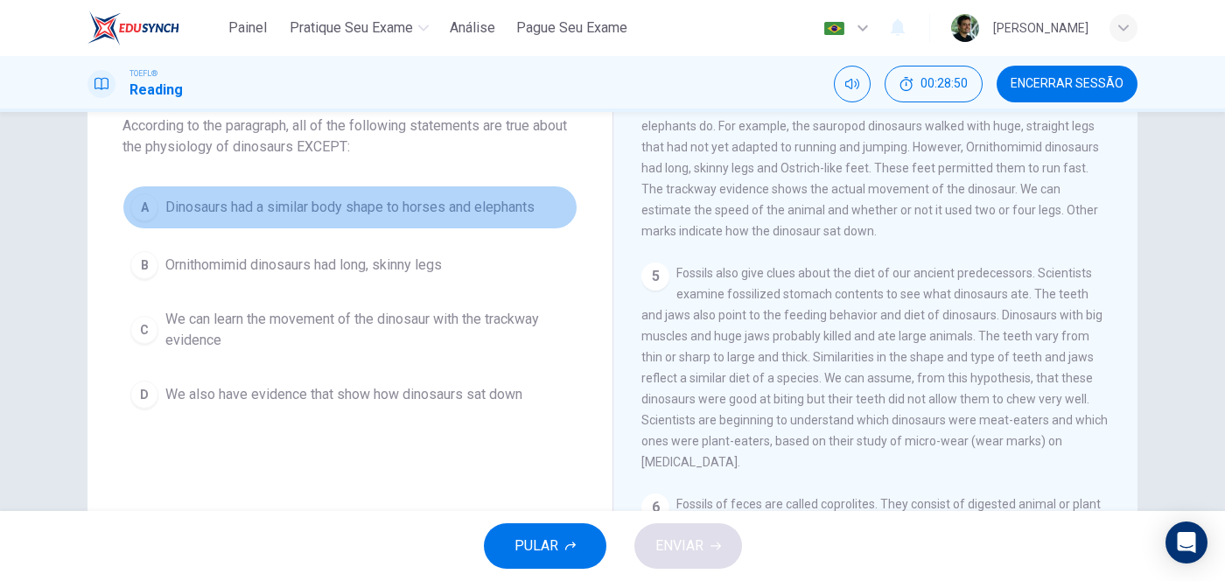
click at [303, 202] on span "Dinosaurs had a similar body shape to horses and elephants" at bounding box center [349, 207] width 369 height 21
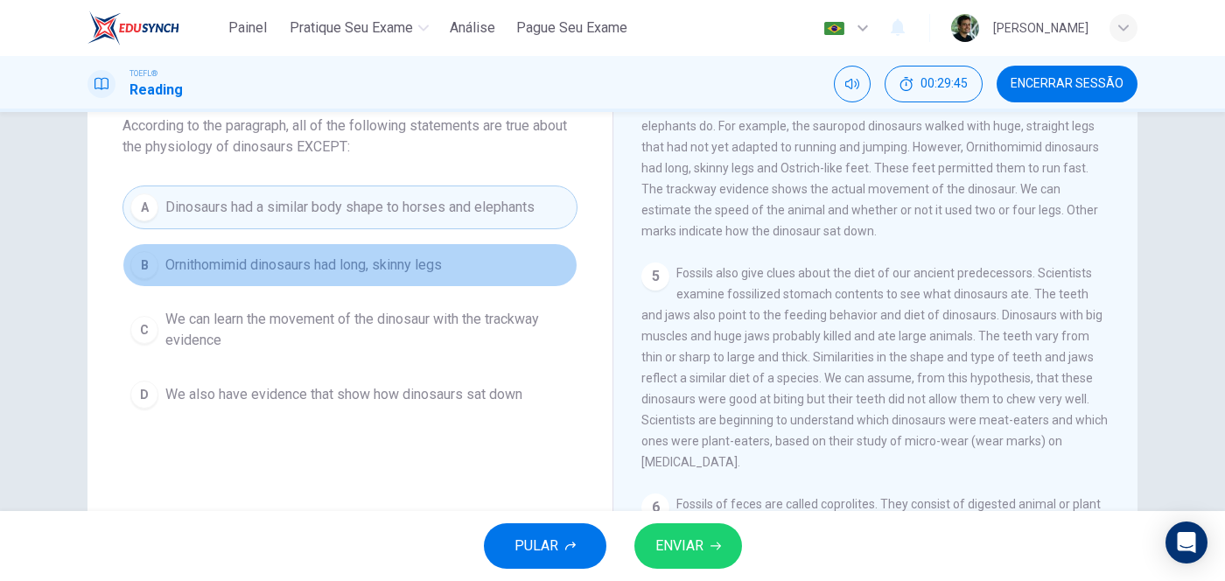
click at [378, 268] on span "Ornithomimid dinosaurs had long, skinny legs" at bounding box center [303, 265] width 276 height 21
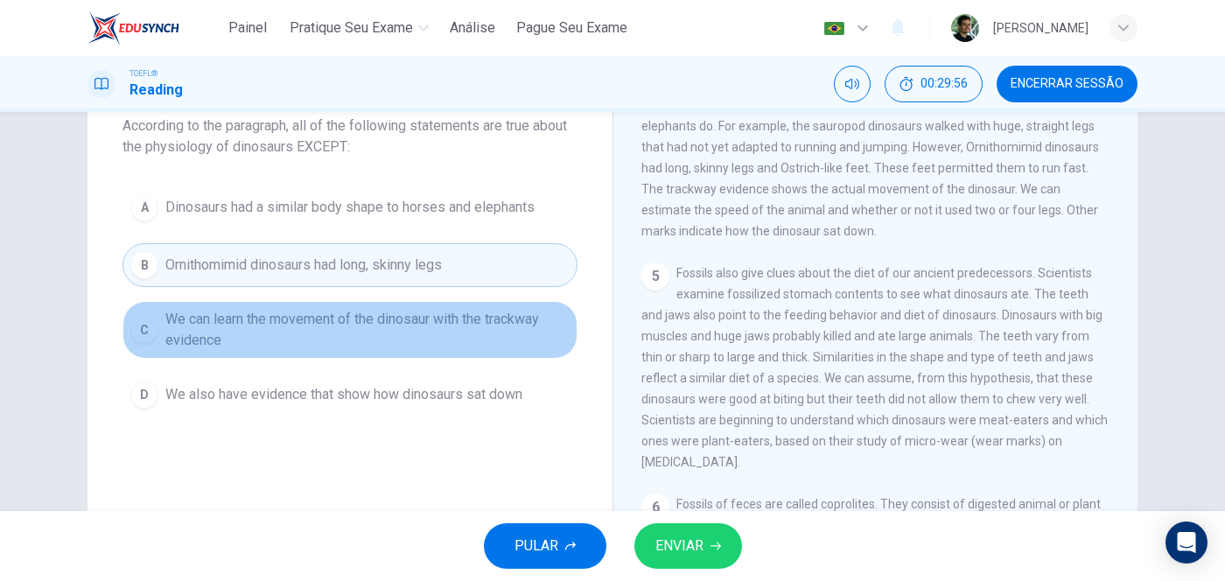
drag, startPoint x: 286, startPoint y: 310, endPoint x: 283, endPoint y: 318, distance: 9.4
click at [285, 310] on span "We can learn the movement of the dinosaur with the trackway evidence" at bounding box center [367, 330] width 404 height 42
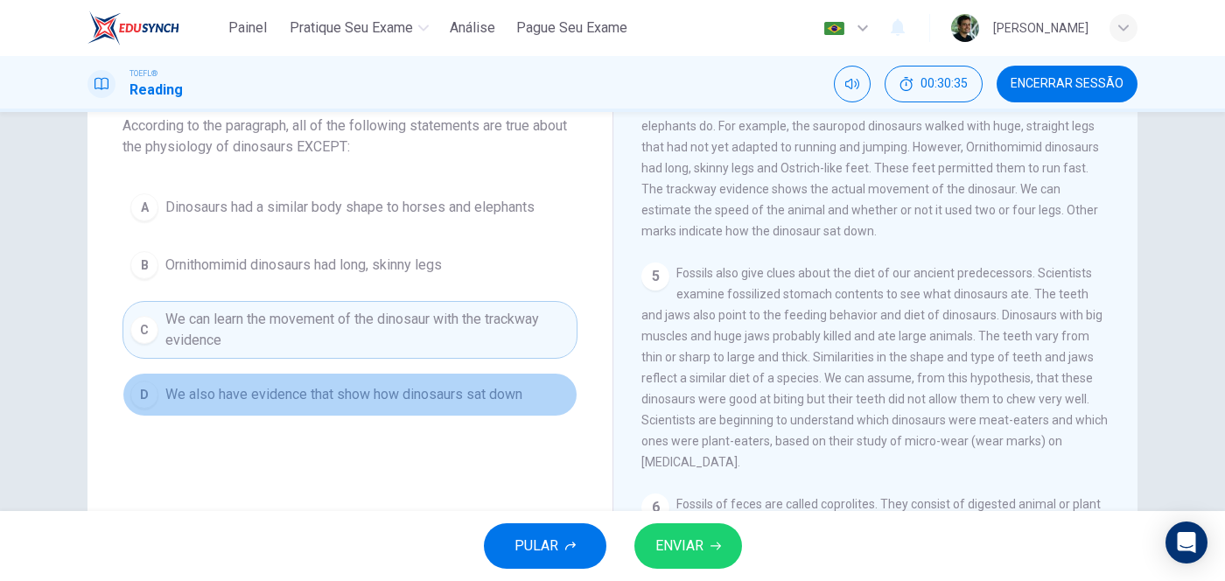
click at [224, 402] on span "We also have evidence that show how dinosaurs sat down" at bounding box center [343, 394] width 357 height 21
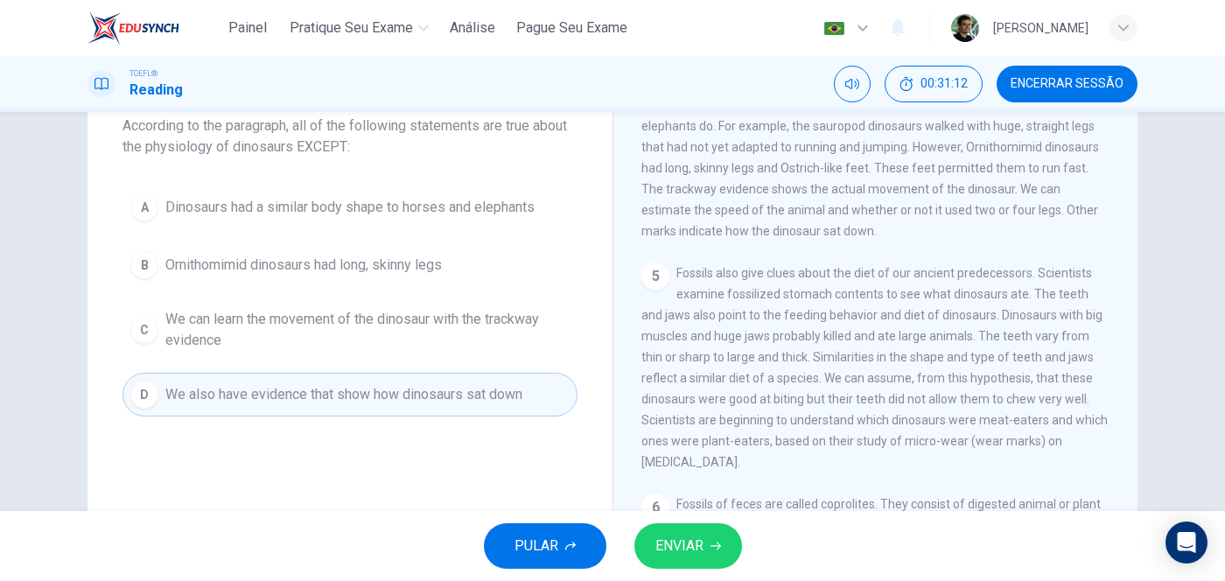
click at [280, 190] on button "A Dinosaurs had a similar body shape to horses and elephants" at bounding box center [349, 207] width 455 height 44
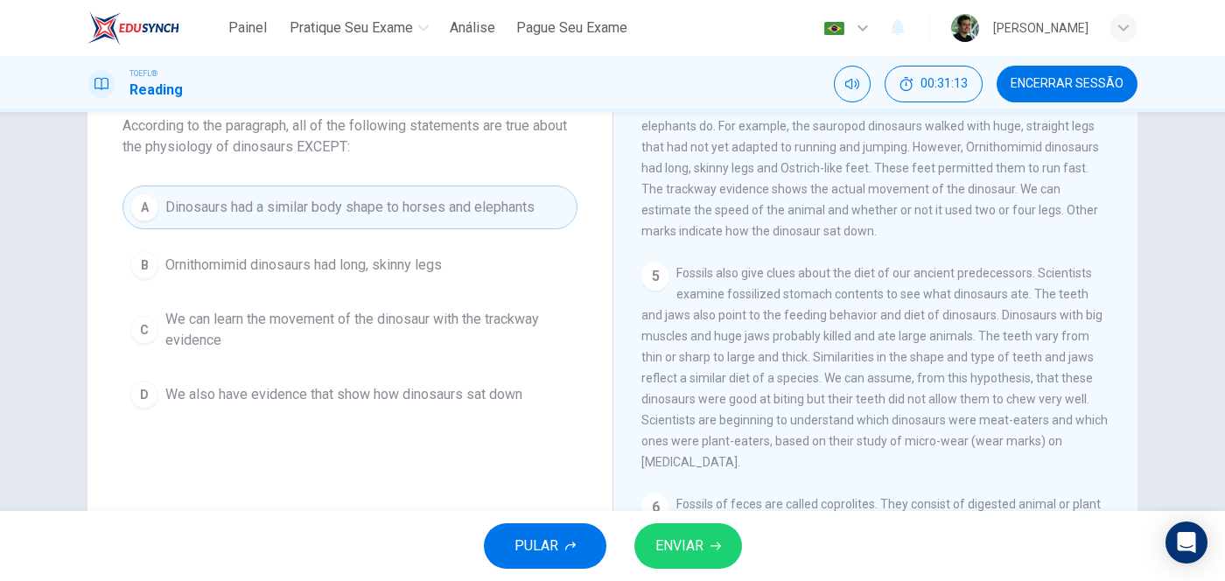
click at [697, 464] on span "ENVIAR" at bounding box center [679, 546] width 48 height 24
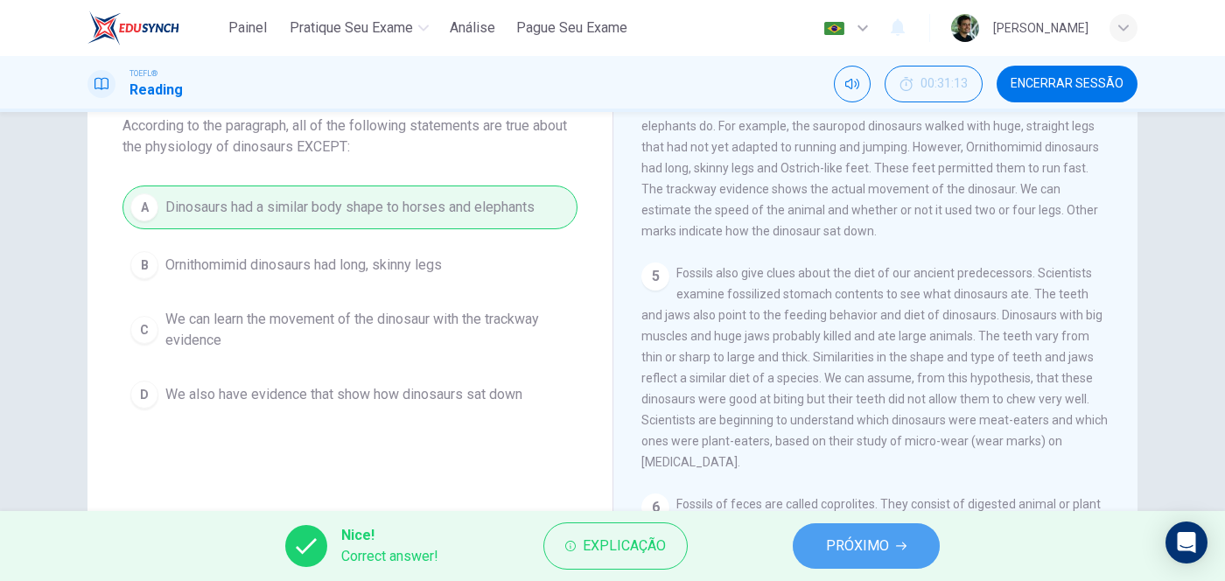
click at [885, 464] on span "PRÓXIMO" at bounding box center [857, 546] width 63 height 24
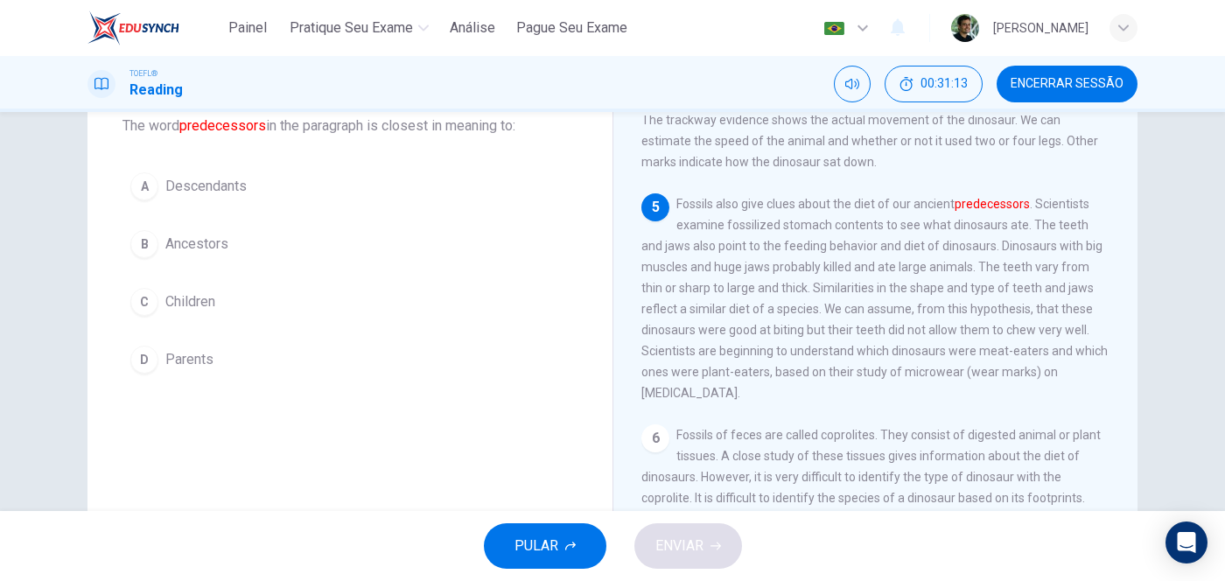
scroll to position [533, 0]
drag, startPoint x: 171, startPoint y: 233, endPoint x: 182, endPoint y: 238, distance: 11.7
click at [173, 234] on span "Ancestors" at bounding box center [196, 244] width 63 height 21
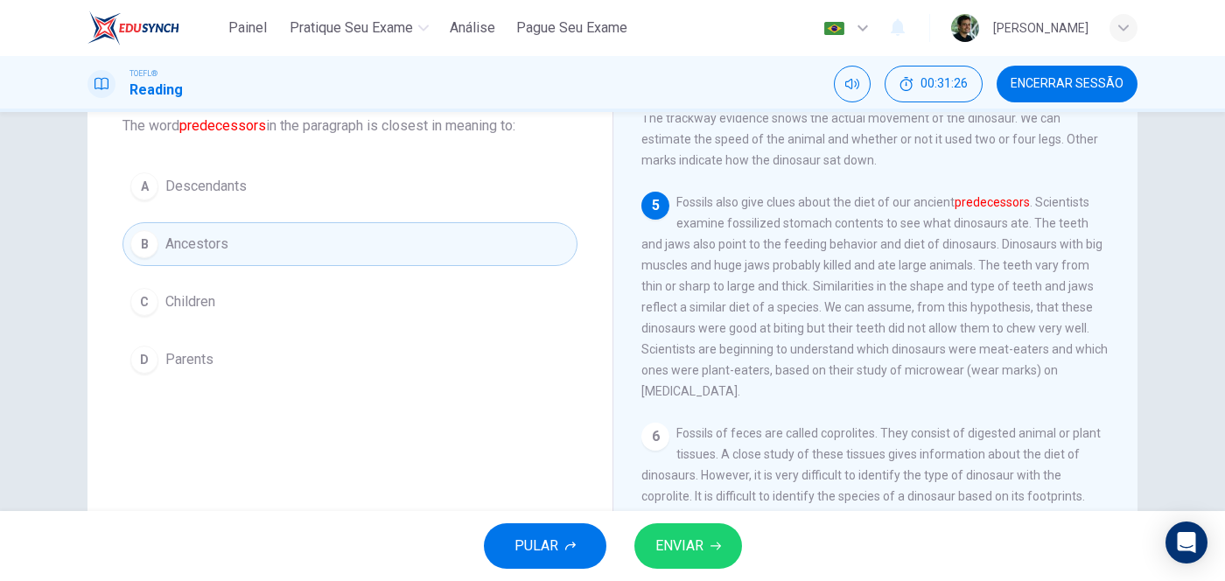
click at [704, 464] on button "ENVIAR" at bounding box center [688, 545] width 108 height 45
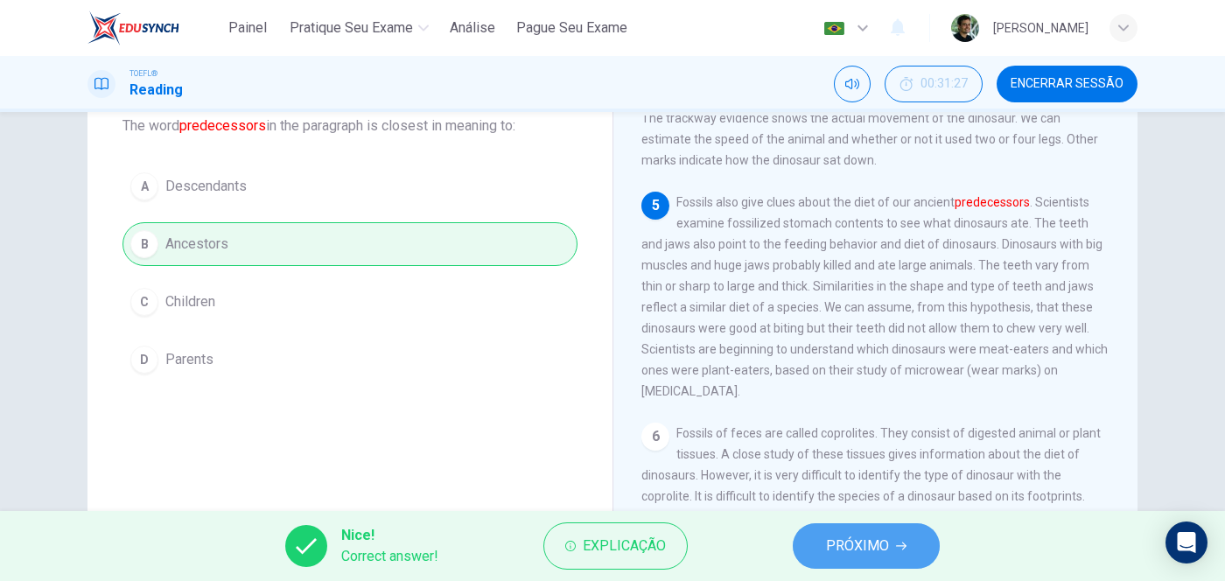
click at [882, 464] on span "PRÓXIMO" at bounding box center [857, 546] width 63 height 24
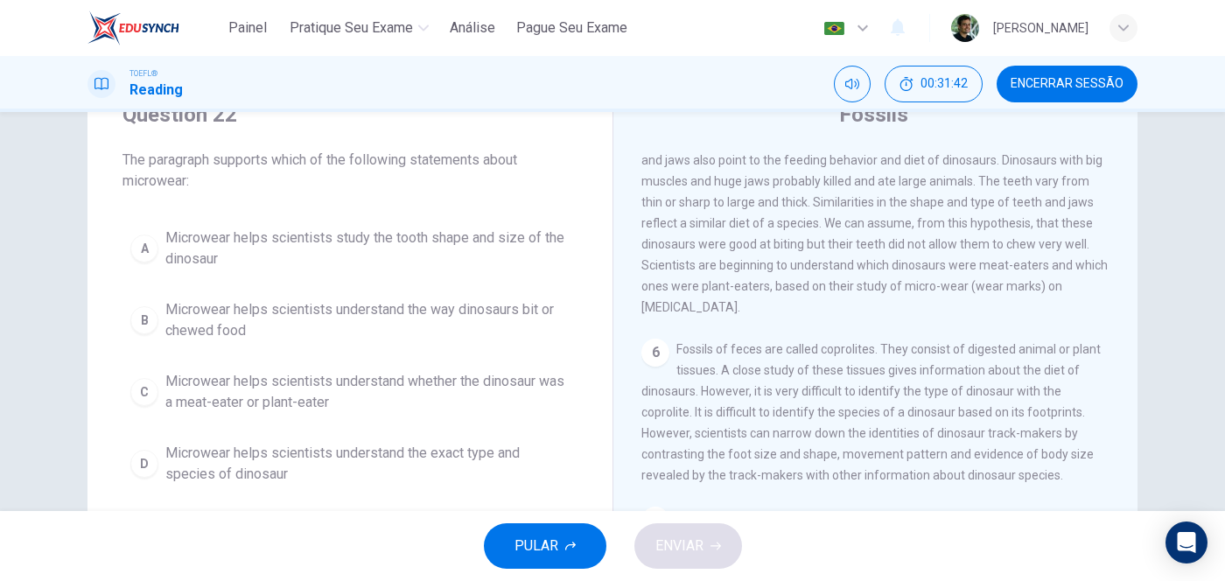
scroll to position [108, 0]
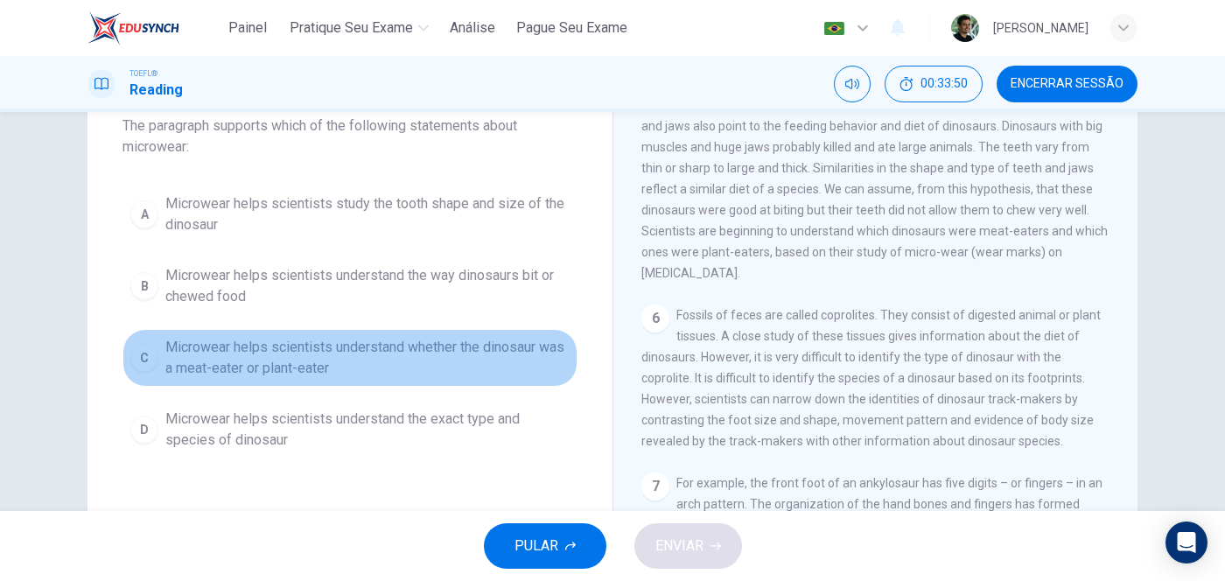
click at [322, 351] on span "Microwear helps scientists understand whether the dinosaur was a meat-eater or …" at bounding box center [367, 358] width 404 height 42
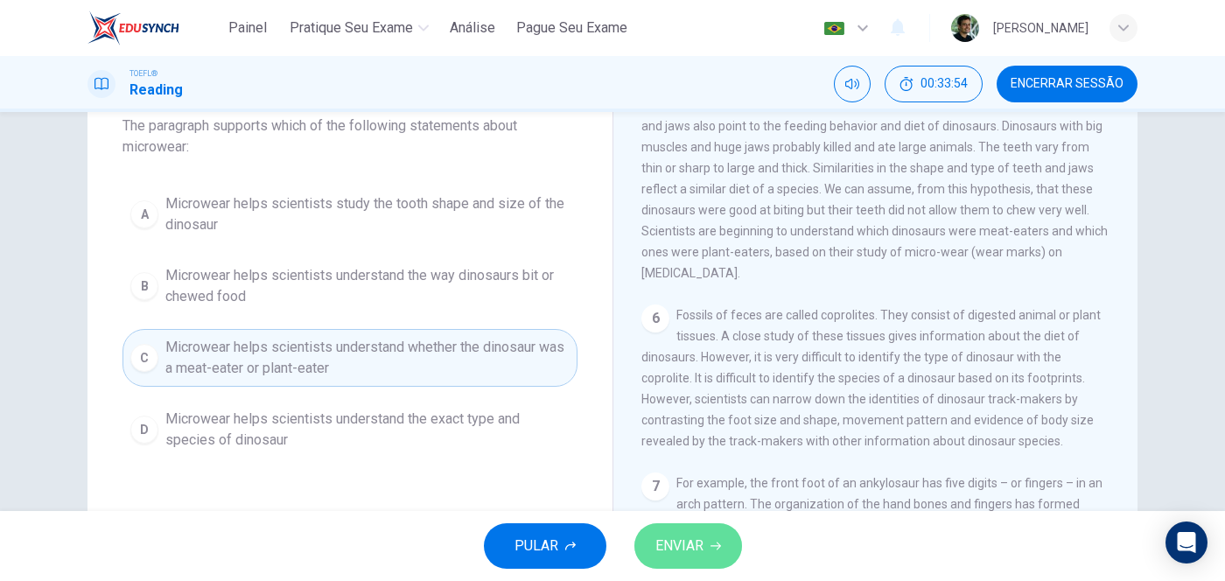
click at [704, 464] on button "ENVIAR" at bounding box center [688, 545] width 108 height 45
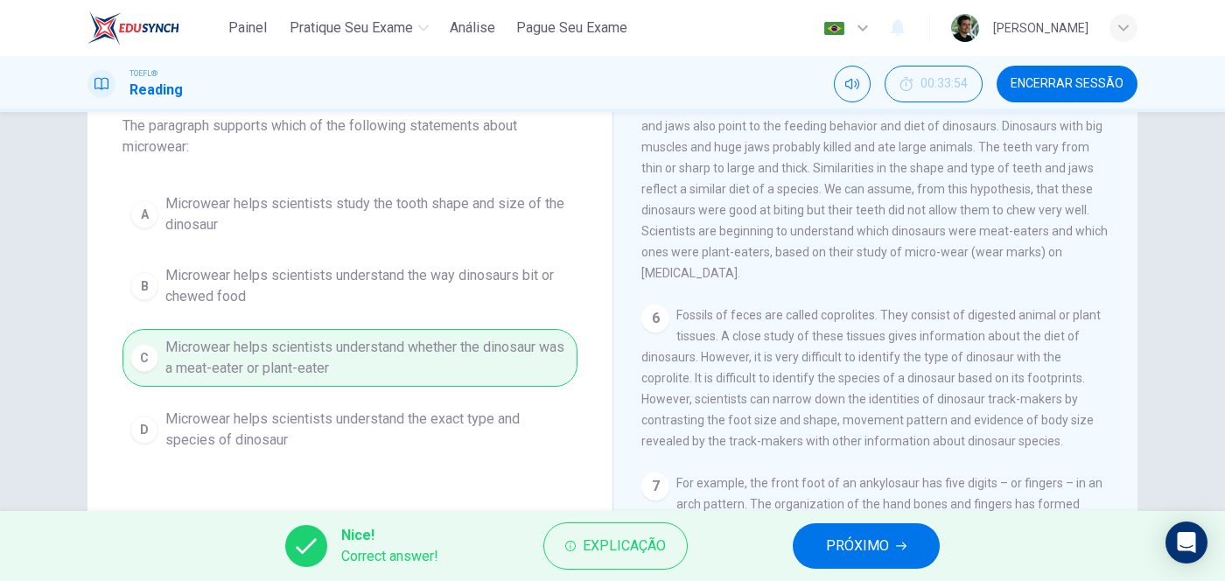
click at [877, 464] on span "PRÓXIMO" at bounding box center [857, 546] width 63 height 24
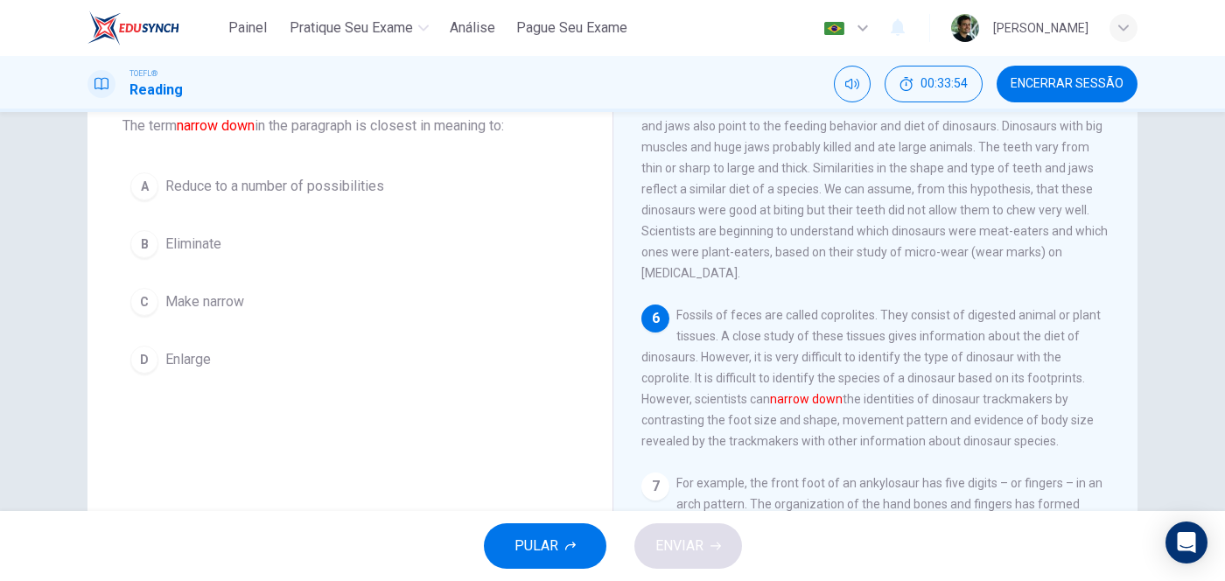
scroll to position [693, 0]
click at [201, 190] on span "Reduce to a number of possibilities" at bounding box center [274, 186] width 219 height 21
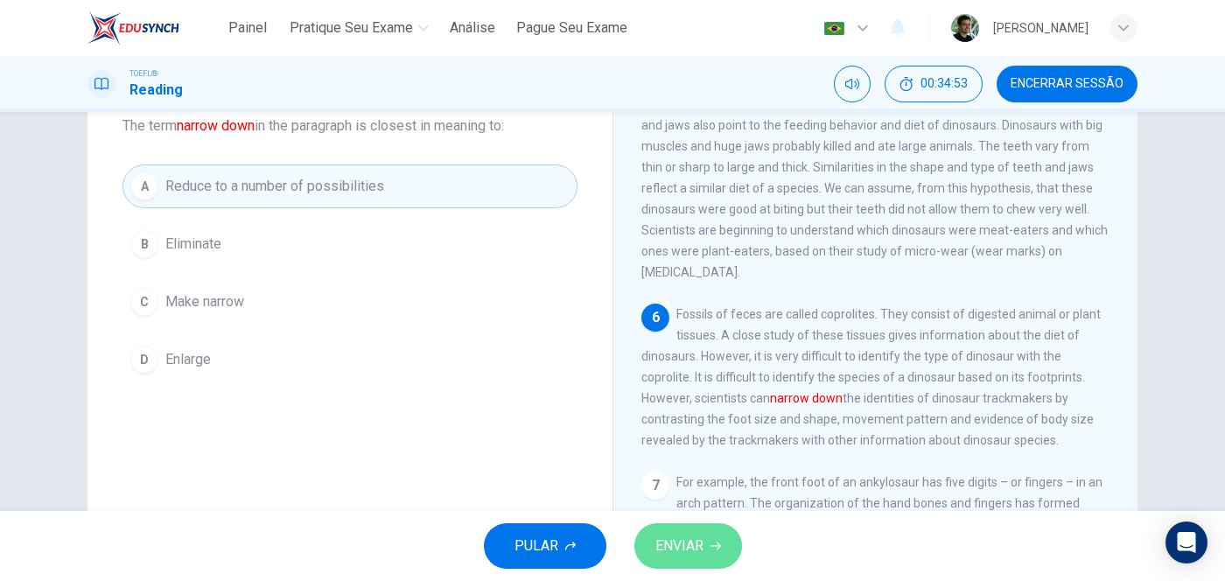
click at [681, 464] on span "ENVIAR" at bounding box center [679, 546] width 48 height 24
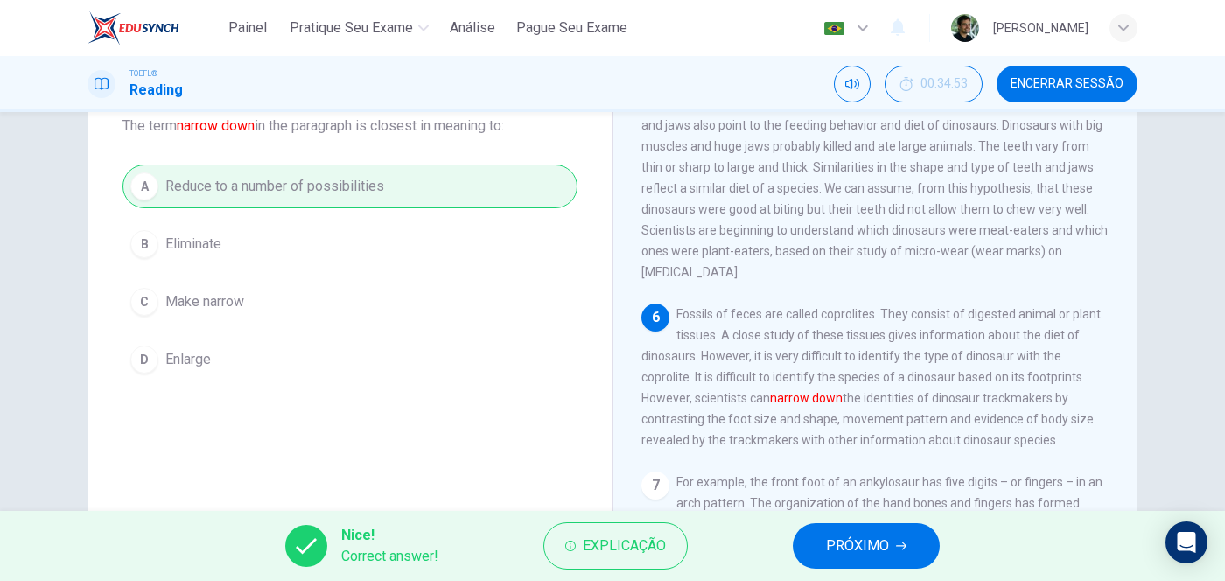
click at [892, 464] on button "PRÓXIMO" at bounding box center [866, 545] width 147 height 45
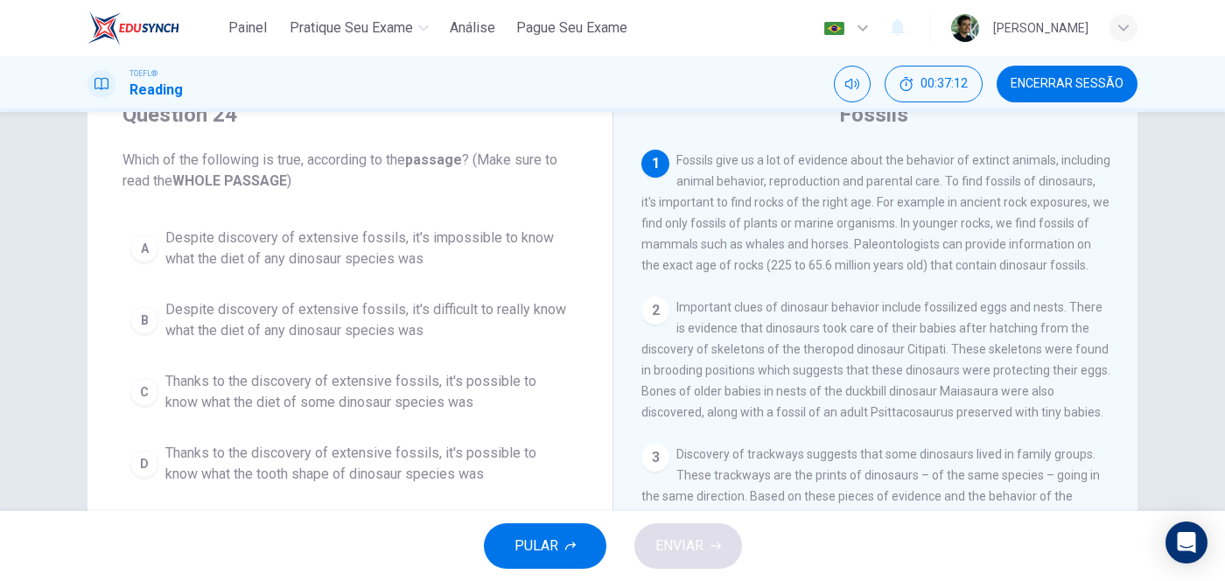
scroll to position [108, 0]
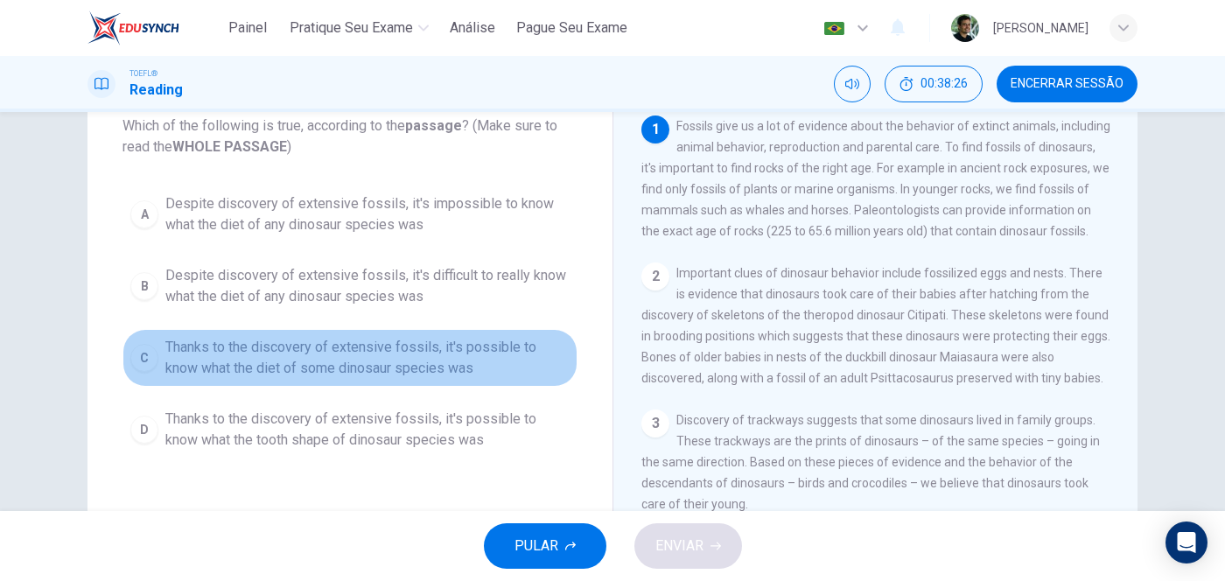
click at [393, 376] on span "Thanks to the discovery of extensive fossils, it's possible to know what the di…" at bounding box center [367, 358] width 404 height 42
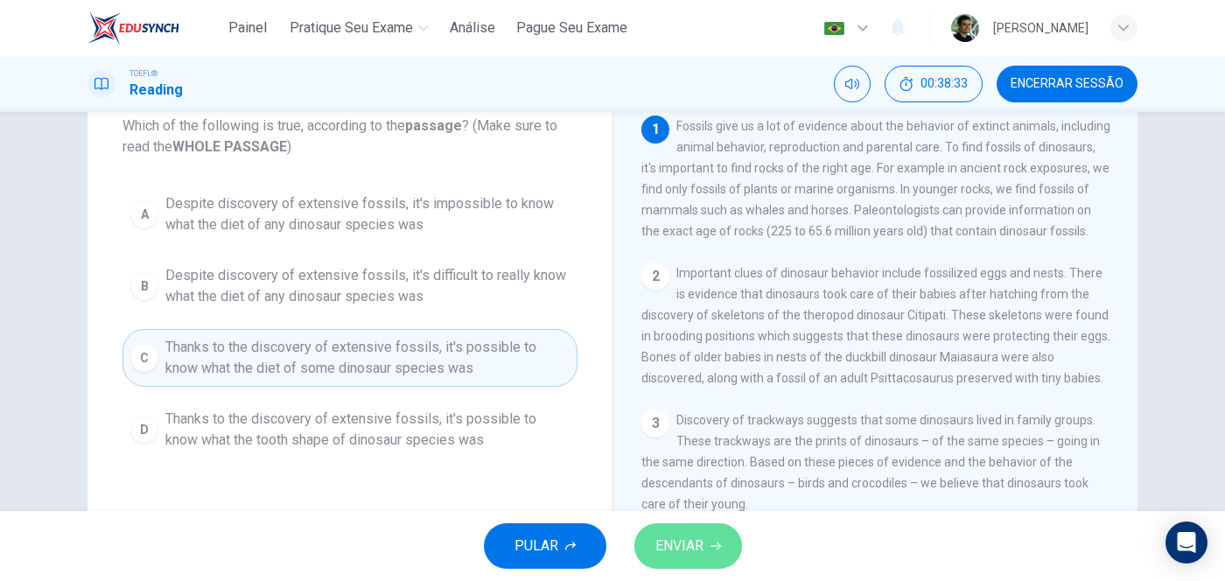
click at [693, 464] on span "ENVIAR" at bounding box center [679, 546] width 48 height 24
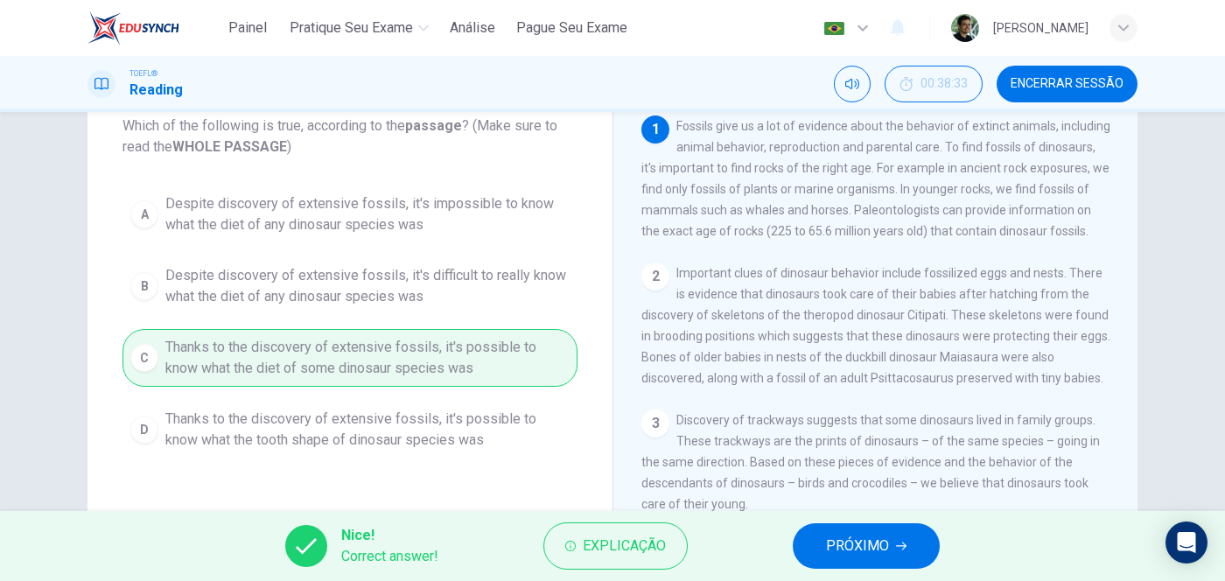
click at [895, 464] on button "PRÓXIMO" at bounding box center [866, 545] width 147 height 45
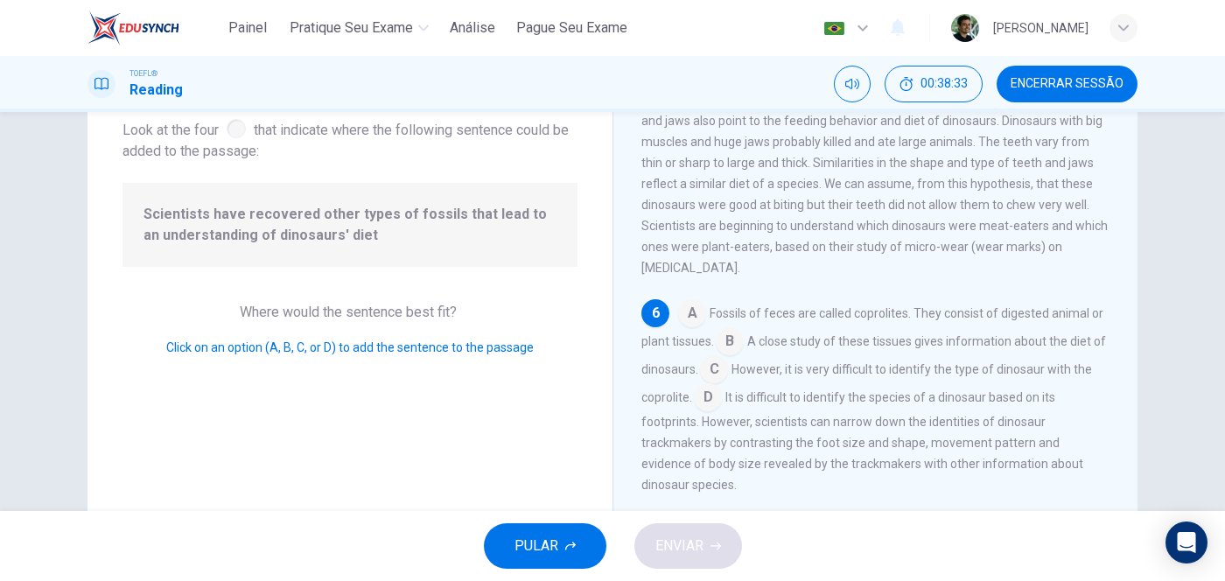
scroll to position [743, 0]
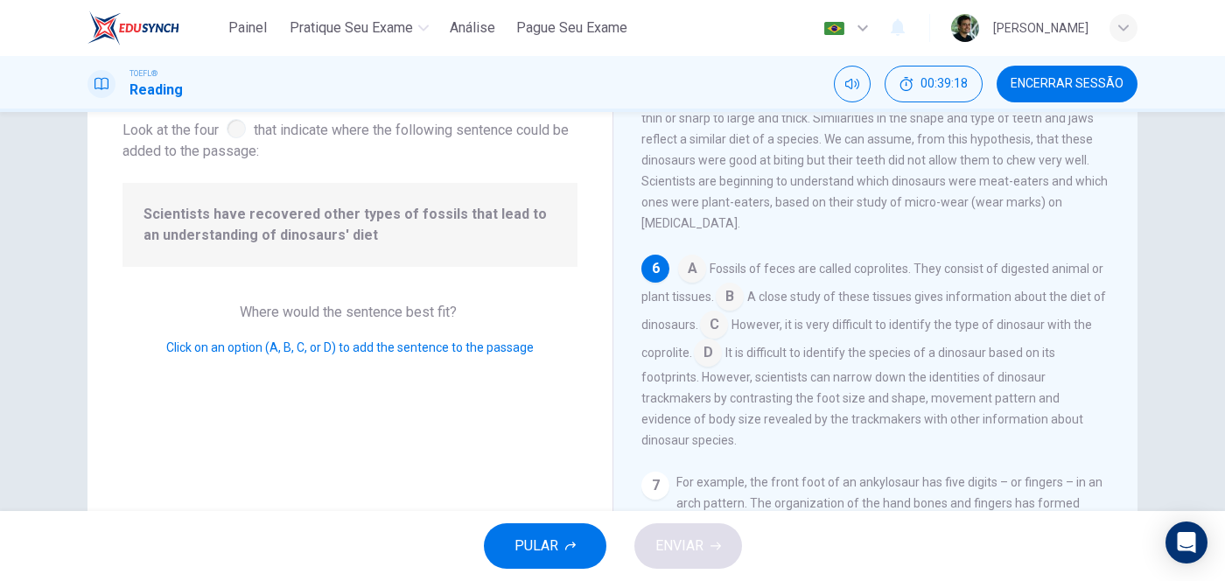
click at [688, 266] on input at bounding box center [692, 270] width 28 height 28
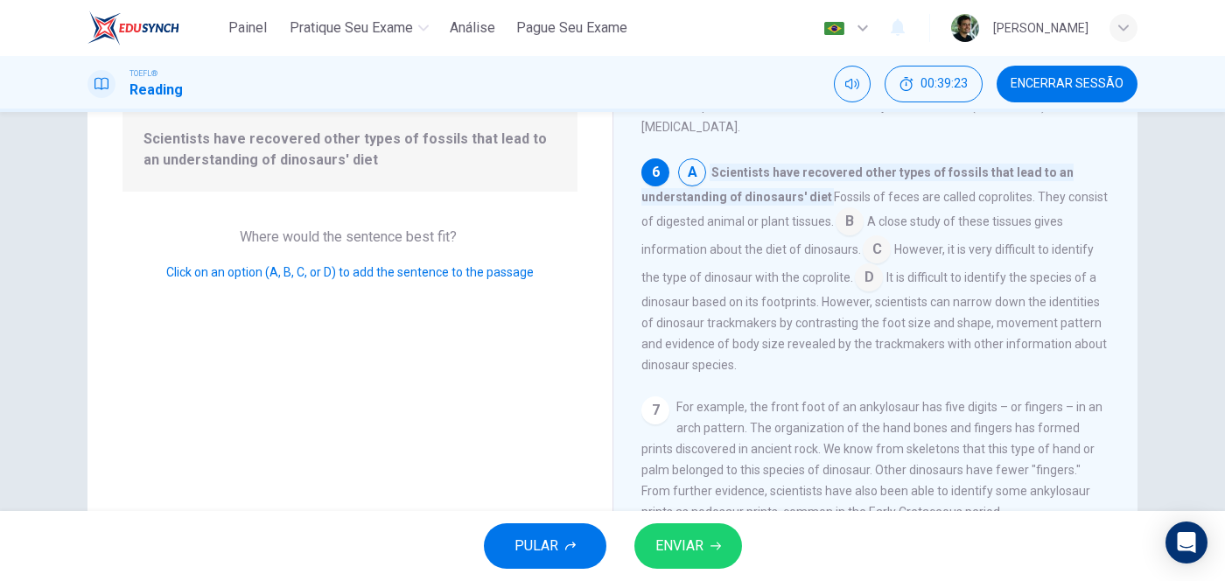
scroll to position [218, 0]
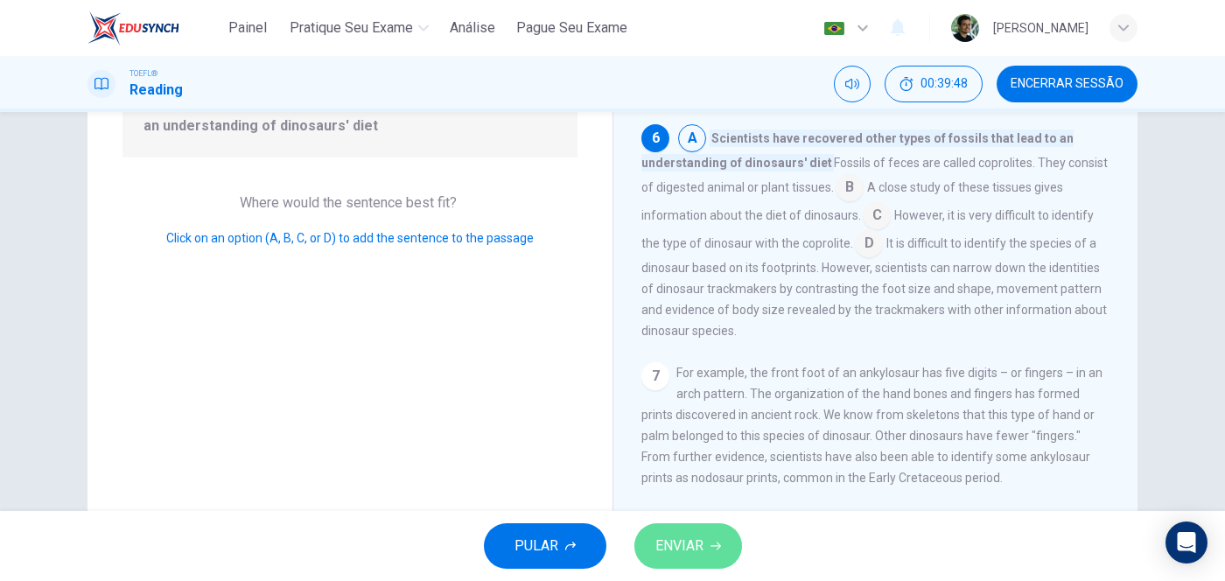
drag, startPoint x: 688, startPoint y: 546, endPoint x: 633, endPoint y: 533, distance: 55.8
click at [688, 464] on span "ENVIAR" at bounding box center [679, 546] width 48 height 24
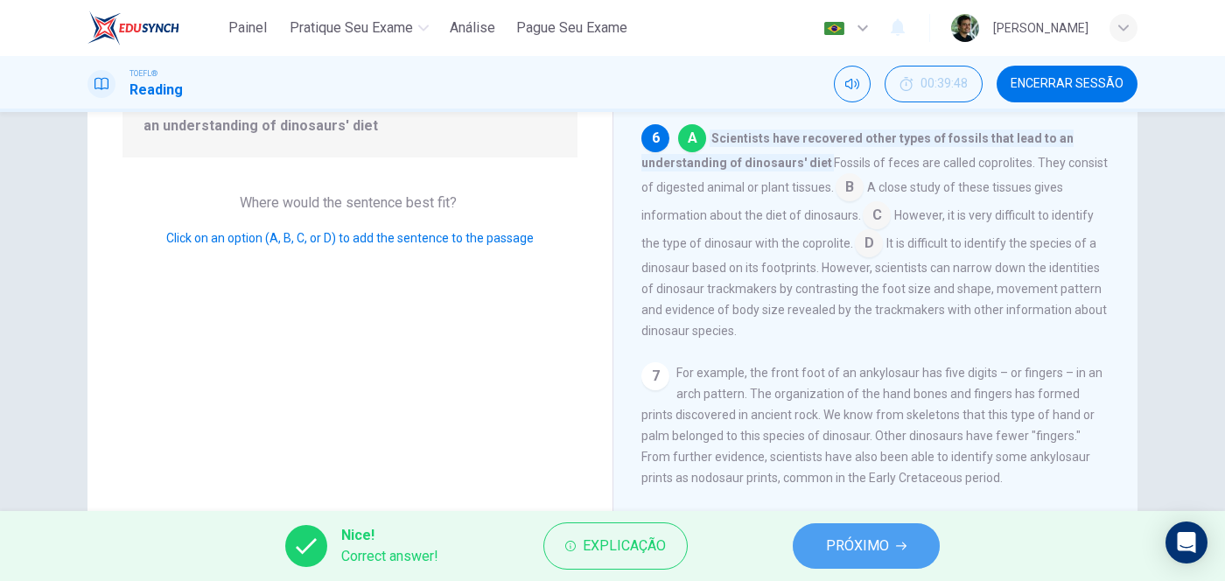
click at [882, 464] on span "PRÓXIMO" at bounding box center [857, 546] width 63 height 24
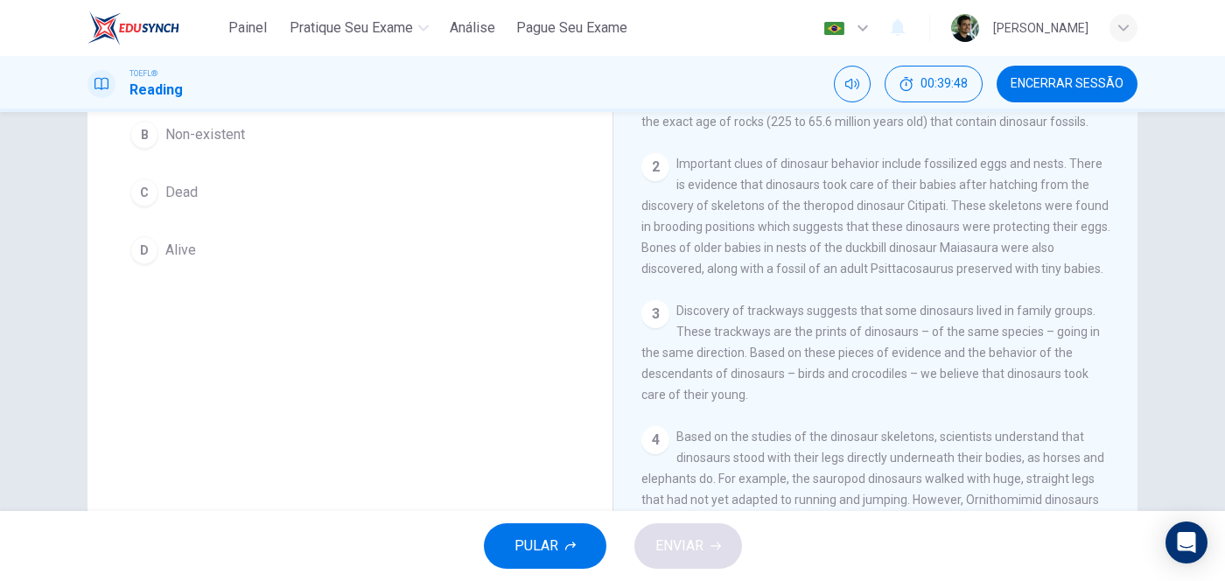
scroll to position [108, 0]
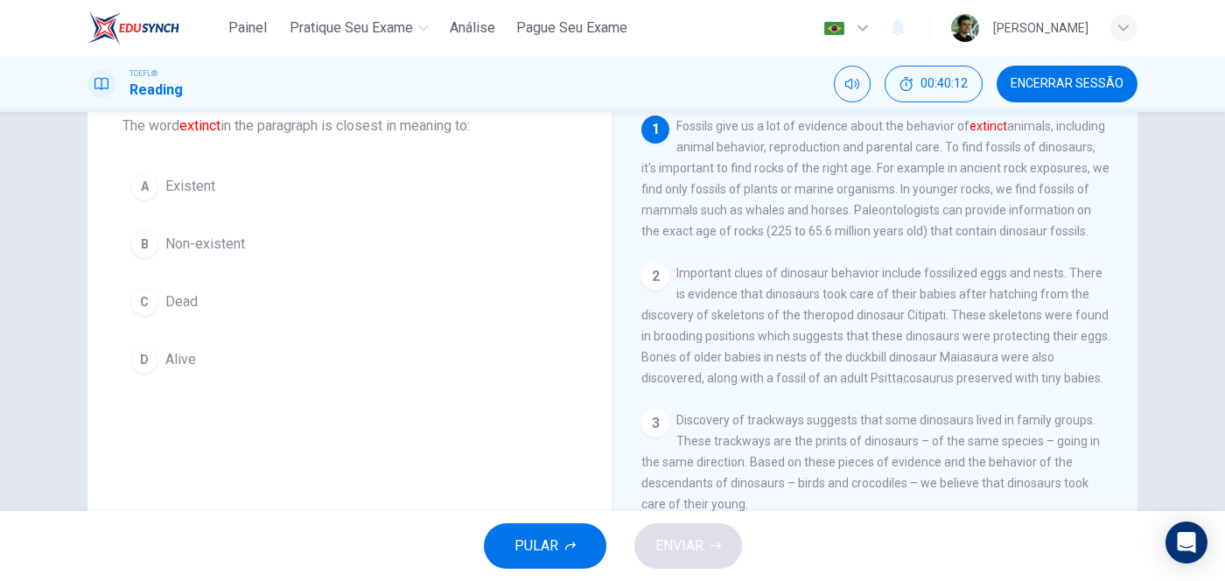
drag, startPoint x: 178, startPoint y: 257, endPoint x: 205, endPoint y: 295, distance: 45.9
click at [180, 256] on button "B Non-existent" at bounding box center [349, 244] width 455 height 44
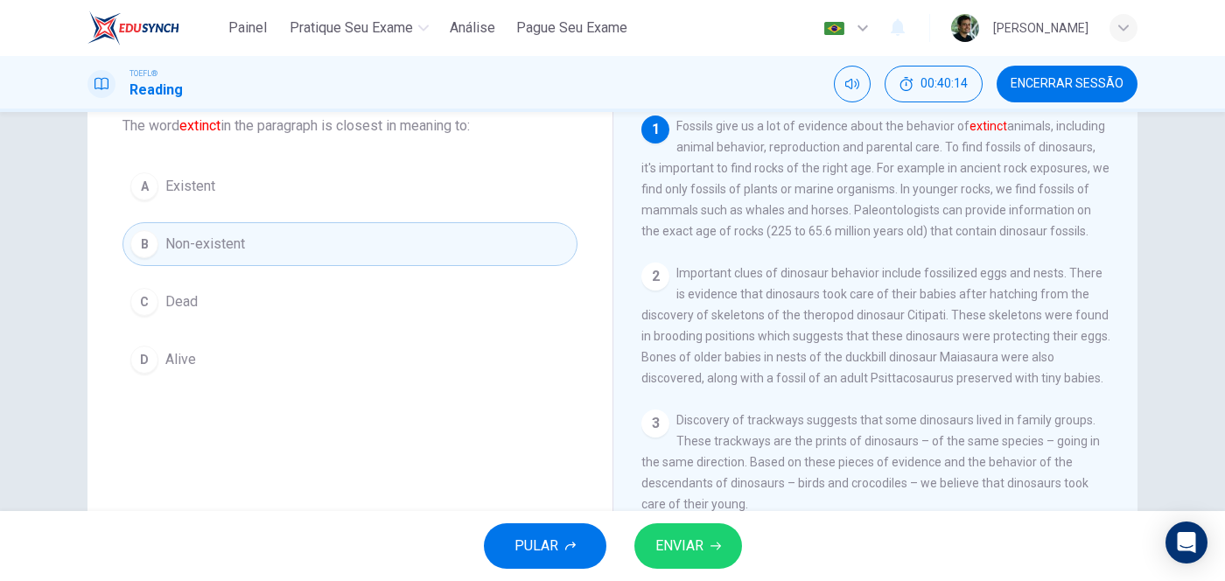
click at [696, 464] on span "ENVIAR" at bounding box center [679, 546] width 48 height 24
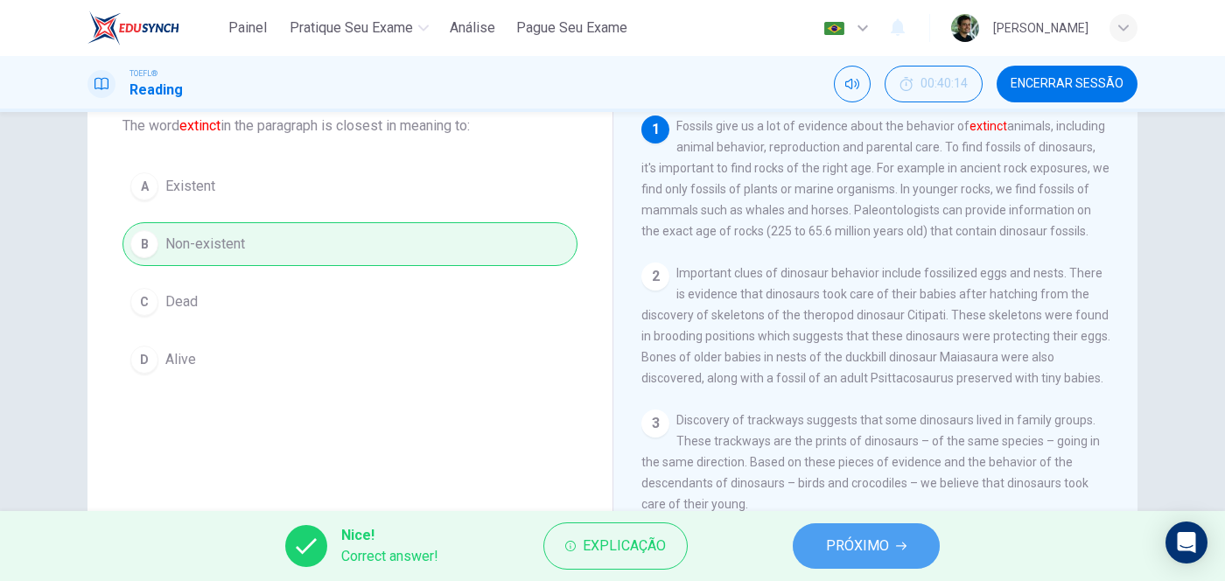
click at [852, 464] on span "PRÓXIMO" at bounding box center [857, 546] width 63 height 24
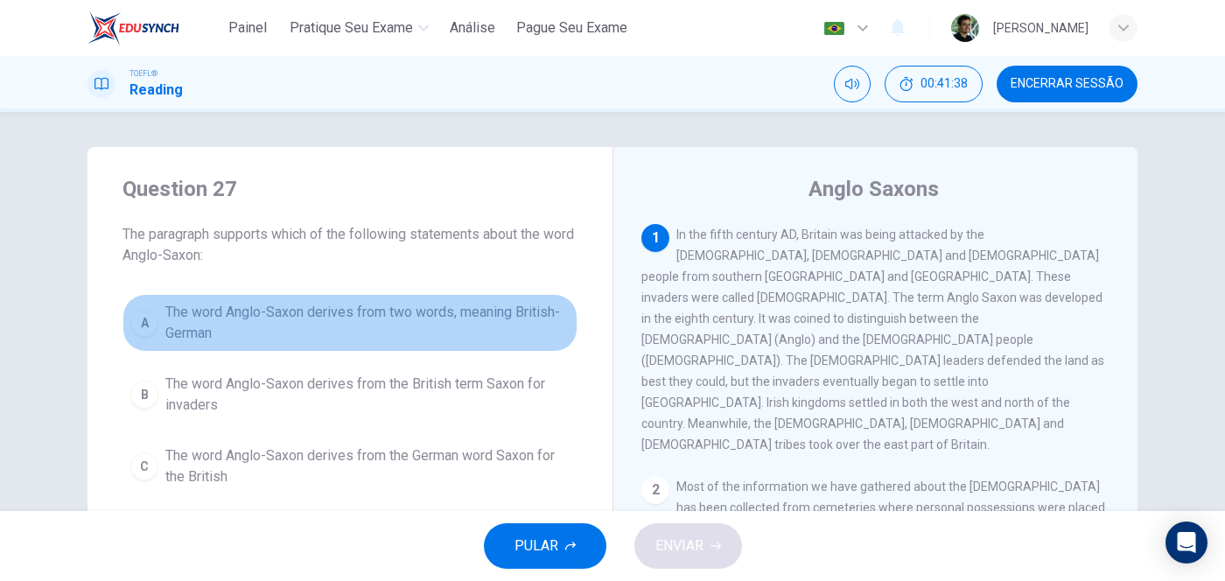
click at [283, 307] on span "The word Anglo-Saxon derives from two words, meaning British-German" at bounding box center [367, 323] width 404 height 42
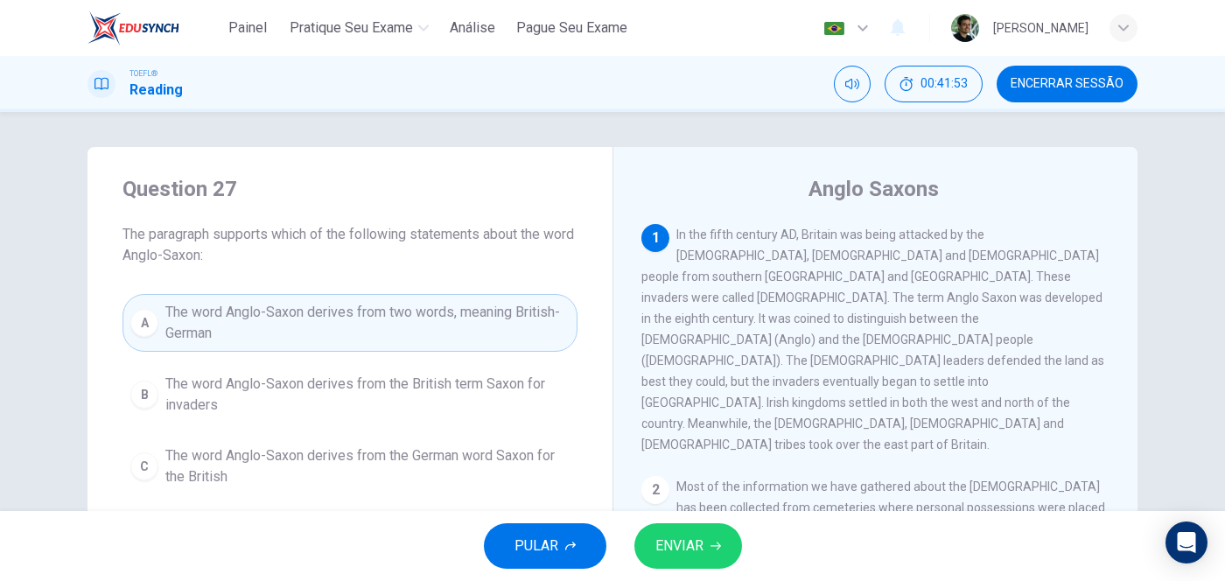
scroll to position [108, 0]
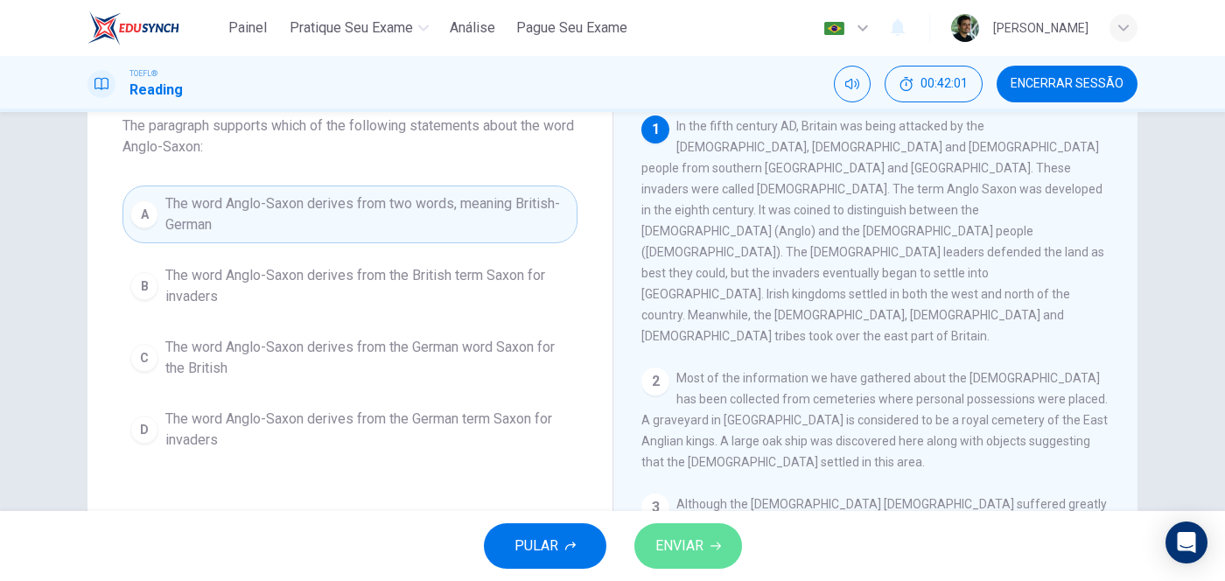
click at [698, 464] on span "ENVIAR" at bounding box center [679, 546] width 48 height 24
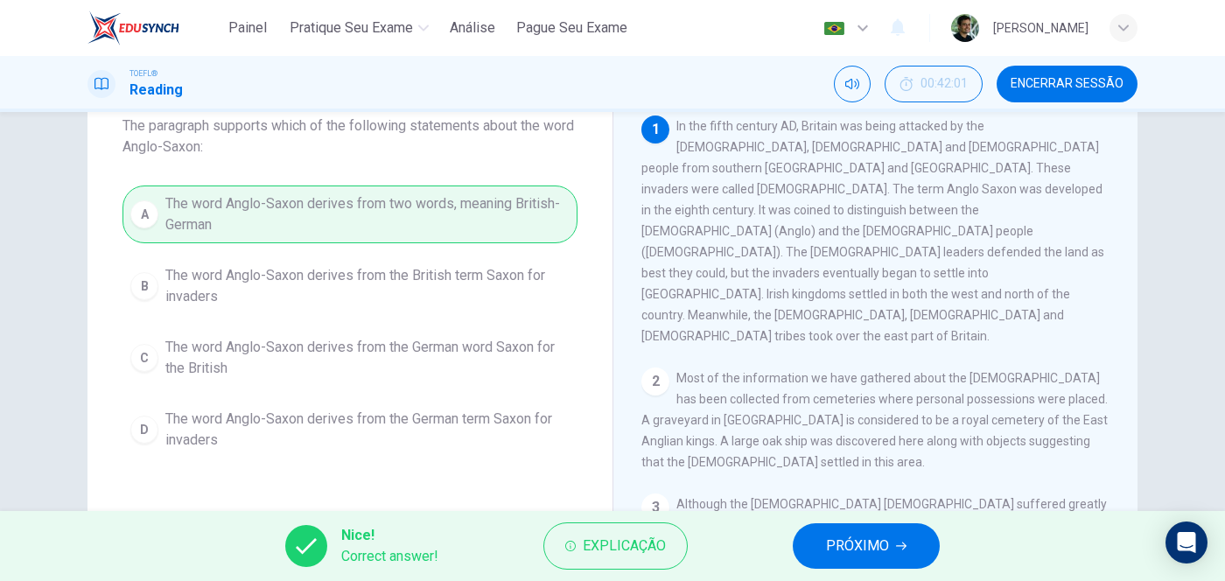
click at [861, 464] on span "PRÓXIMO" at bounding box center [857, 546] width 63 height 24
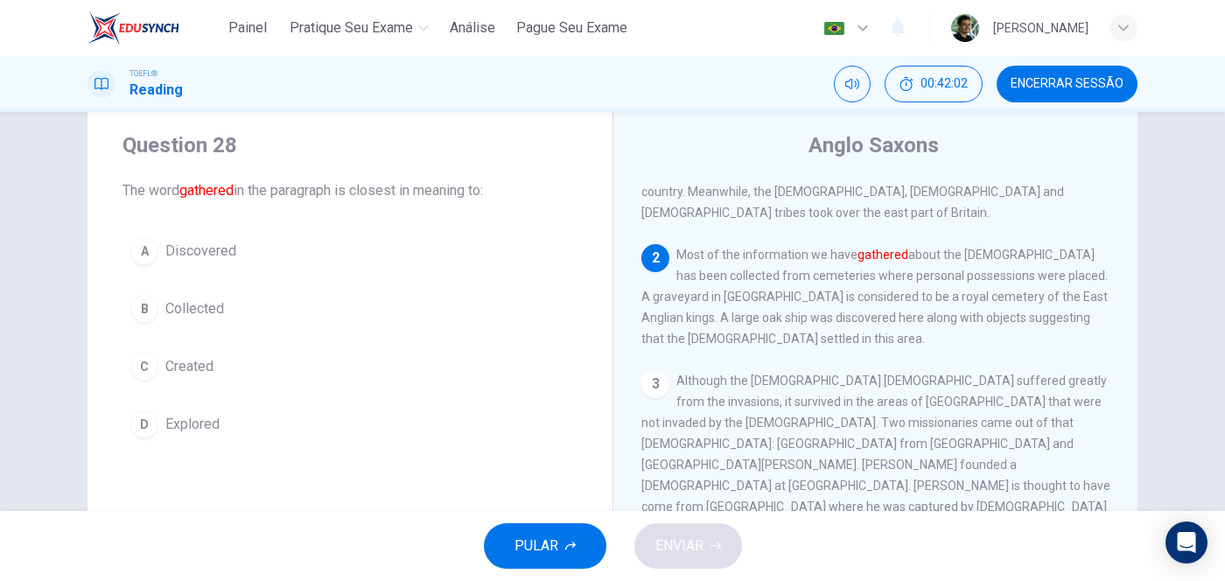
scroll to position [0, 0]
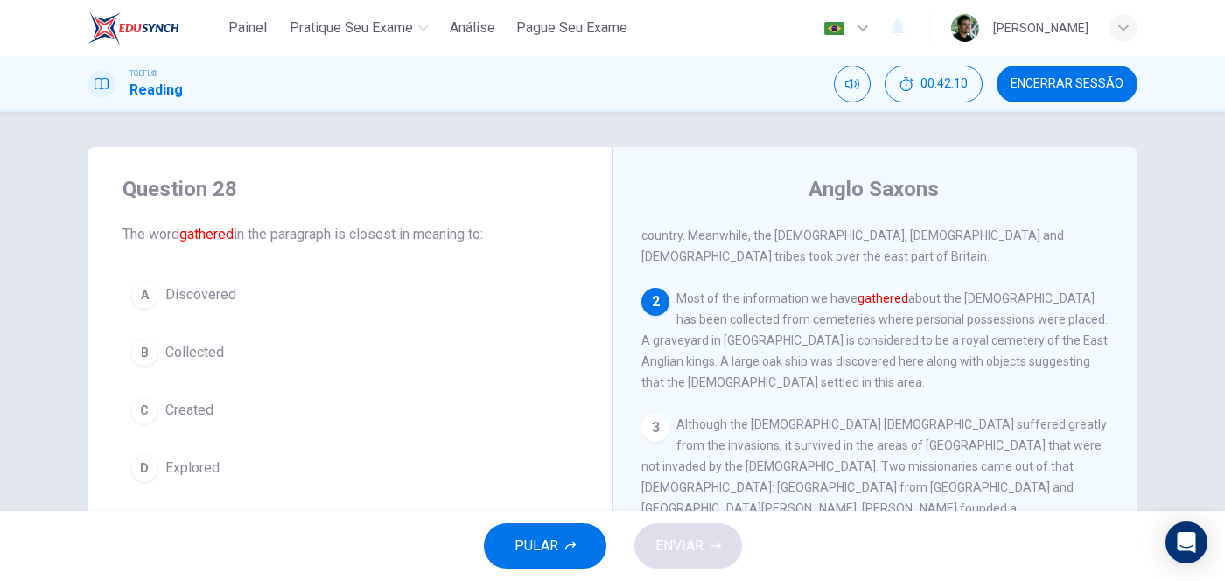
click at [171, 356] on span "Collected" at bounding box center [194, 352] width 59 height 21
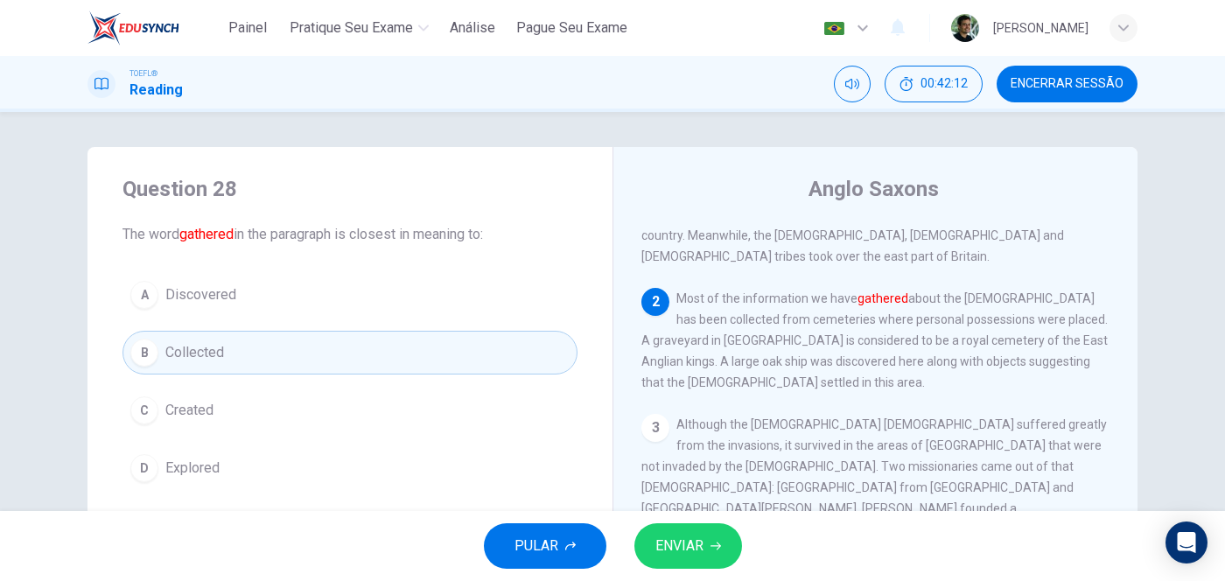
click at [709, 464] on button "ENVIAR" at bounding box center [688, 545] width 108 height 45
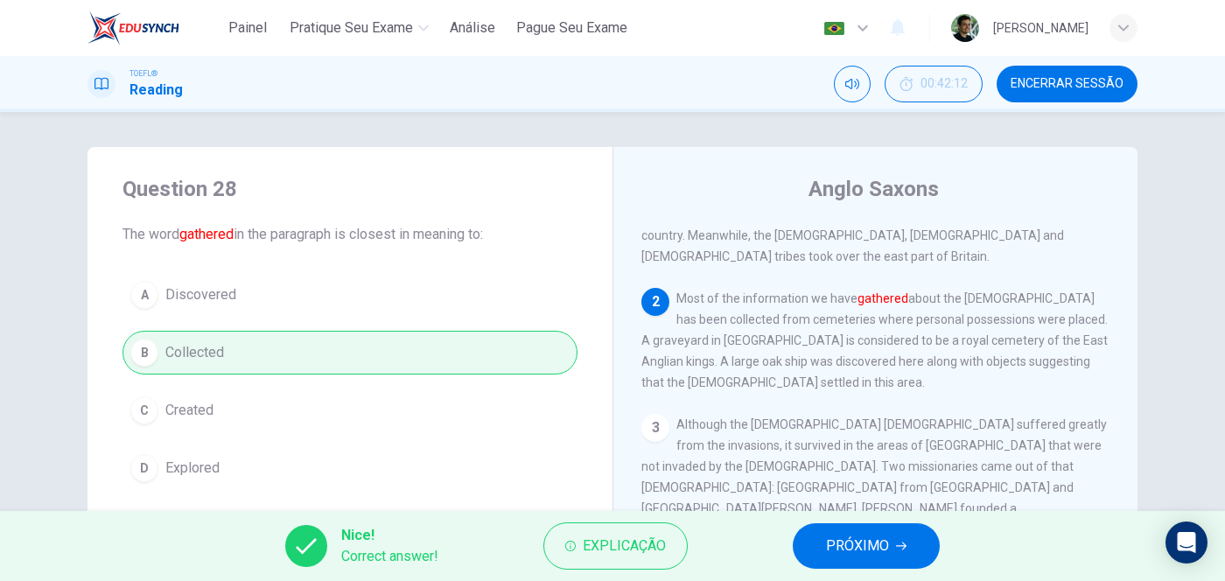
click at [913, 464] on button "PRÓXIMO" at bounding box center [866, 545] width 147 height 45
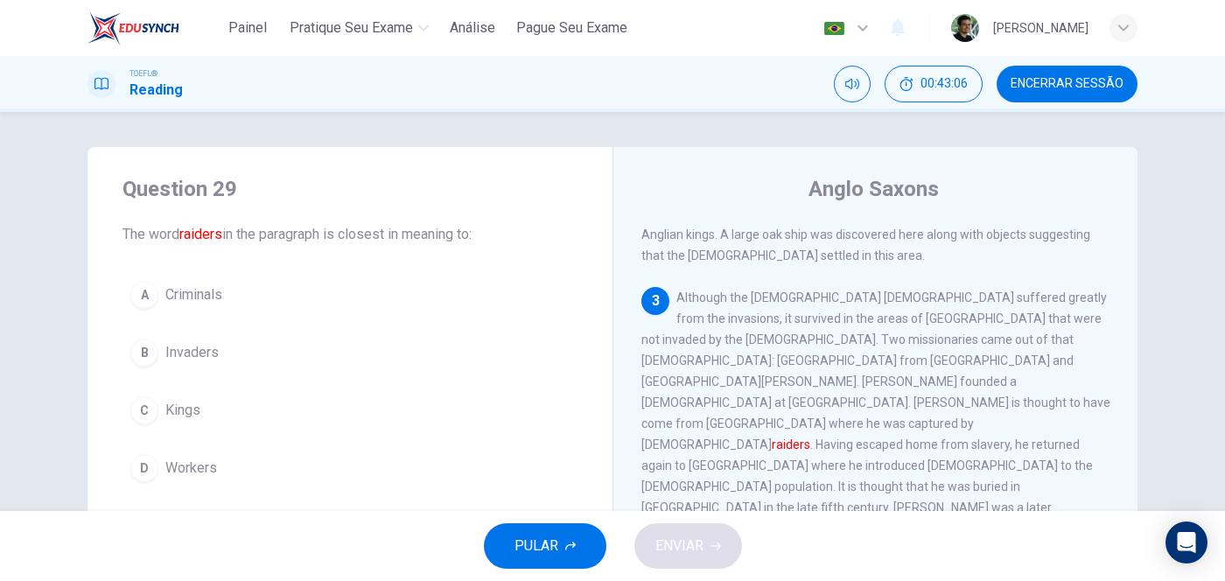
click at [159, 335] on button "B Invaders" at bounding box center [349, 353] width 455 height 44
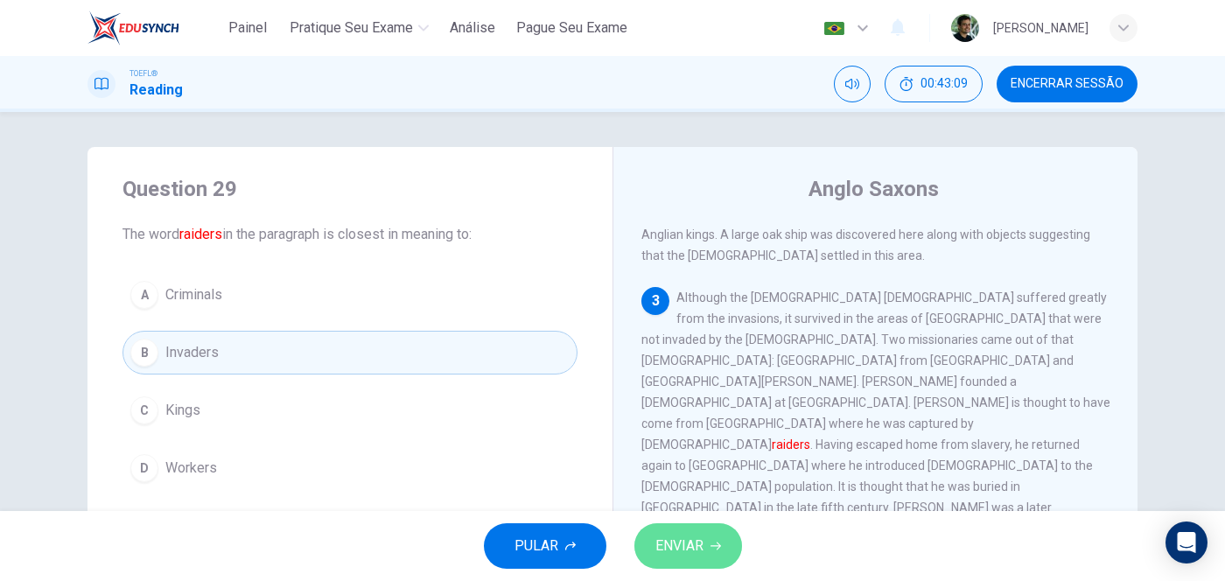
click at [726, 464] on button "ENVIAR" at bounding box center [688, 545] width 108 height 45
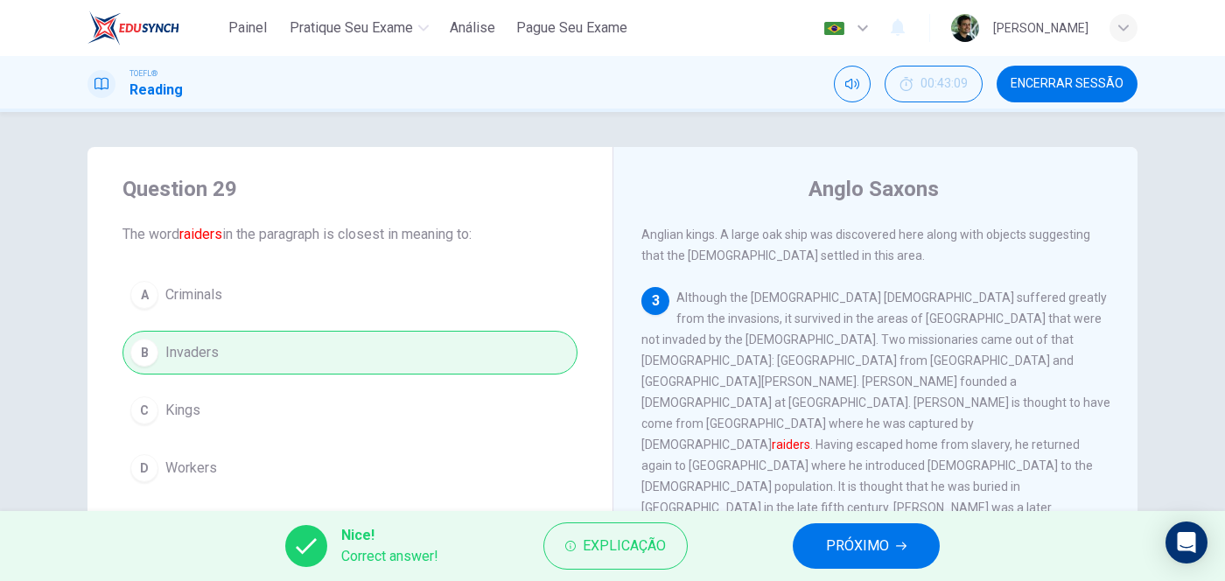
click at [859, 464] on span "PRÓXIMO" at bounding box center [857, 546] width 63 height 24
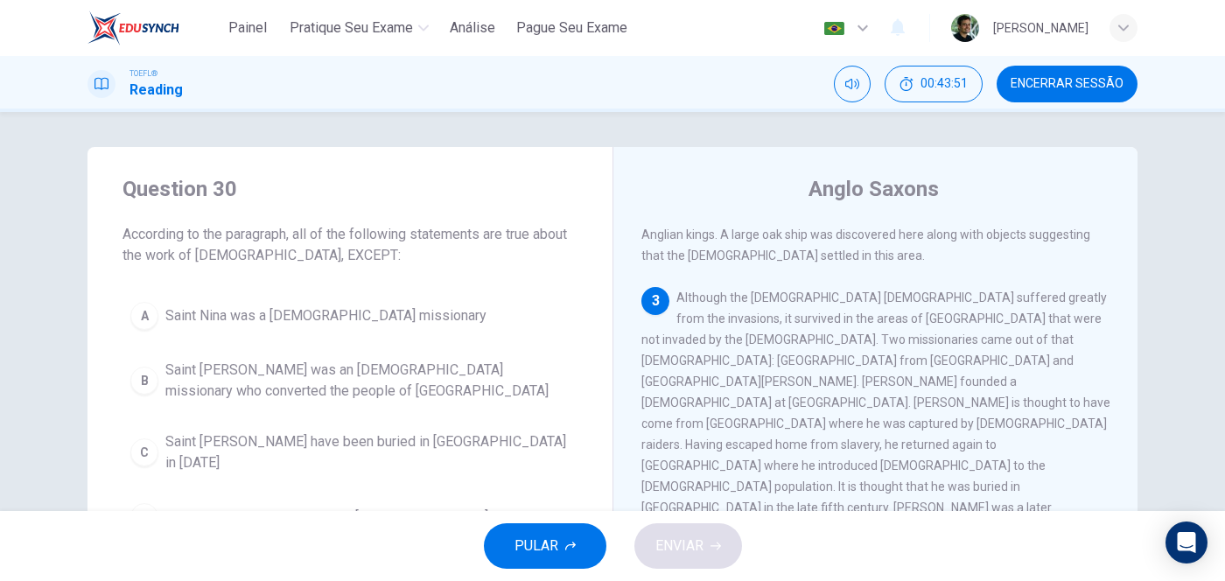
click at [37, 262] on div "Question 30 According to the paragraph, all of the following statements are tru…" at bounding box center [612, 311] width 1225 height 399
click at [334, 301] on button "A Saint Nina was a [DEMOGRAPHIC_DATA] missionary" at bounding box center [349, 316] width 455 height 44
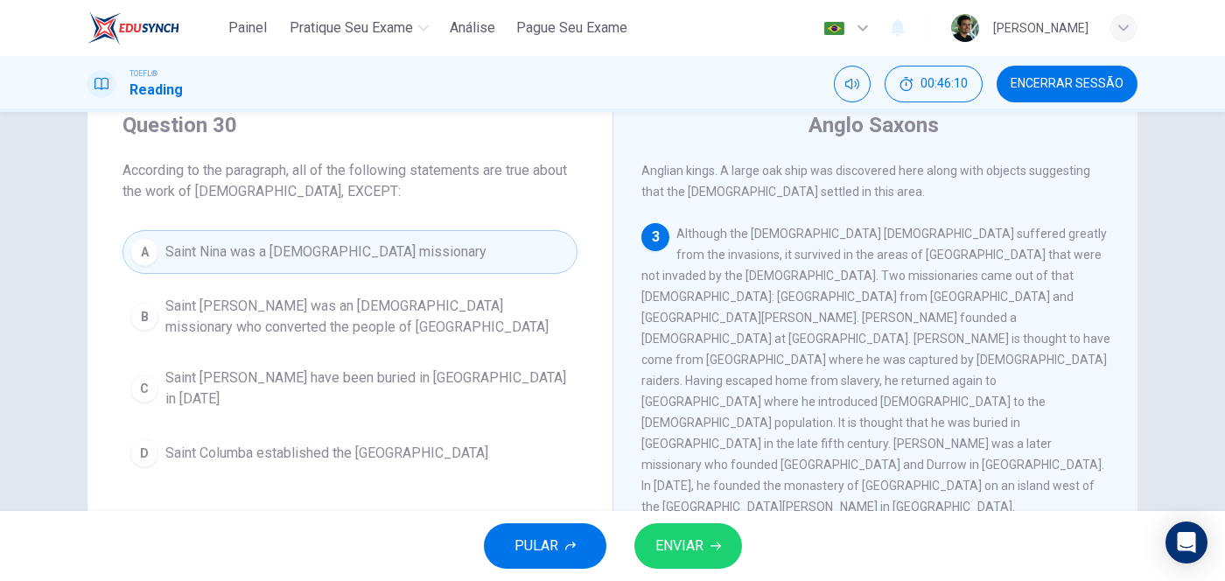
scroll to position [108, 0]
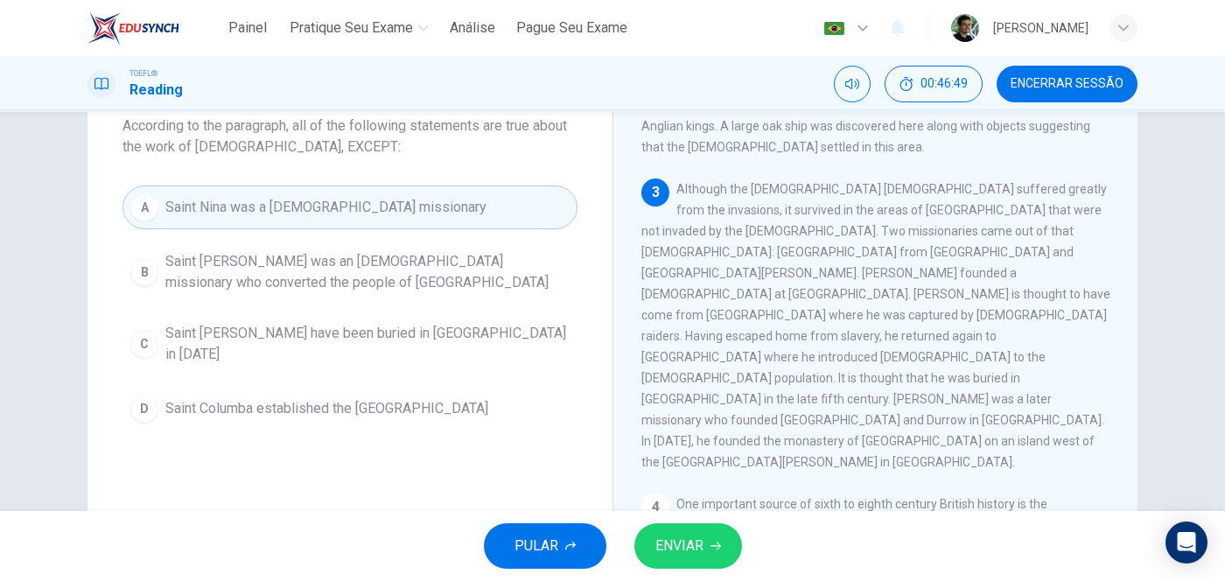
click at [701, 464] on span "ENVIAR" at bounding box center [679, 546] width 48 height 24
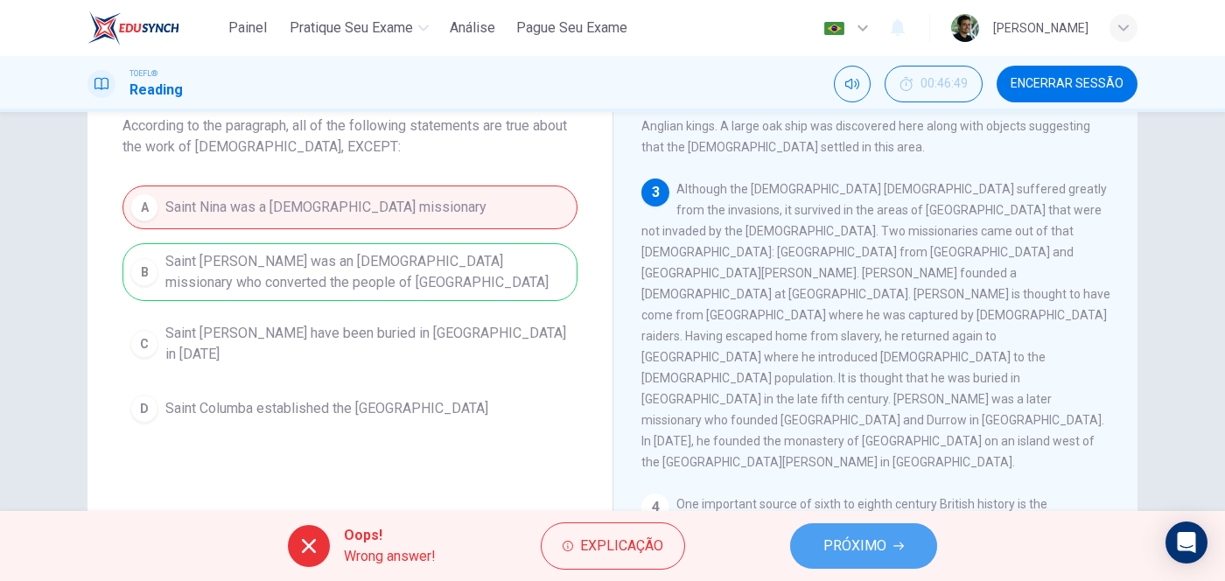
click at [854, 464] on span "PRÓXIMO" at bounding box center [854, 546] width 63 height 24
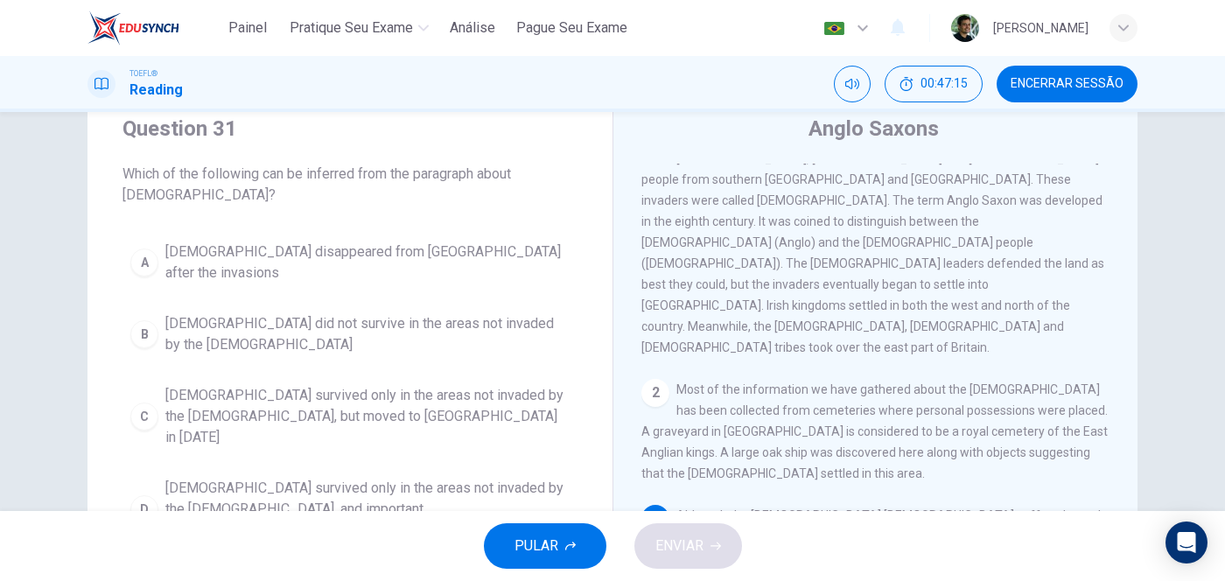
scroll to position [170, 0]
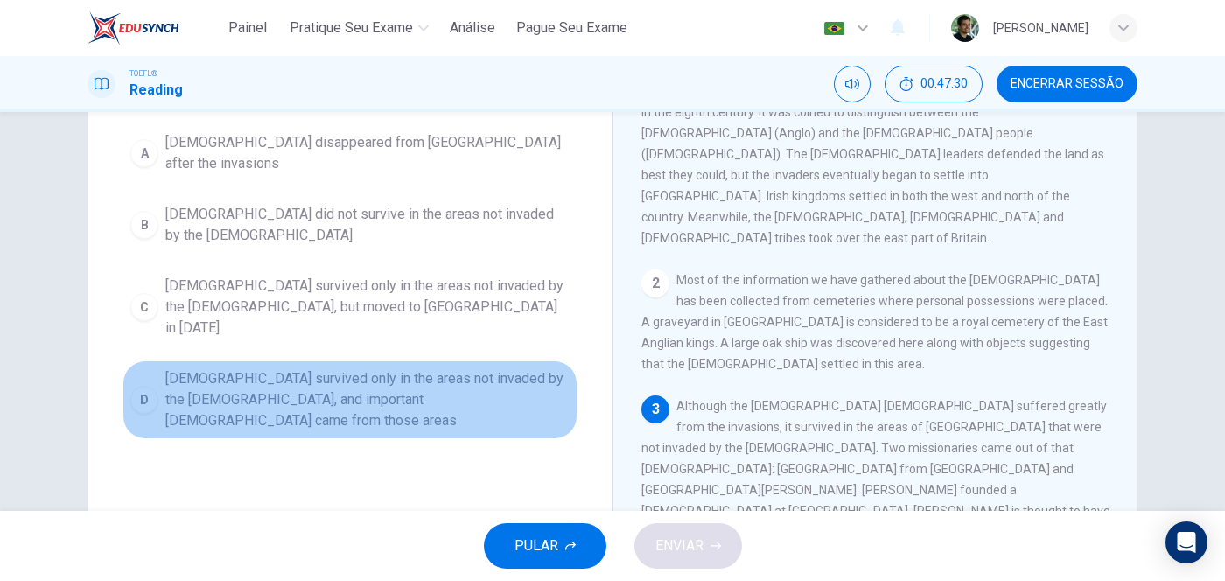
click at [227, 368] on span "[DEMOGRAPHIC_DATA] survived only in the areas not invaded by the [DEMOGRAPHIC_D…" at bounding box center [367, 399] width 404 height 63
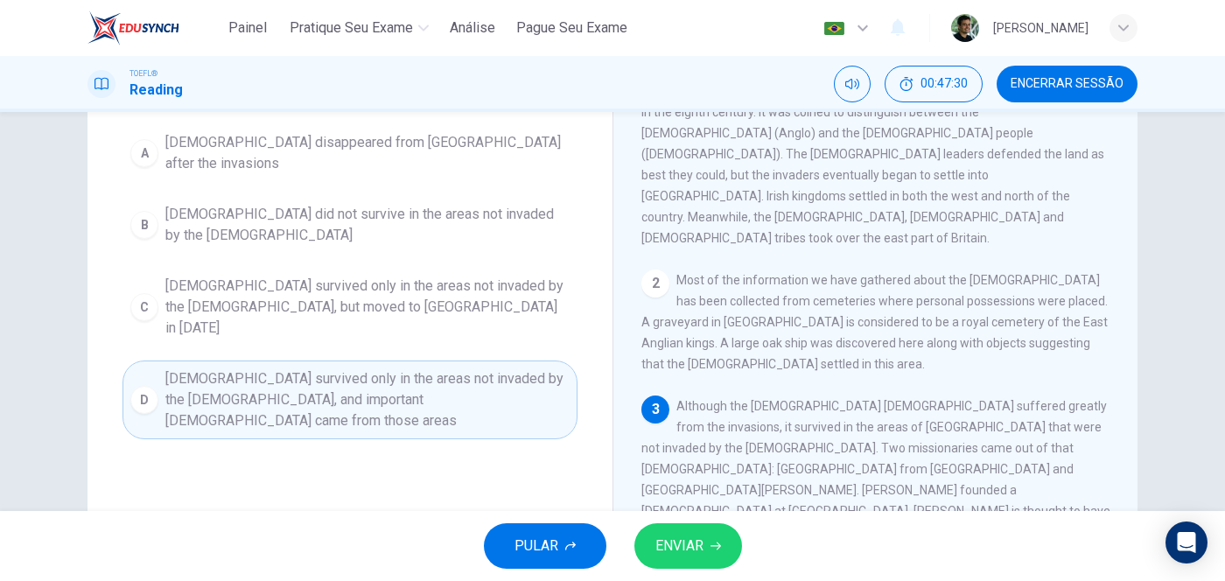
scroll to position [279, 0]
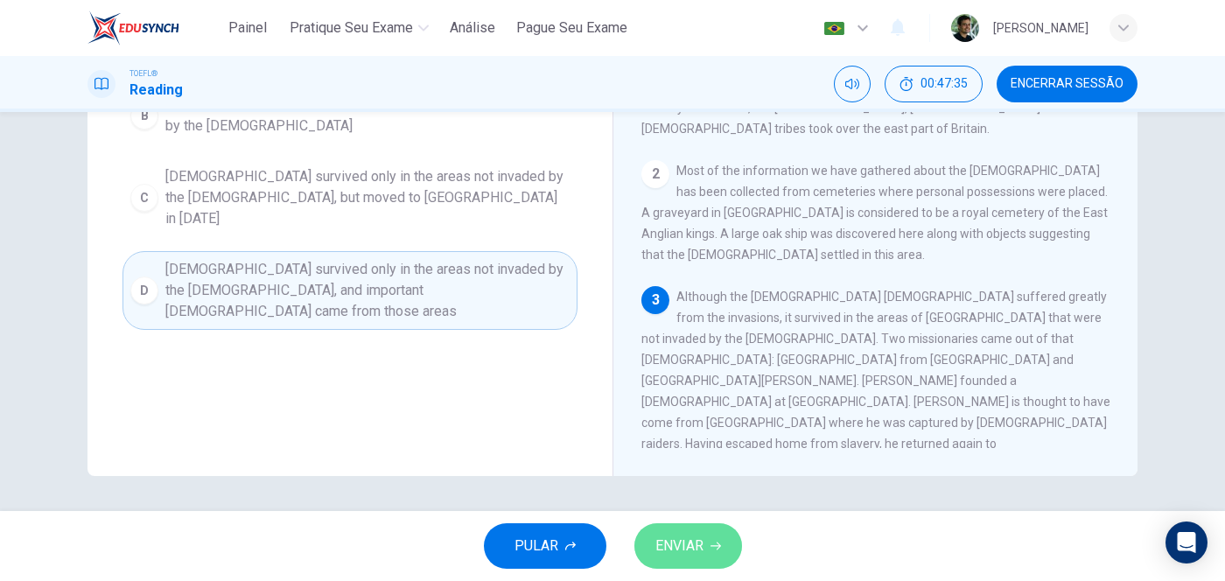
click at [695, 464] on span "ENVIAR" at bounding box center [679, 546] width 48 height 24
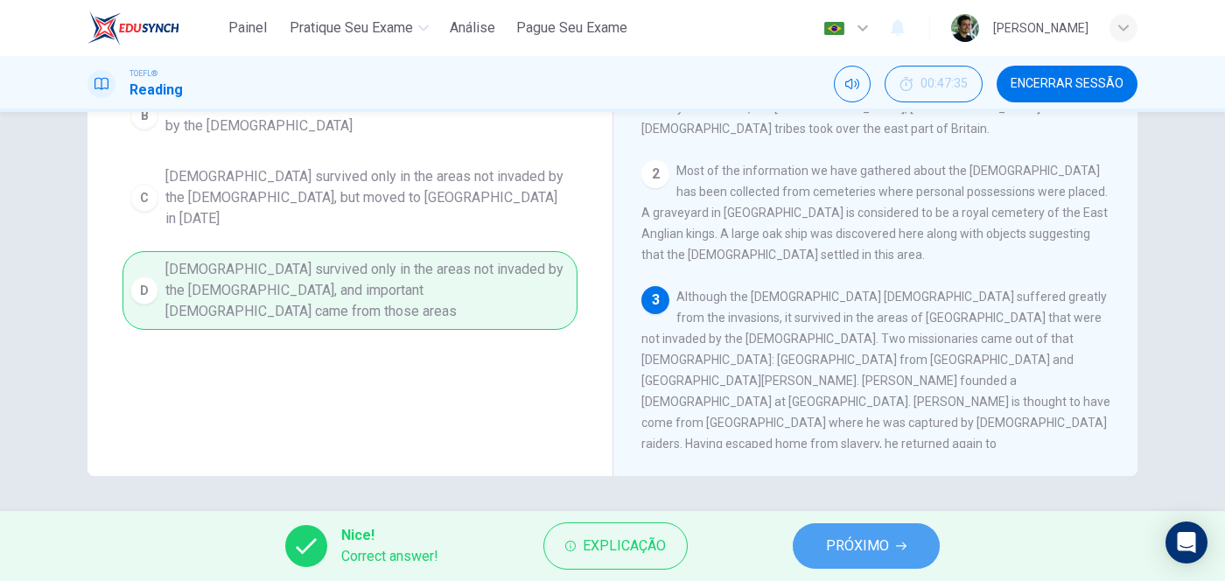
click at [882, 464] on span "PRÓXIMO" at bounding box center [857, 546] width 63 height 24
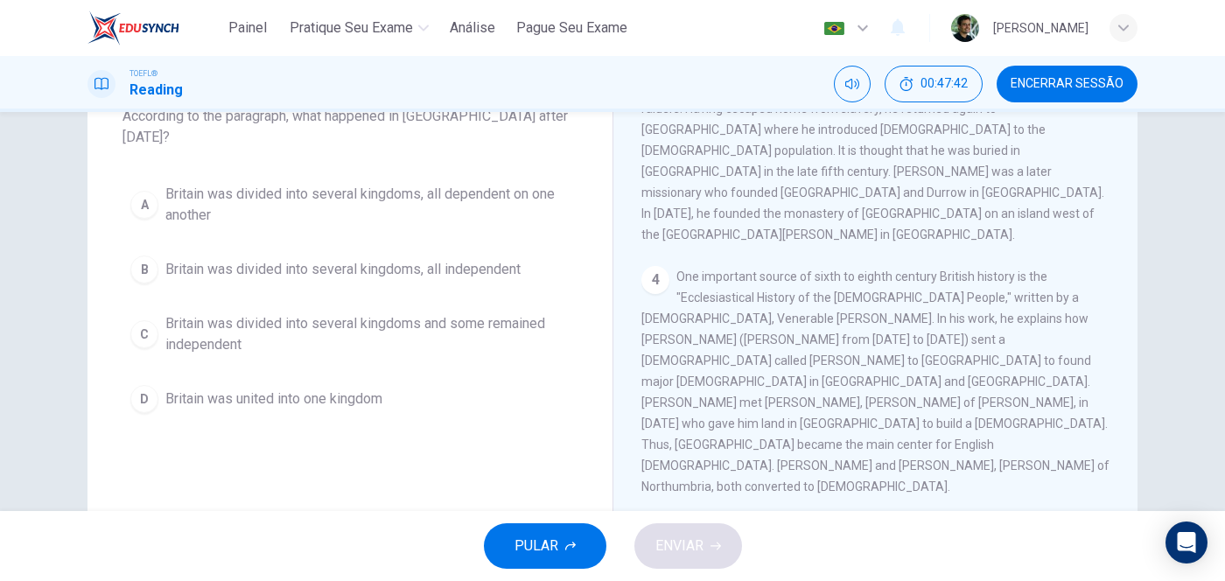
scroll to position [149, 0]
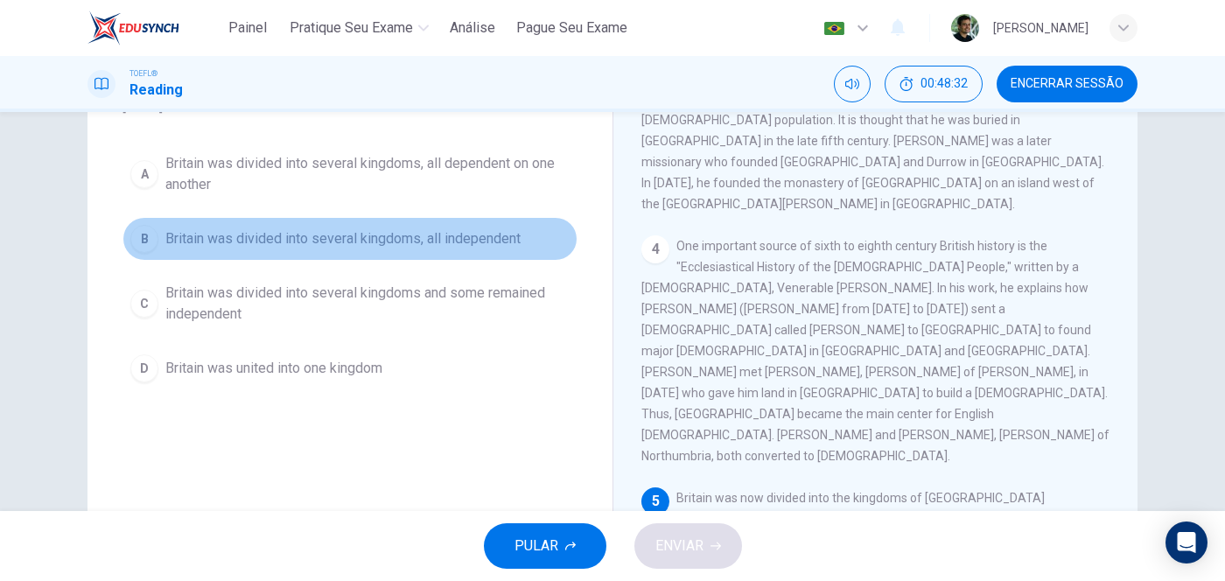
click at [239, 228] on span "Britain was divided into several kingdoms, all independent" at bounding box center [342, 238] width 355 height 21
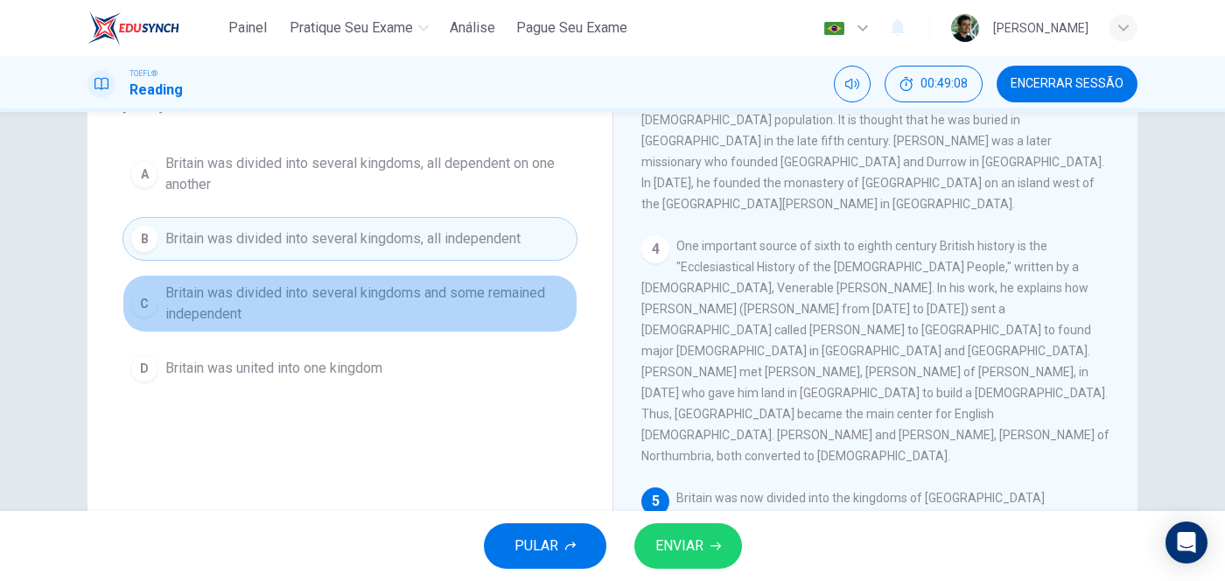
click at [249, 283] on span "Britain was divided into several kingdoms and some remained independent" at bounding box center [367, 304] width 404 height 42
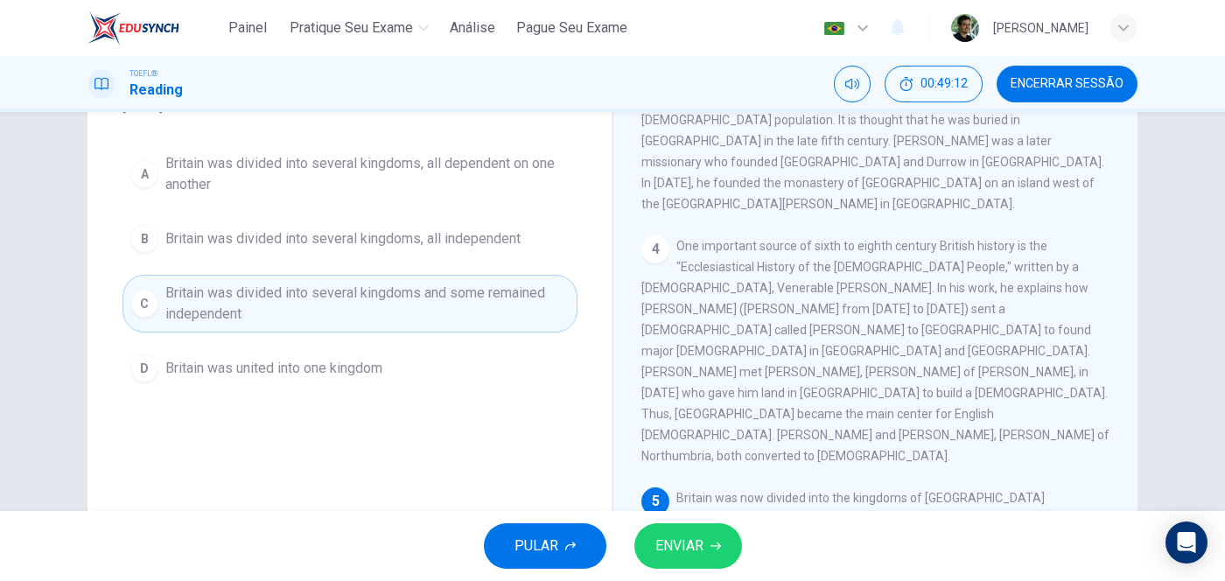
click at [702, 464] on span "ENVIAR" at bounding box center [679, 546] width 48 height 24
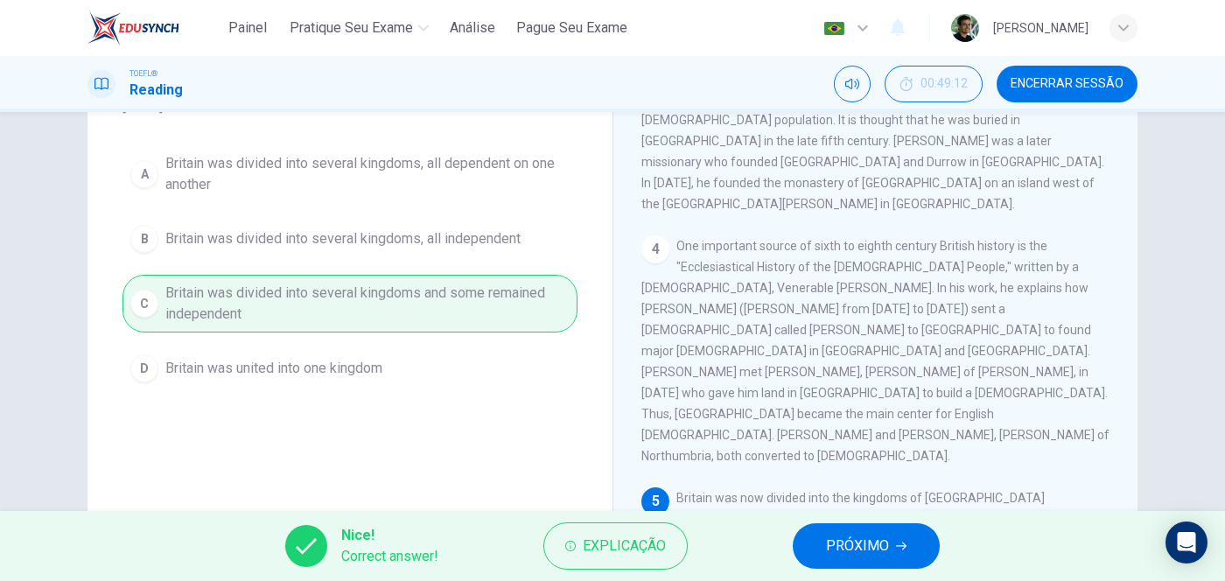
click at [871, 464] on span "PRÓXIMO" at bounding box center [857, 546] width 63 height 24
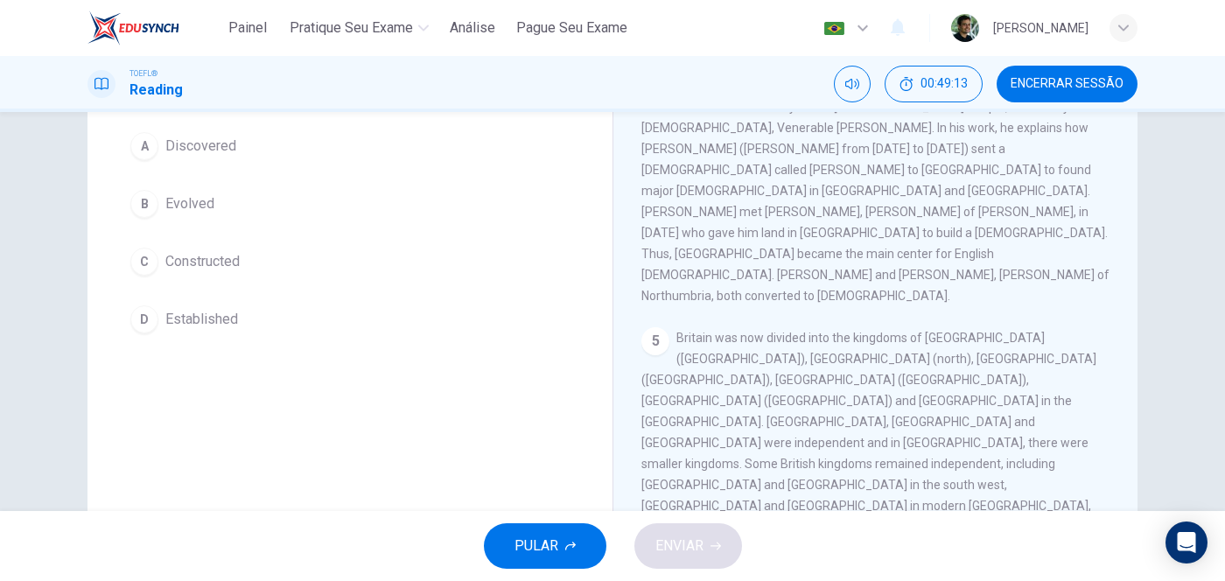
scroll to position [39, 0]
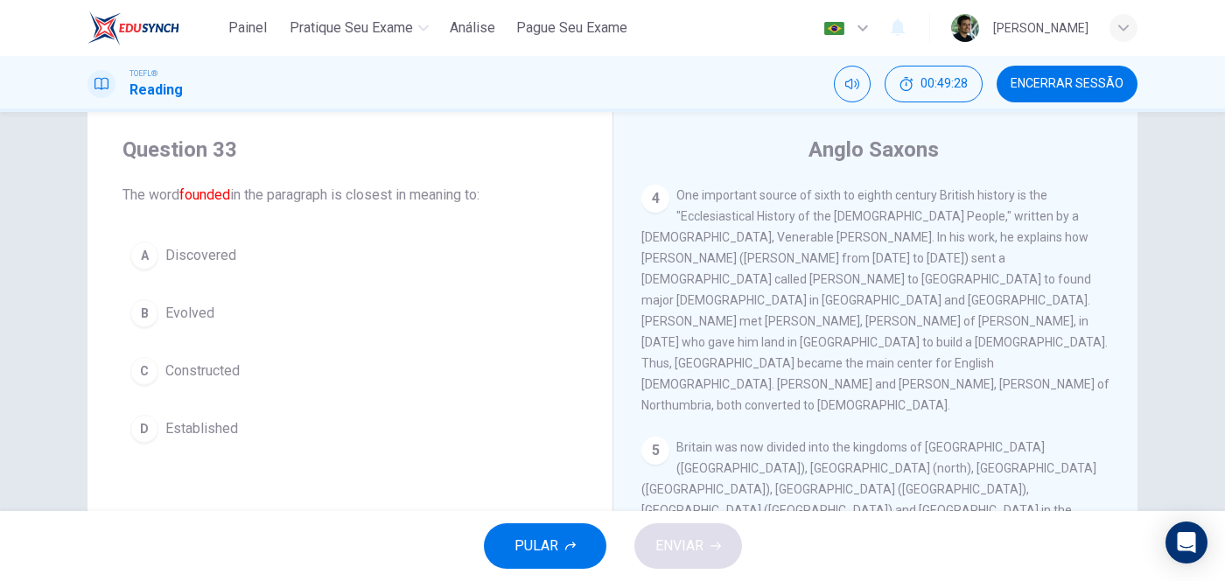
click at [175, 418] on span "Established" at bounding box center [201, 428] width 73 height 21
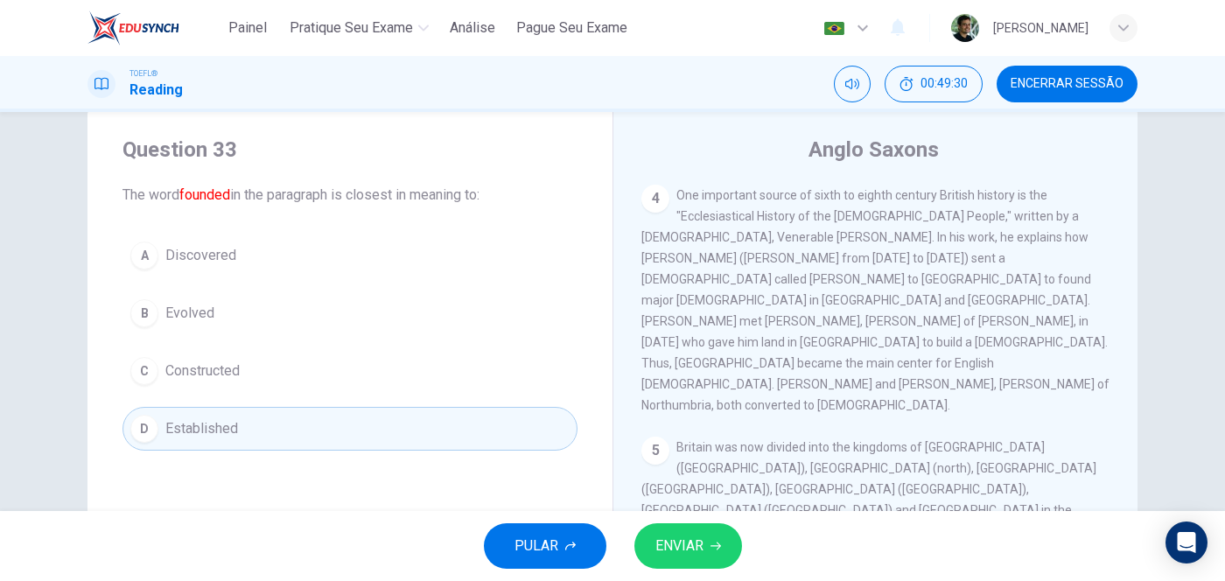
click at [693, 464] on span "ENVIAR" at bounding box center [679, 546] width 48 height 24
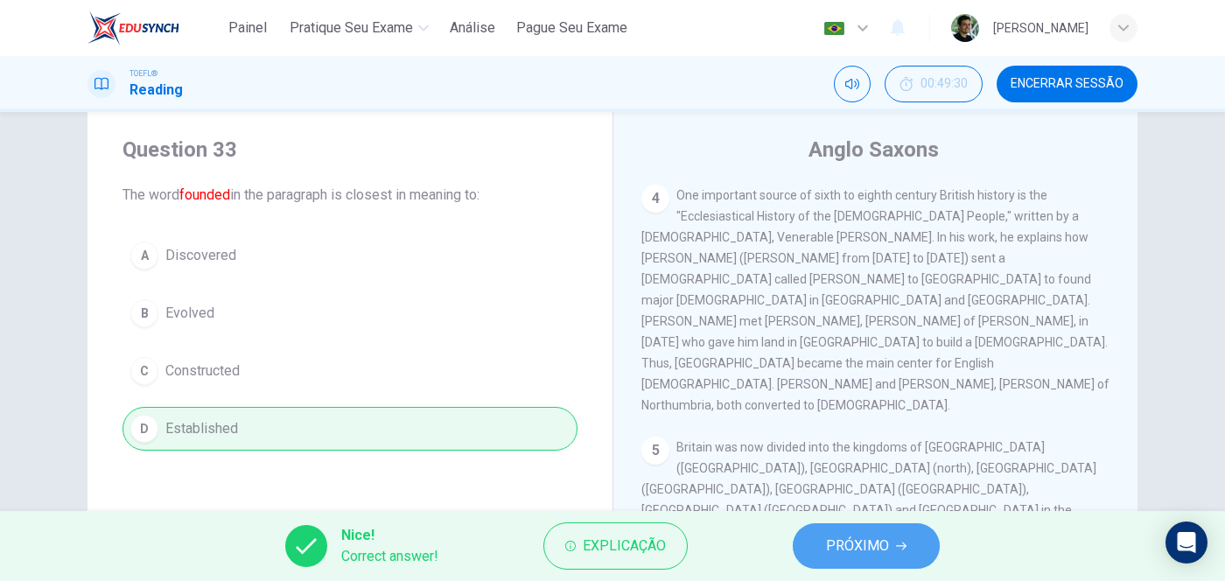
click at [872, 464] on span "PRÓXIMO" at bounding box center [857, 546] width 63 height 24
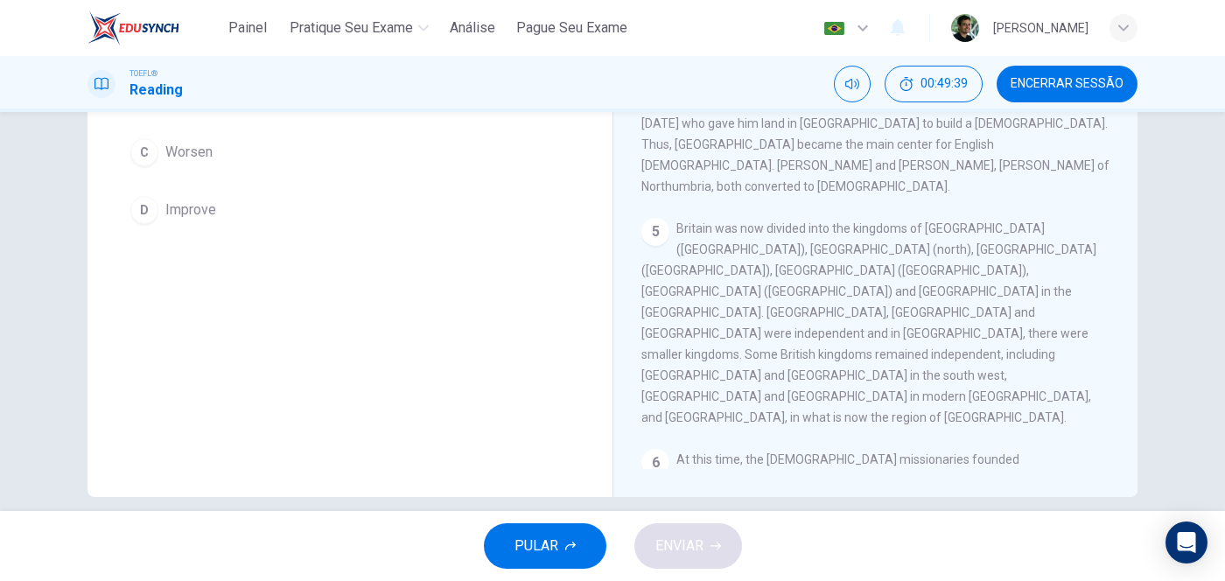
scroll to position [149, 0]
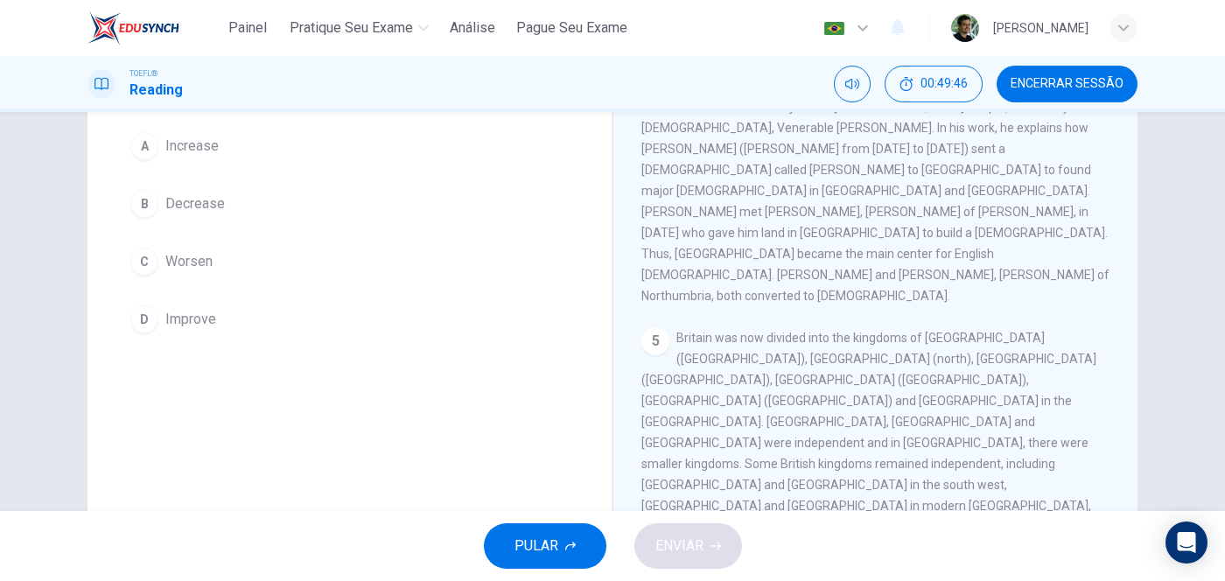
click at [194, 204] on span "Decrease" at bounding box center [194, 203] width 59 height 21
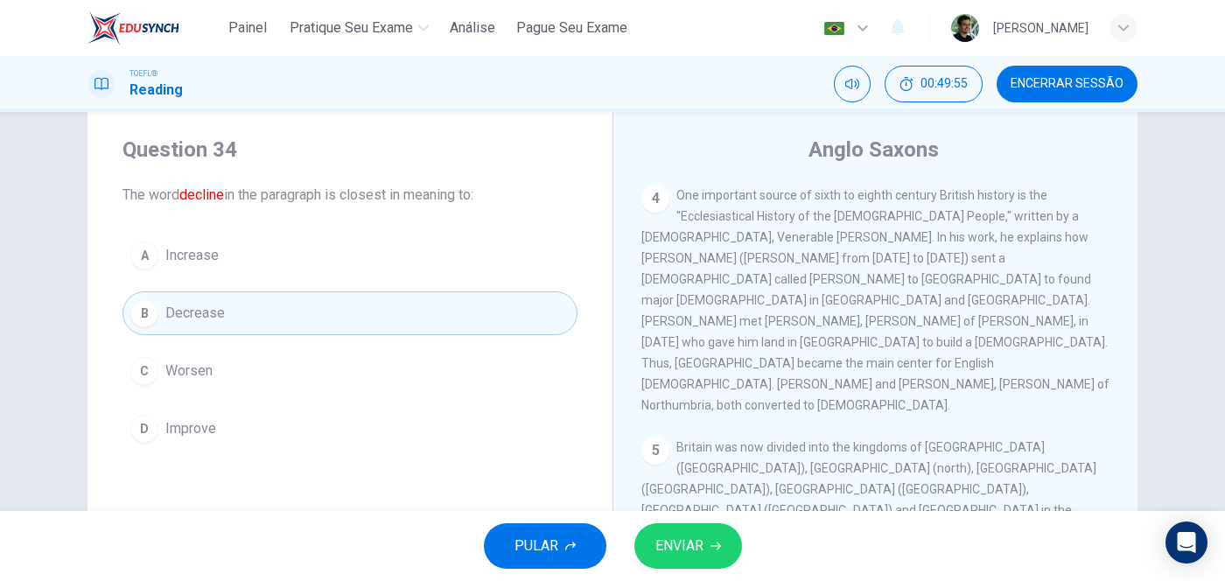
scroll to position [39, 0]
click at [236, 374] on button "C Worsen" at bounding box center [349, 371] width 455 height 44
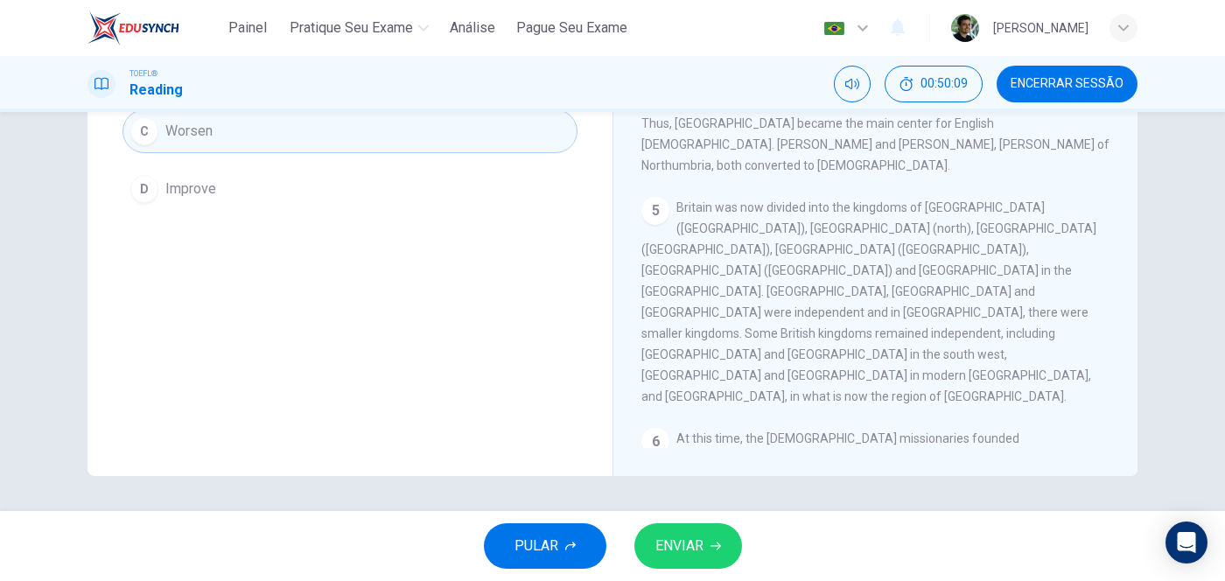
scroll to position [170, 0]
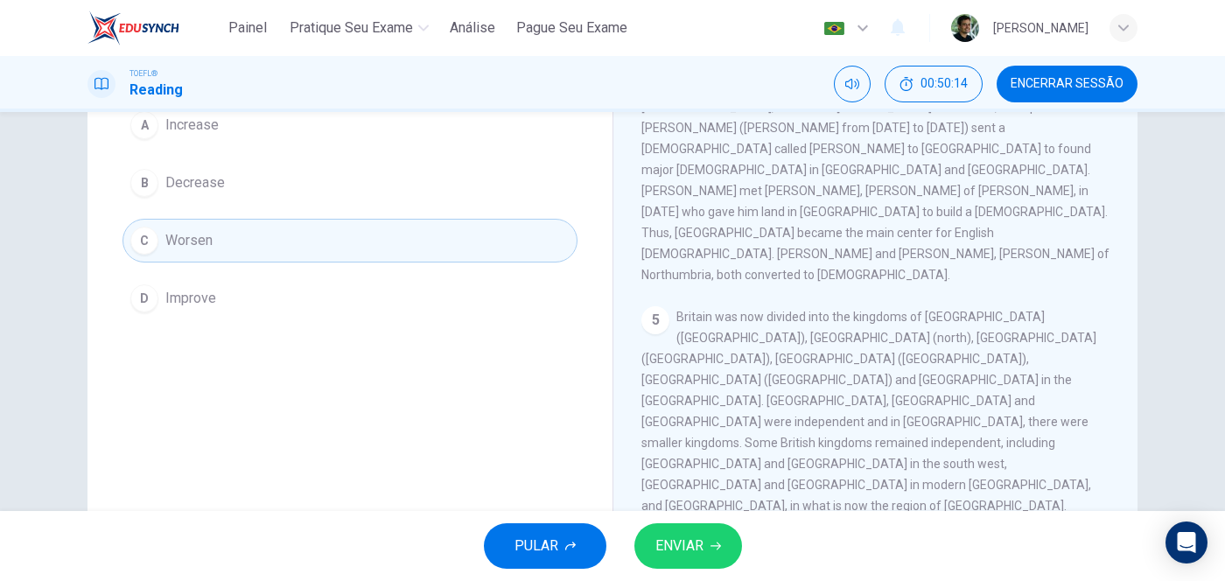
click at [249, 198] on button "B Decrease" at bounding box center [349, 183] width 455 height 44
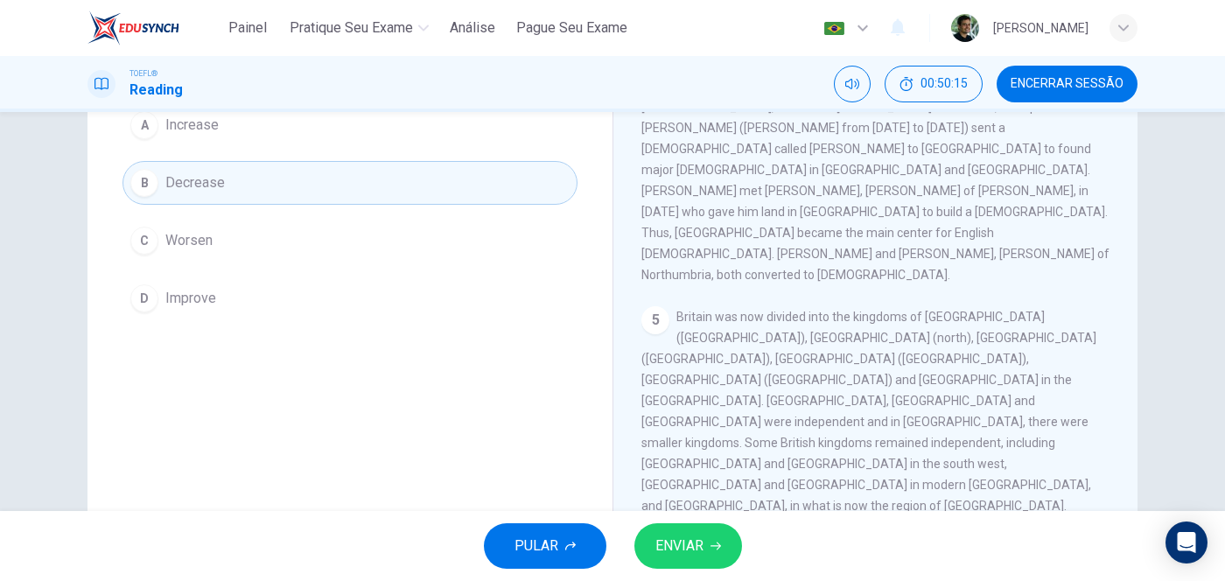
click at [707, 464] on button "ENVIAR" at bounding box center [688, 545] width 108 height 45
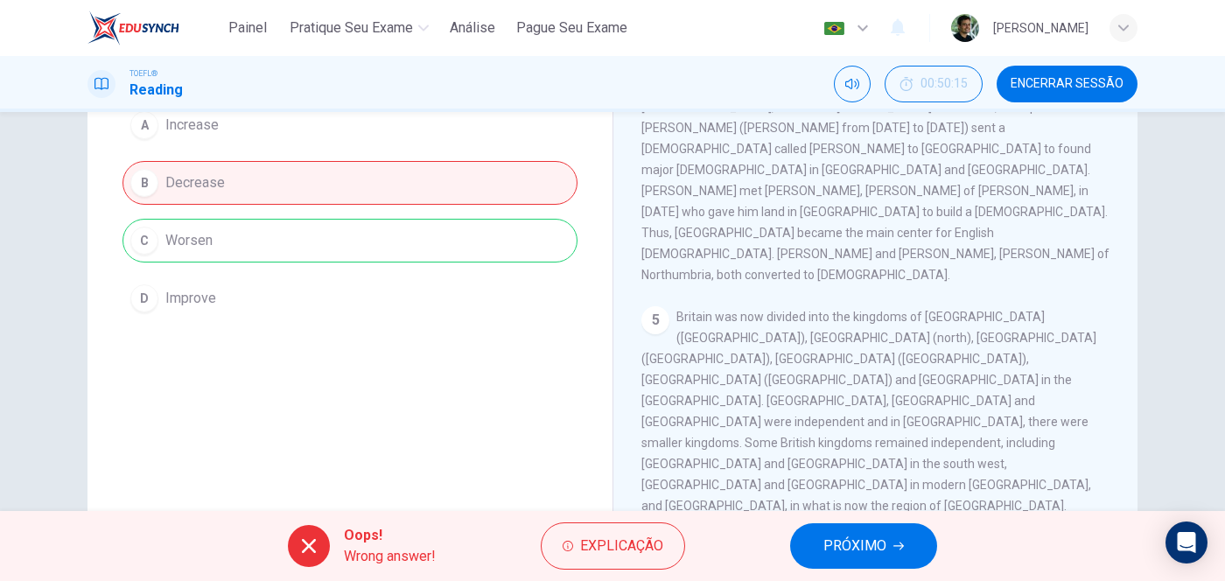
click at [878, 464] on span "PRÓXIMO" at bounding box center [854, 546] width 63 height 24
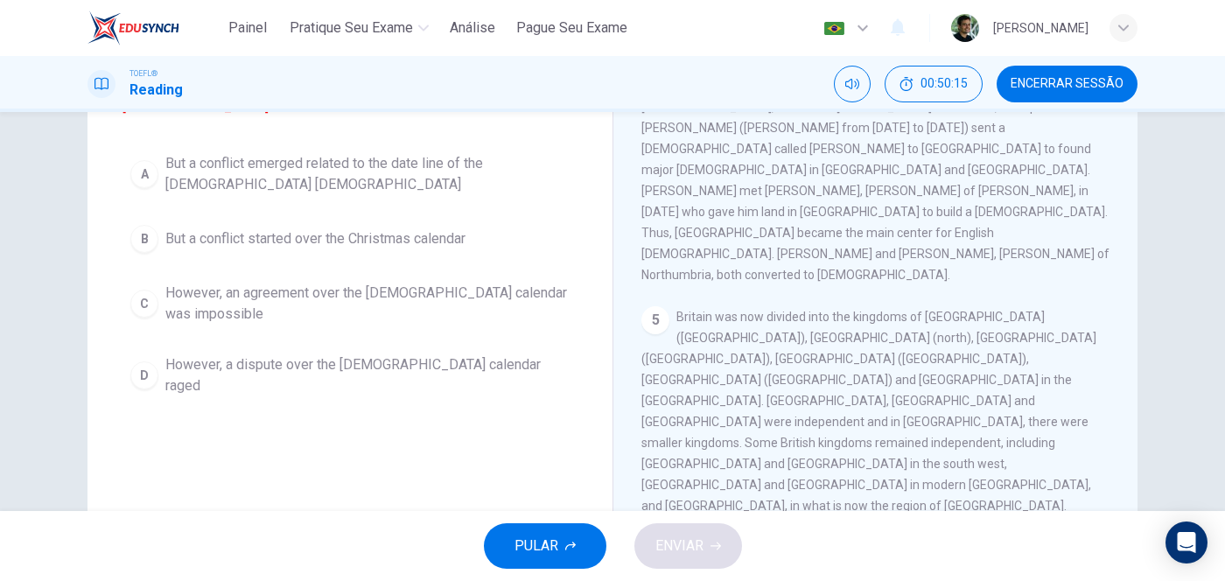
scroll to position [211, 0]
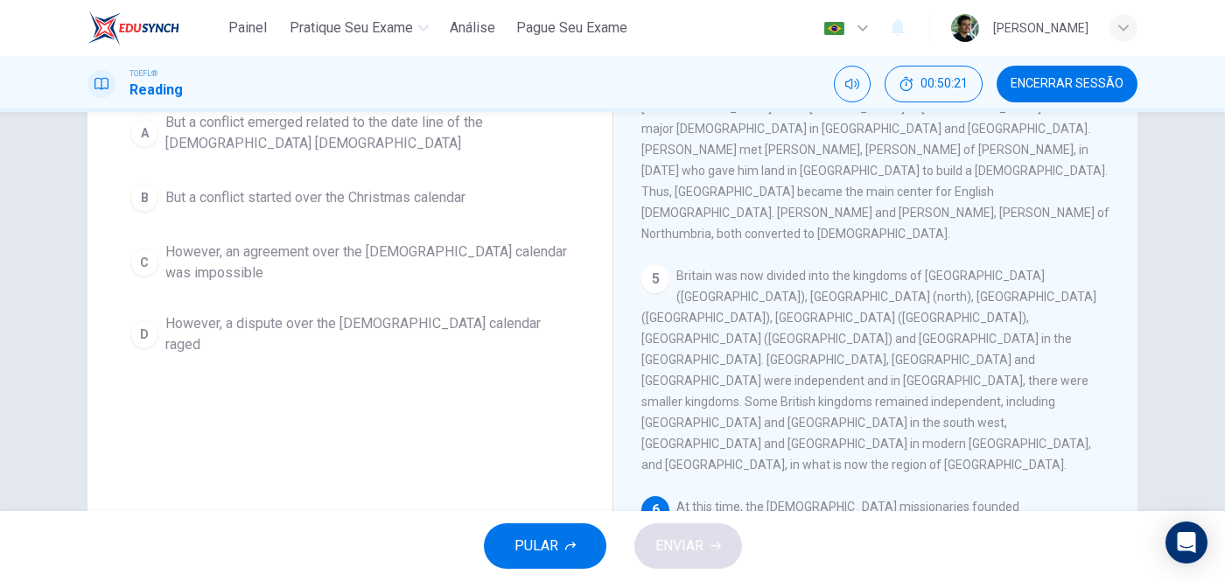
click at [878, 464] on div "PULAR ENVIAR" at bounding box center [612, 546] width 1225 height 70
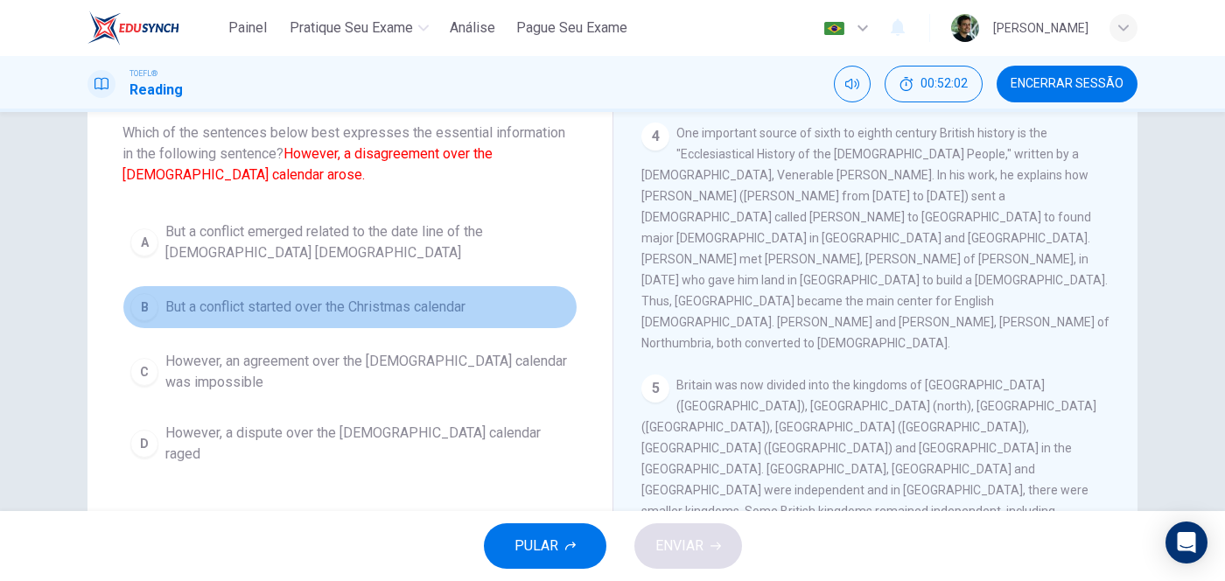
click at [261, 311] on span "But a conflict started over the Christmas calendar" at bounding box center [315, 307] width 300 height 21
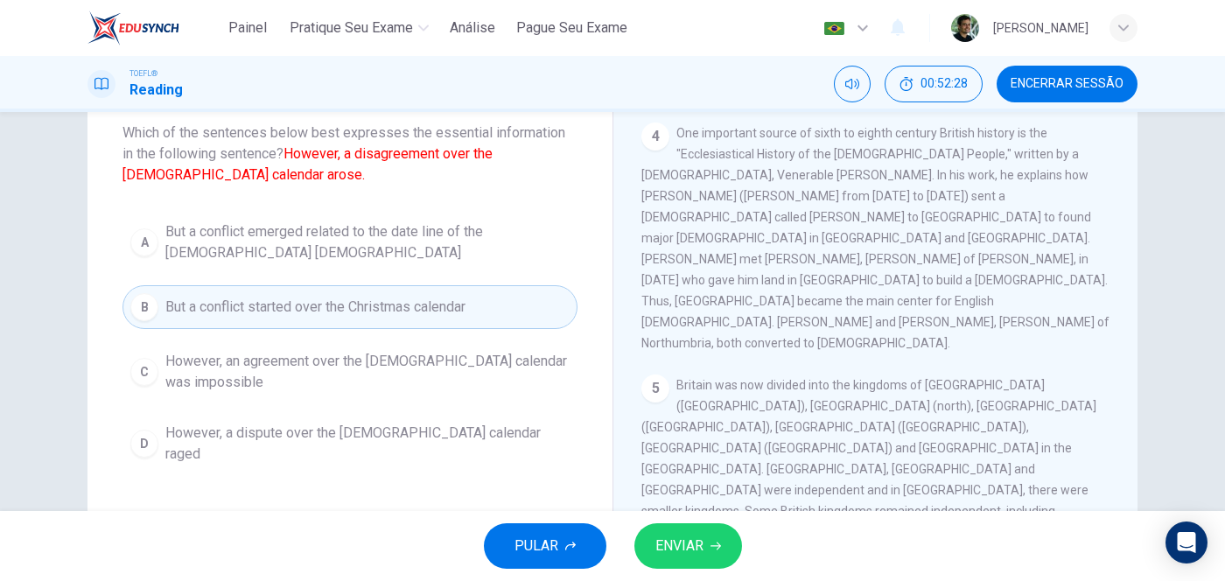
click at [197, 378] on span "However, an agreement over the [DEMOGRAPHIC_DATA] calendar was impossible" at bounding box center [367, 372] width 404 height 42
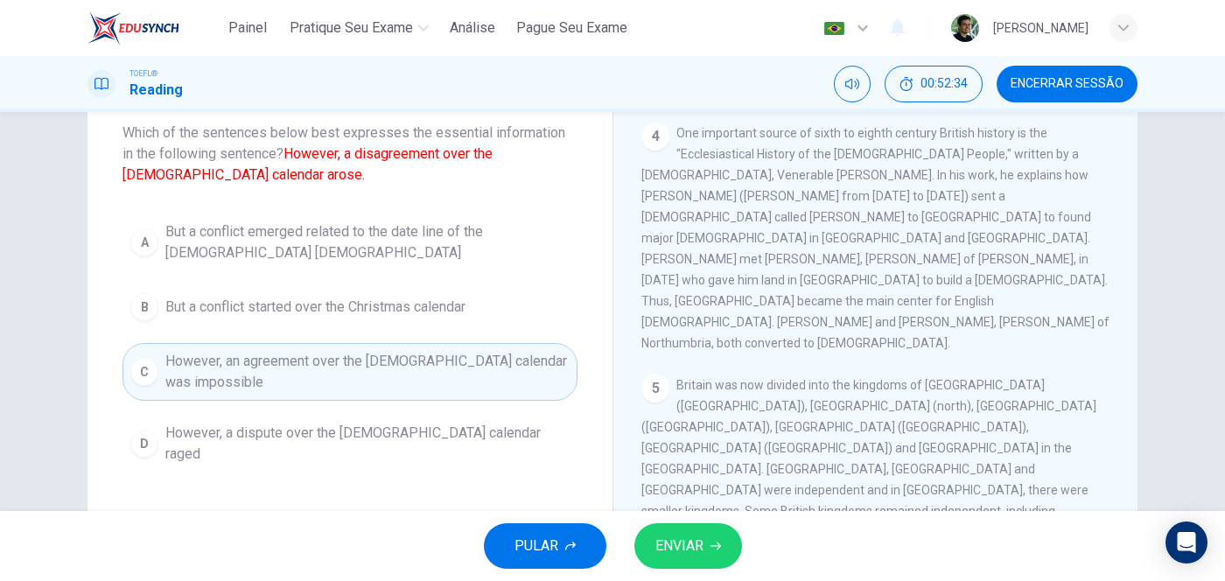
click at [193, 444] on span "However, a dispute over the [DEMOGRAPHIC_DATA] calendar raged" at bounding box center [367, 444] width 404 height 42
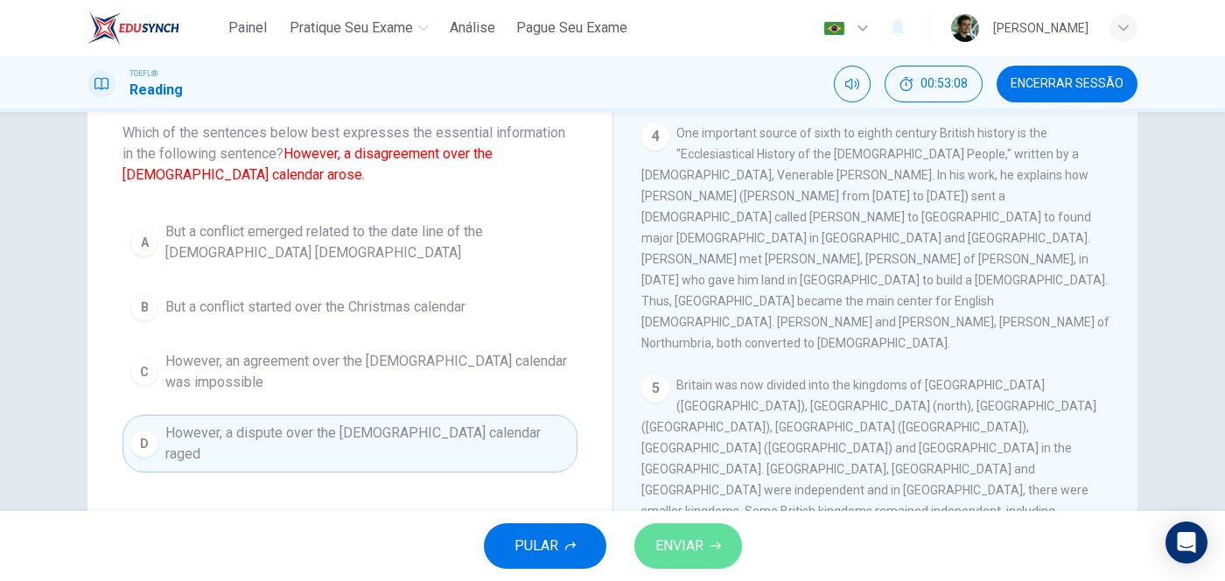
click at [708, 464] on button "ENVIAR" at bounding box center [688, 545] width 108 height 45
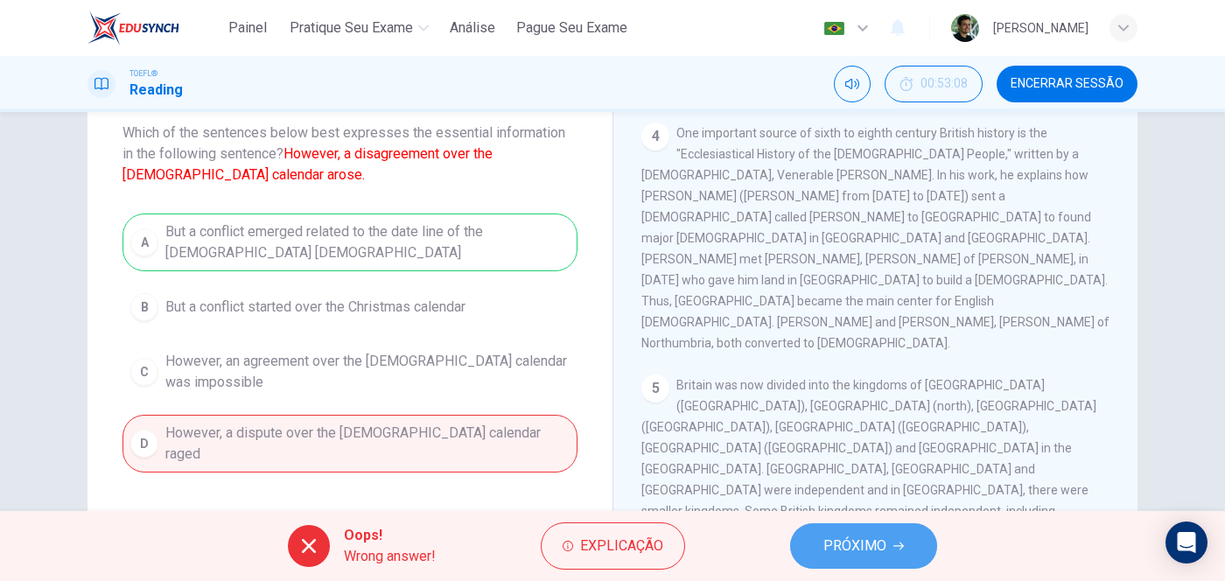
click at [878, 464] on span "PRÓXIMO" at bounding box center [854, 546] width 63 height 24
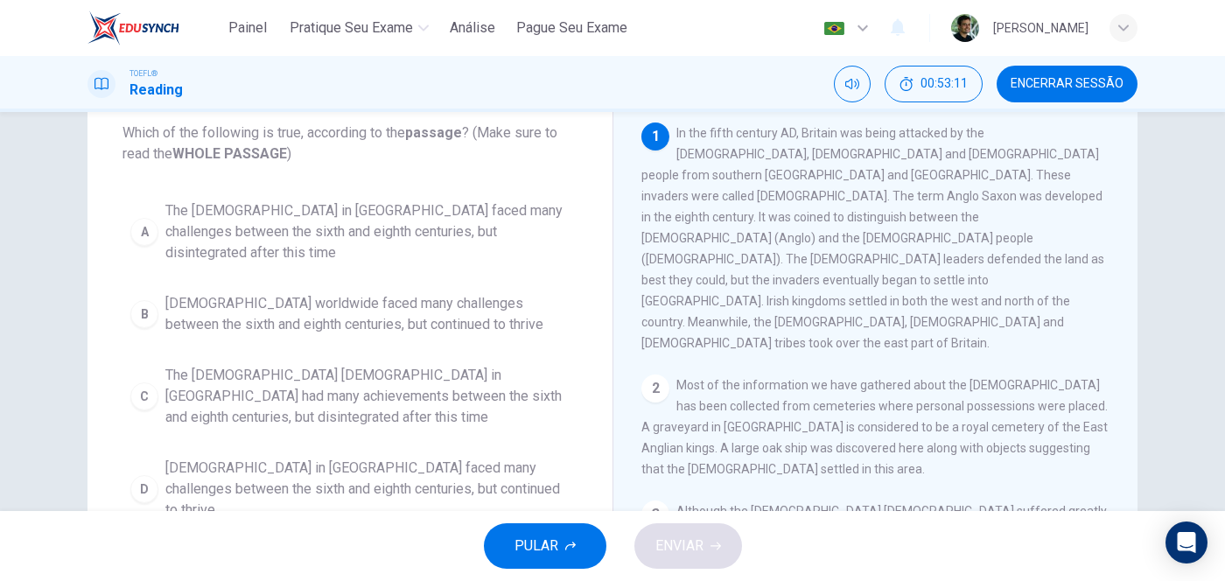
scroll to position [0, 0]
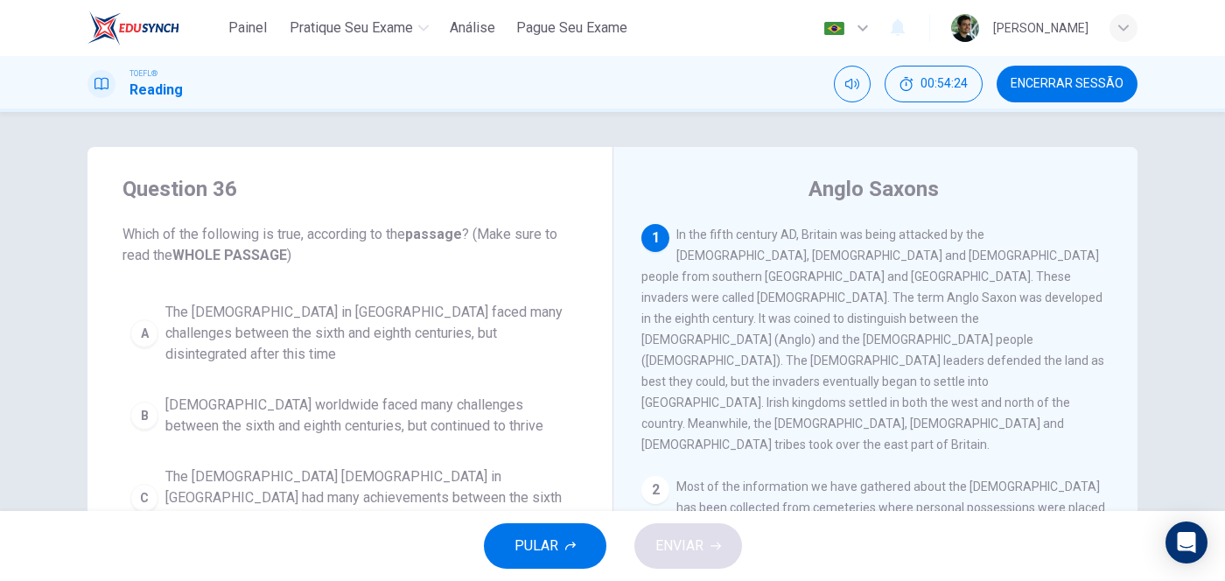
click at [710, 248] on span "In the fifth century AD, Britain was being attacked by the [DEMOGRAPHIC_DATA], …" at bounding box center [872, 339] width 463 height 224
click at [979, 85] on span "Encerrar Sessão" at bounding box center [1067, 84] width 113 height 14
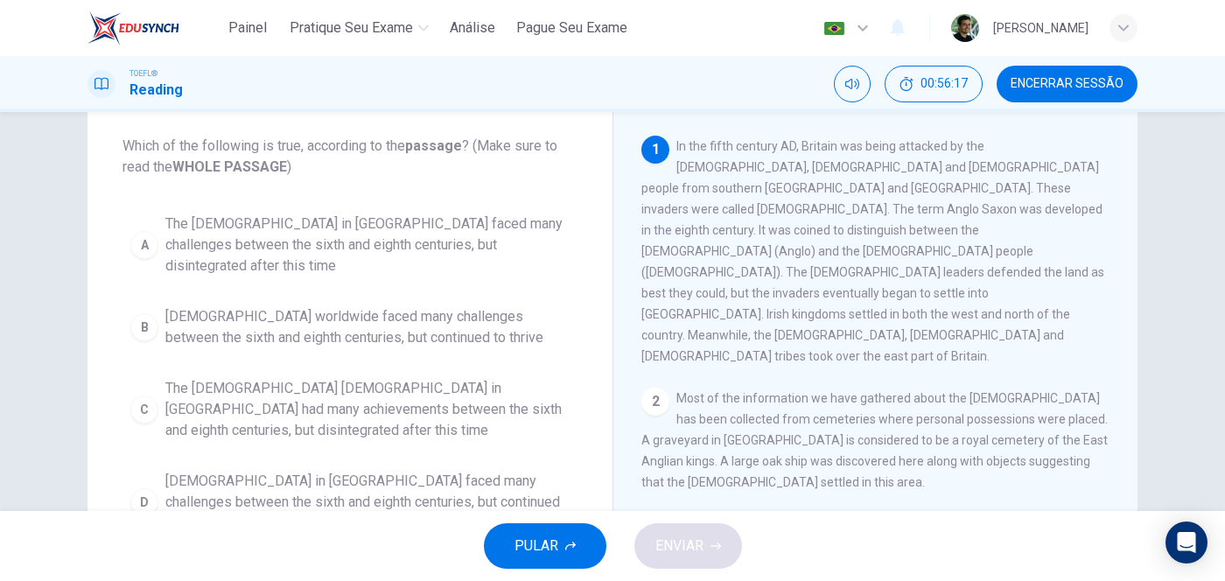
scroll to position [108, 0]
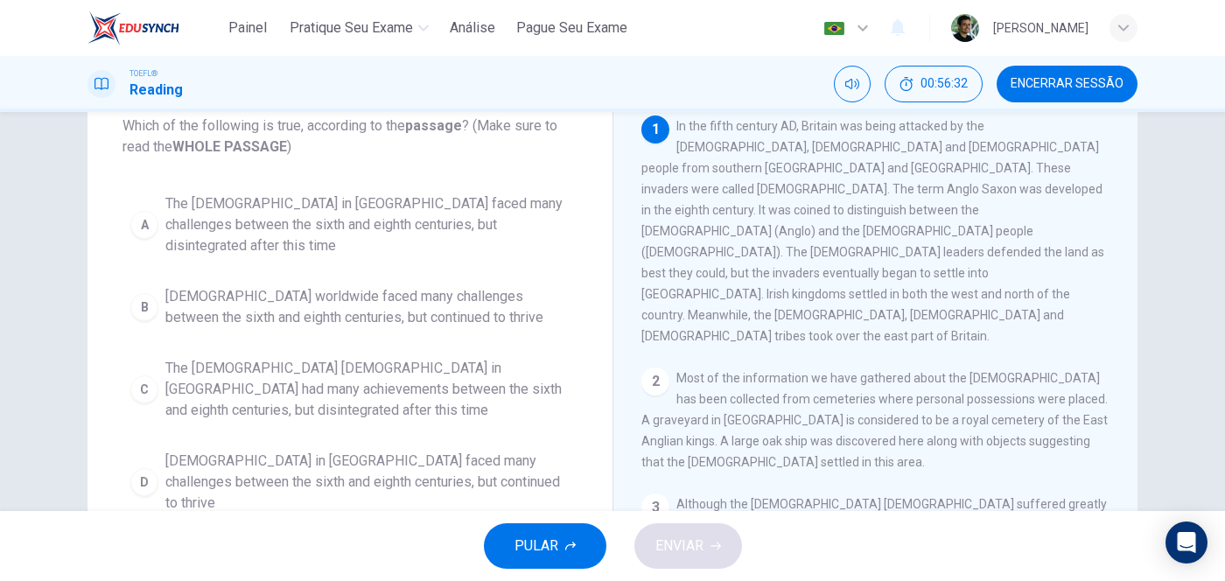
click at [197, 212] on span "The [DEMOGRAPHIC_DATA] in [GEOGRAPHIC_DATA] faced many challenges between the s…" at bounding box center [367, 224] width 404 height 63
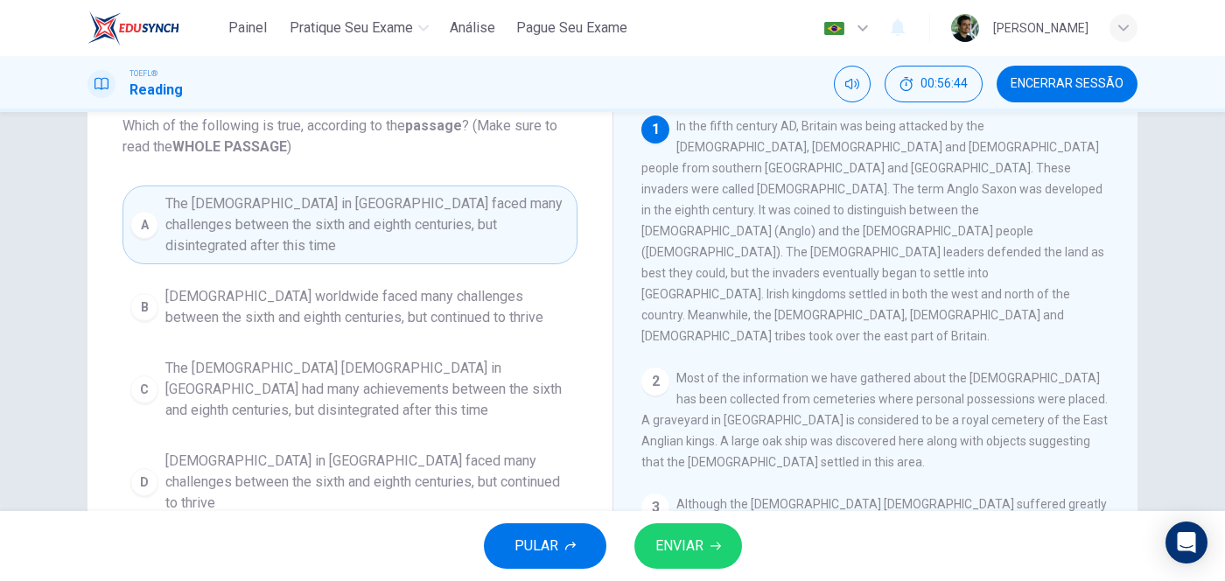
click at [245, 358] on span "The [DEMOGRAPHIC_DATA] [DEMOGRAPHIC_DATA] in [GEOGRAPHIC_DATA] had many achieve…" at bounding box center [367, 389] width 404 height 63
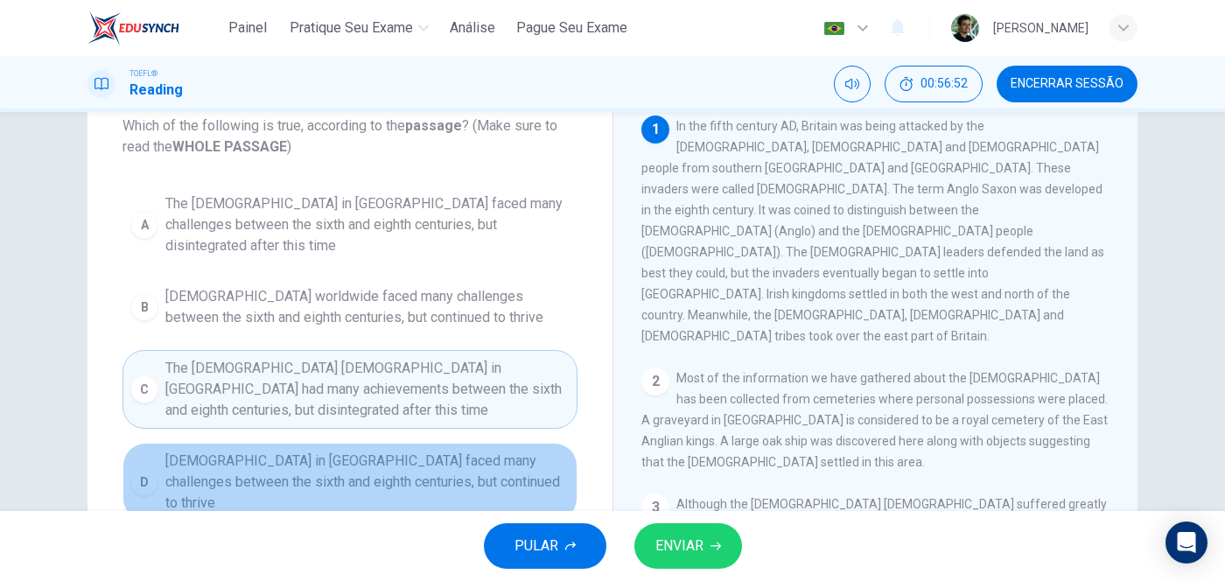
click at [210, 451] on span "[DEMOGRAPHIC_DATA] in [GEOGRAPHIC_DATA] faced many challenges between the sixth…" at bounding box center [367, 482] width 404 height 63
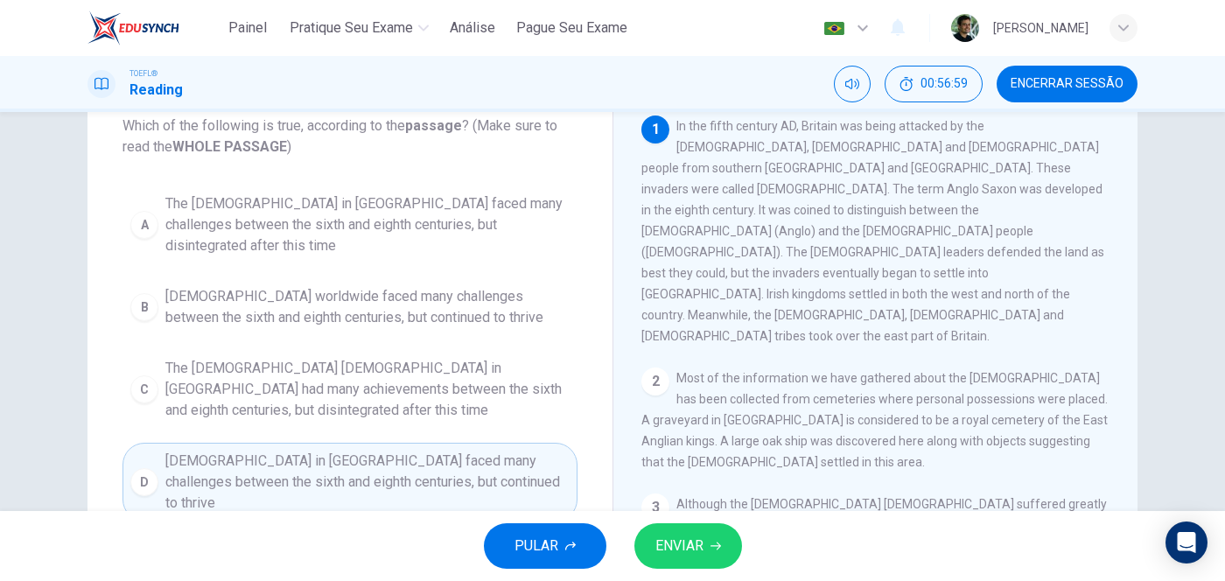
click at [697, 464] on span "ENVIAR" at bounding box center [679, 546] width 48 height 24
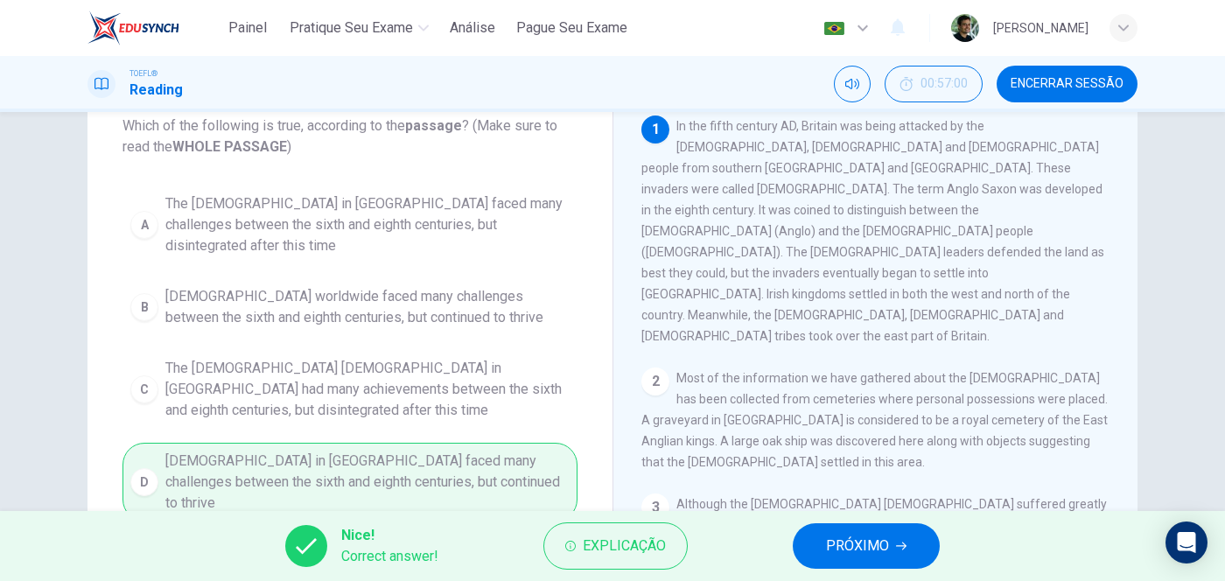
click at [0, 353] on div "Question 36 Which of the following is true, according to the passage ? (Make su…" at bounding box center [612, 311] width 1225 height 399
click at [850, 464] on span "PRÓXIMO" at bounding box center [857, 546] width 63 height 24
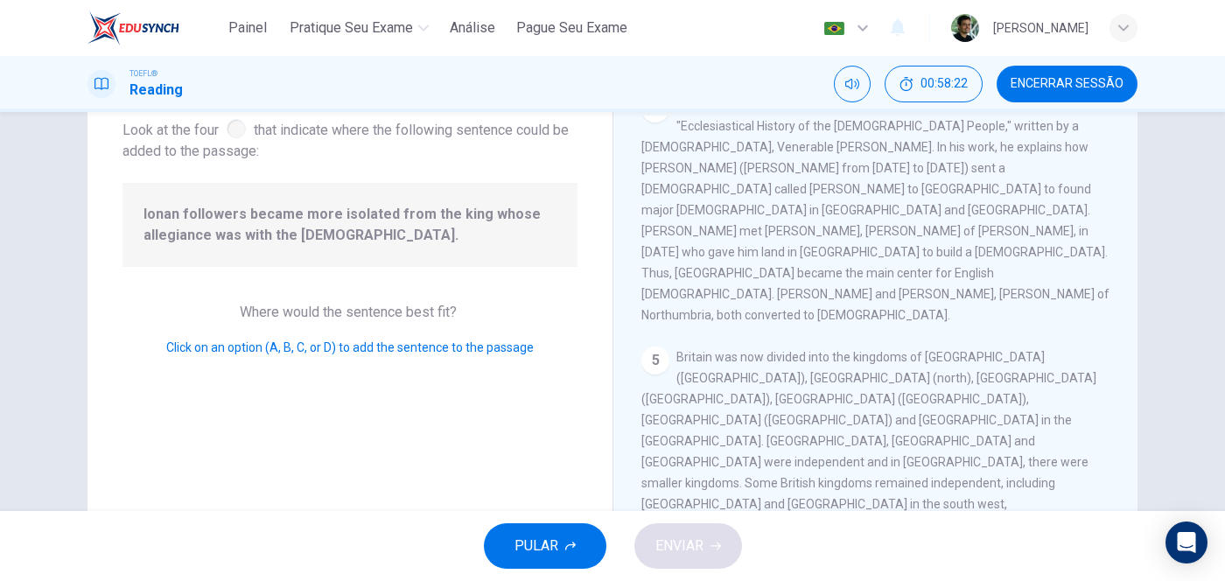
click at [689, 464] on span "ENVIAR" at bounding box center [679, 546] width 48 height 24
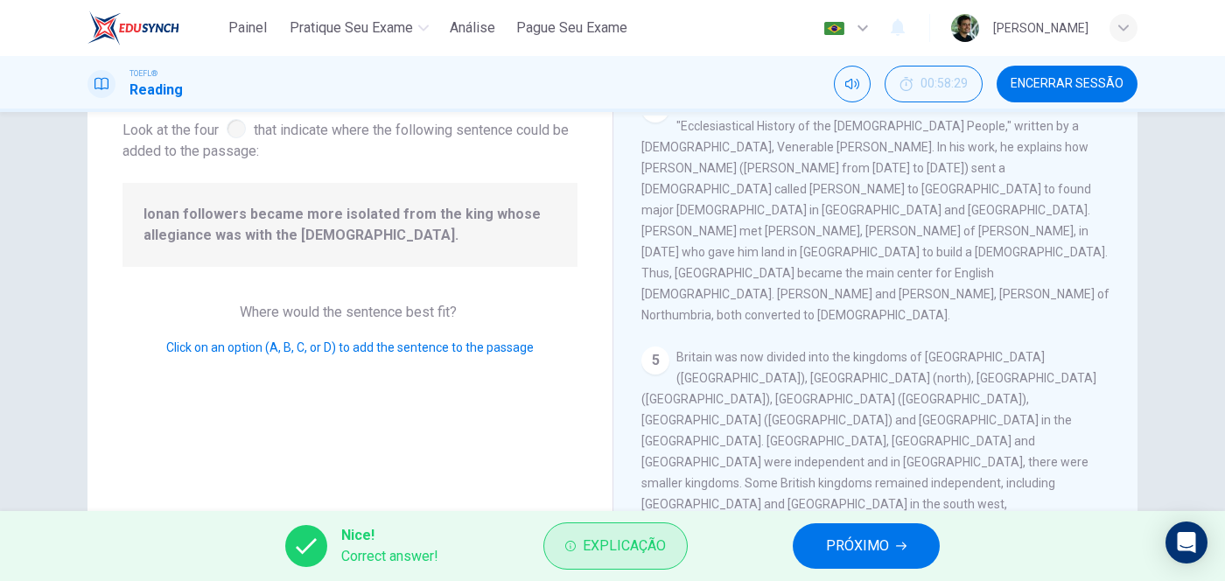
click at [601, 464] on span "Explicação" at bounding box center [624, 546] width 83 height 24
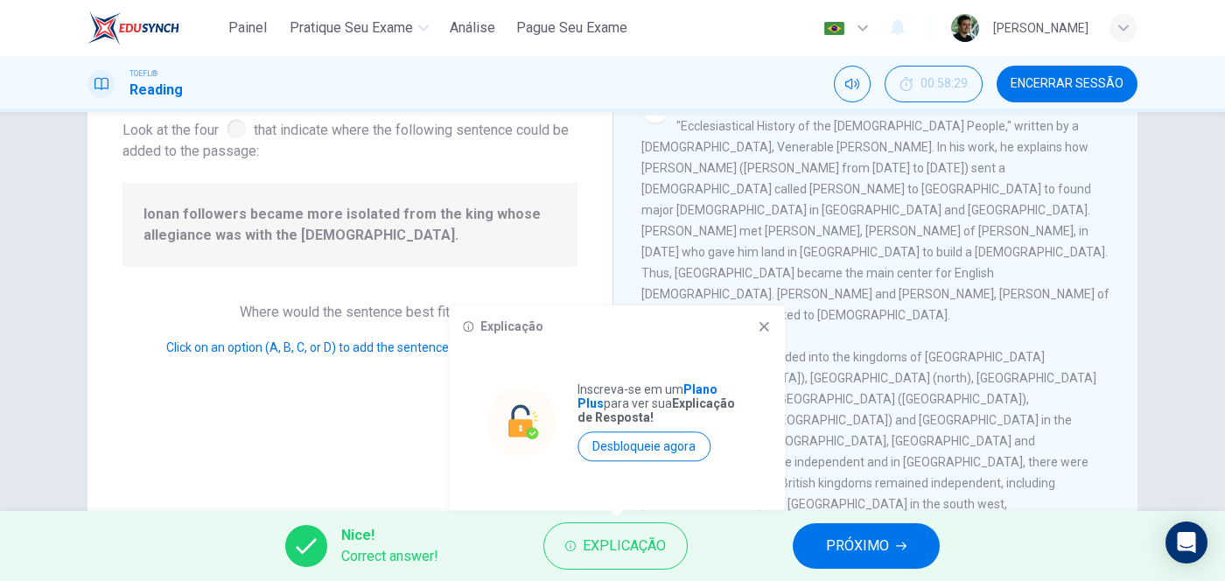
click at [844, 464] on span "PRÓXIMO" at bounding box center [857, 546] width 63 height 24
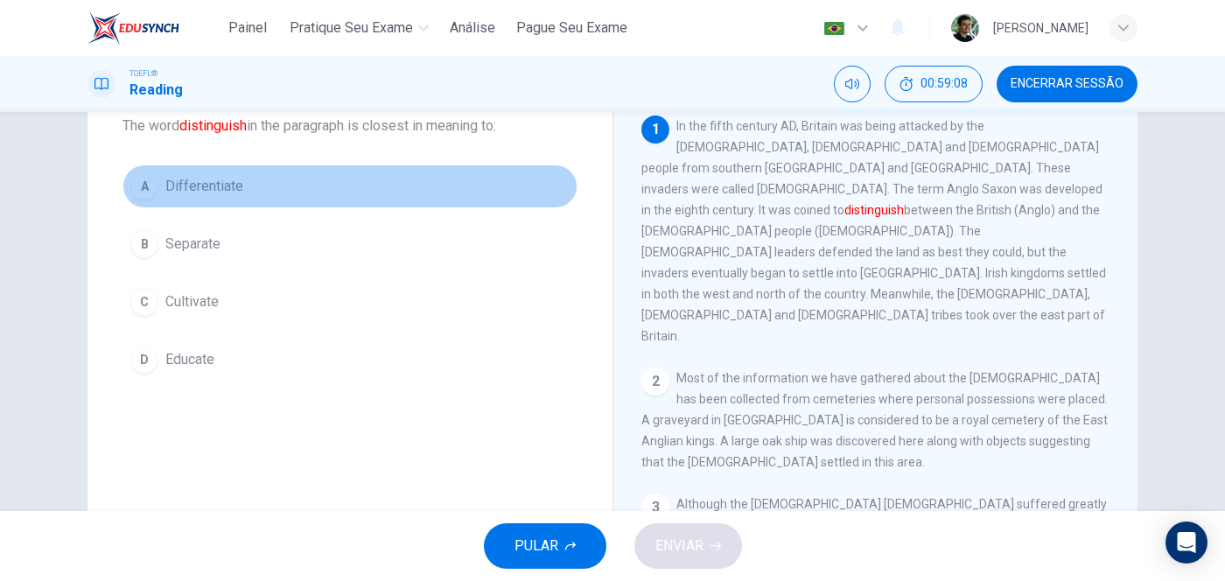
click at [206, 177] on span "Differentiate" at bounding box center [204, 186] width 78 height 21
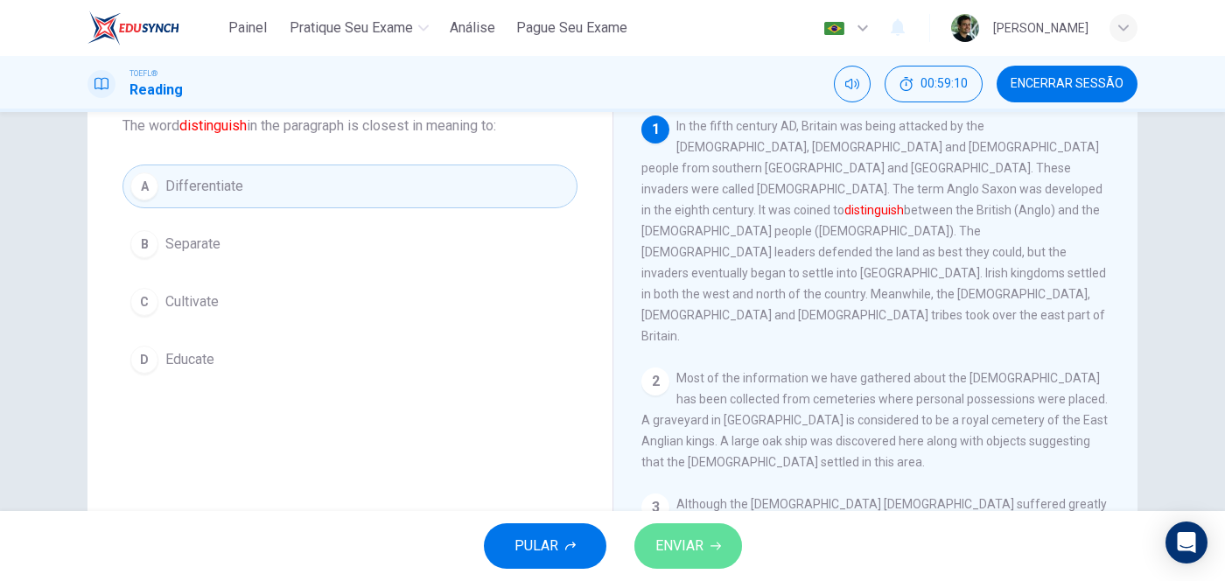
click at [705, 464] on button "ENVIAR" at bounding box center [688, 545] width 108 height 45
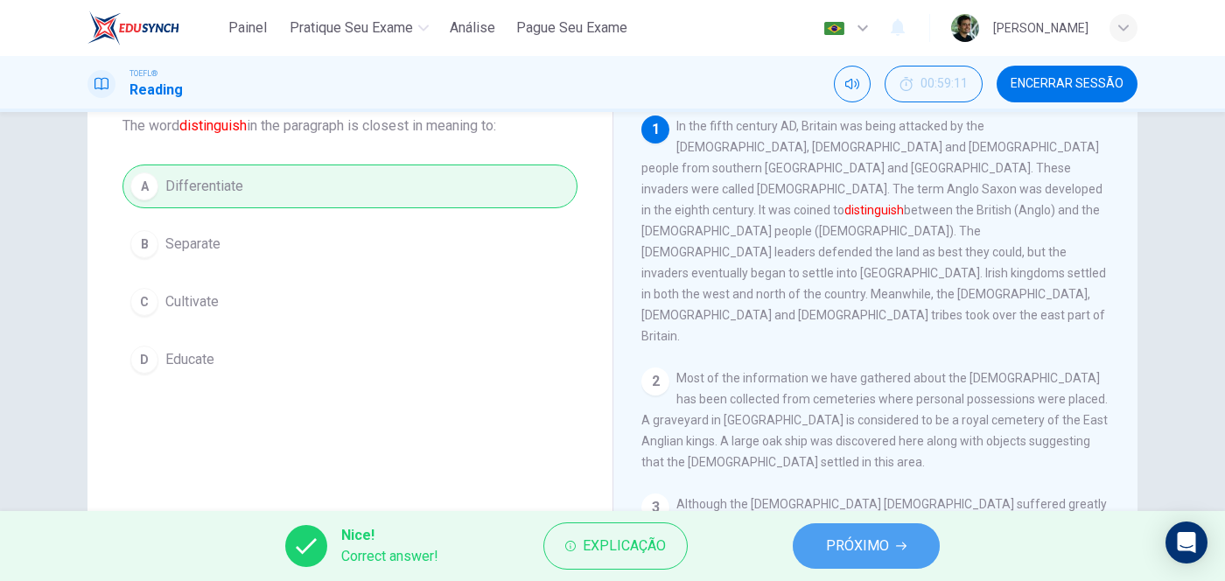
click at [897, 464] on icon "button" at bounding box center [901, 546] width 10 height 10
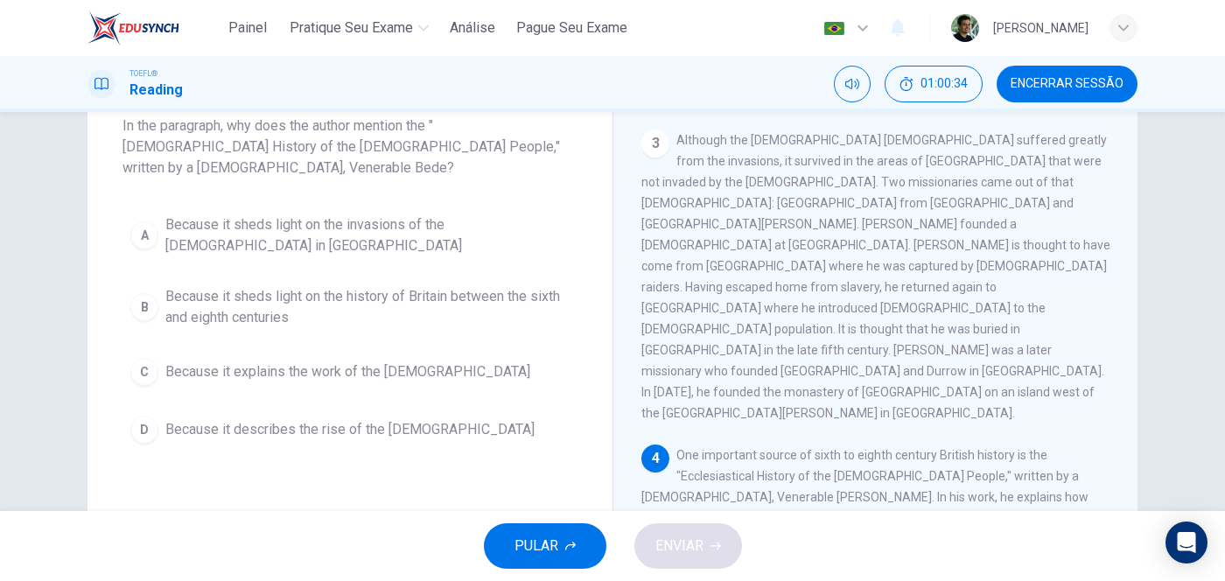
click at [112, 281] on div "Question 39 In the paragraph, why does the author mention the "[DEMOGRAPHIC_DAT…" at bounding box center [349, 258] width 525 height 441
click at [143, 293] on div "B" at bounding box center [144, 307] width 28 height 28
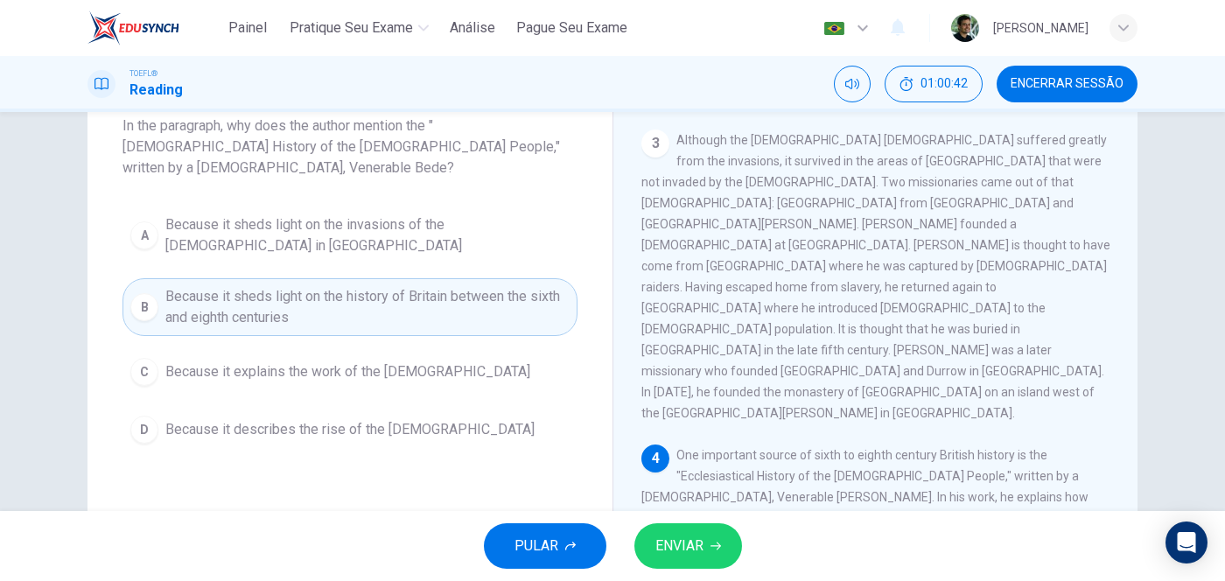
drag, startPoint x: 702, startPoint y: 542, endPoint x: 636, endPoint y: 522, distance: 68.4
click at [702, 464] on span "ENVIAR" at bounding box center [679, 546] width 48 height 24
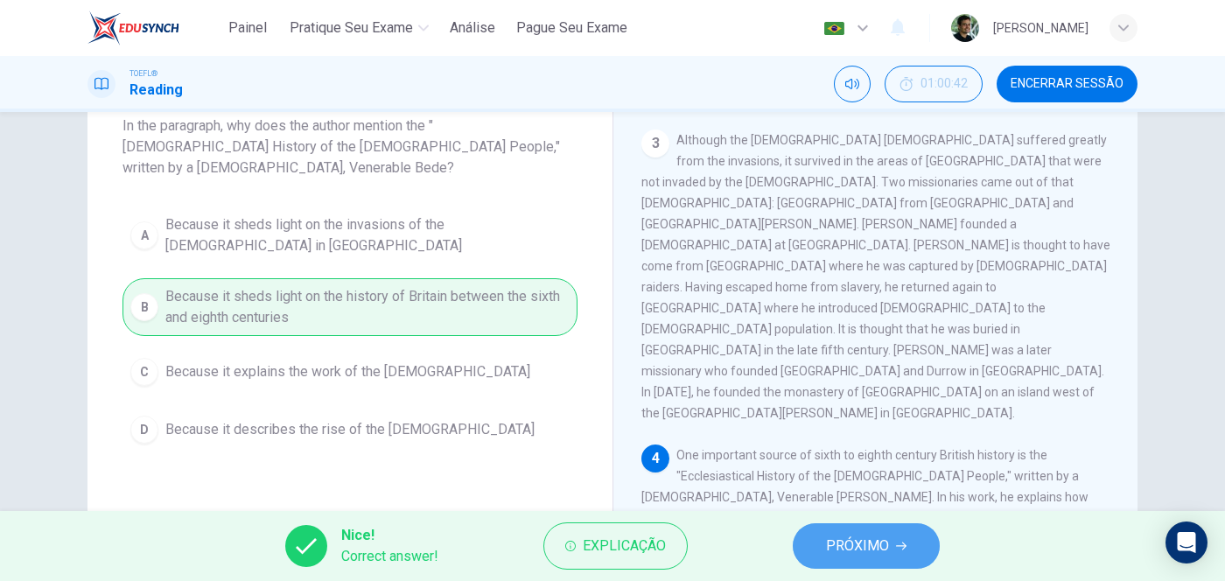
click at [853, 464] on span "PRÓXIMO" at bounding box center [857, 546] width 63 height 24
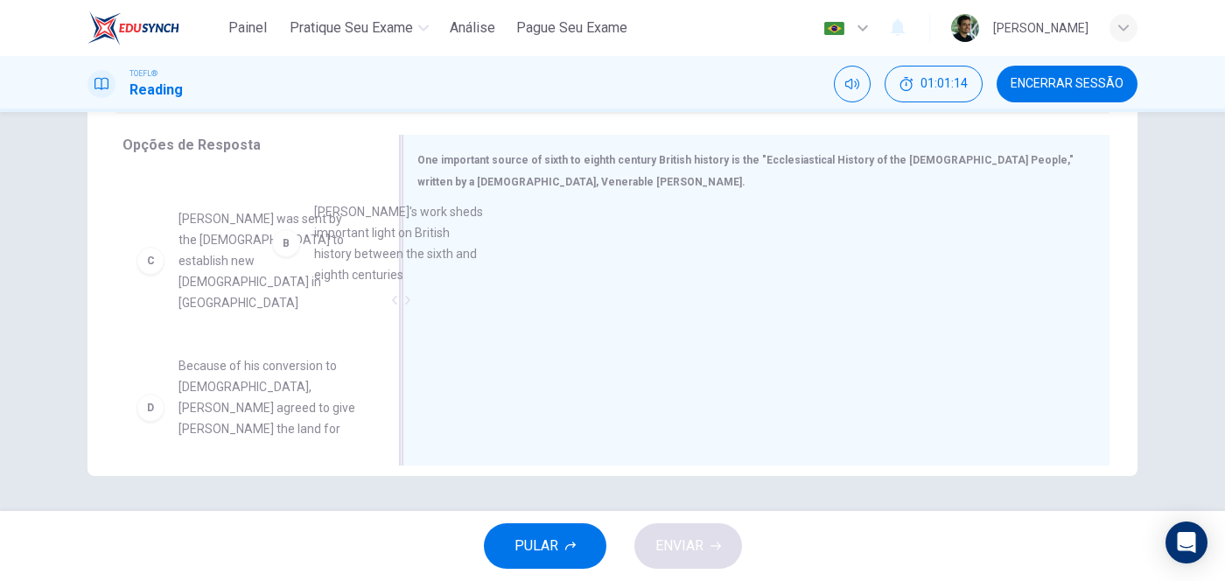
scroll to position [118, 0]
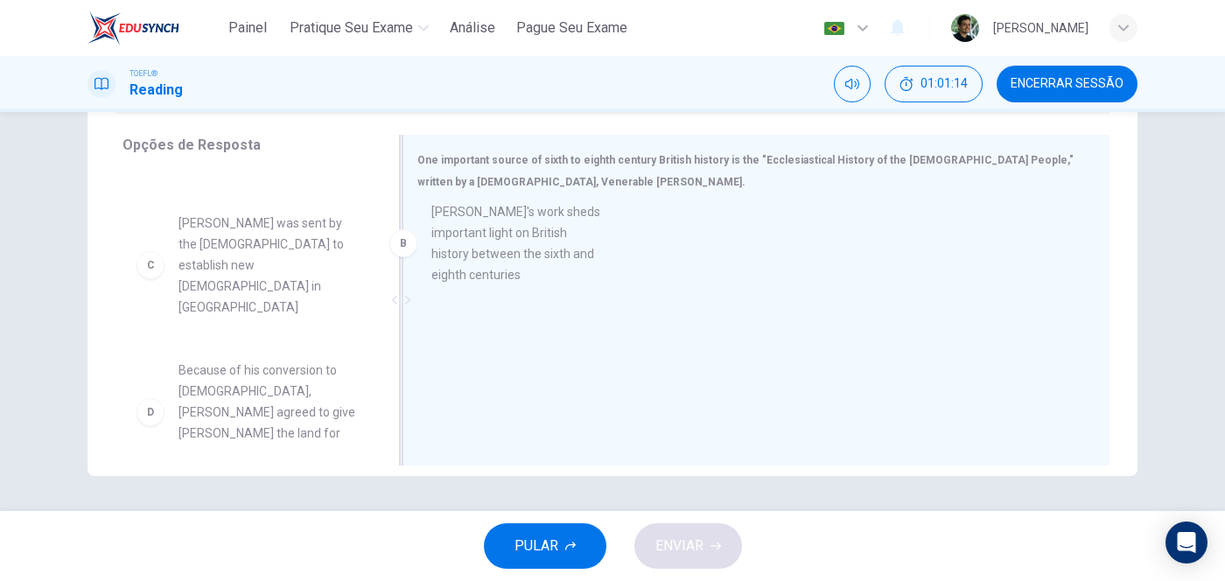
drag, startPoint x: 267, startPoint y: 248, endPoint x: 560, endPoint y: 248, distance: 293.1
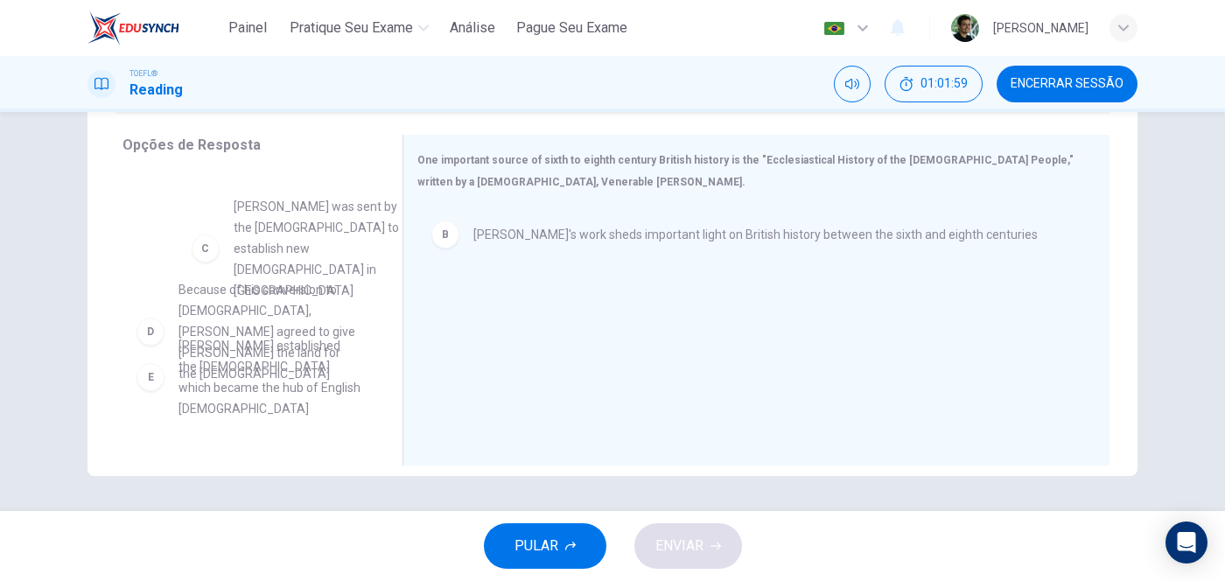
scroll to position [140, 0]
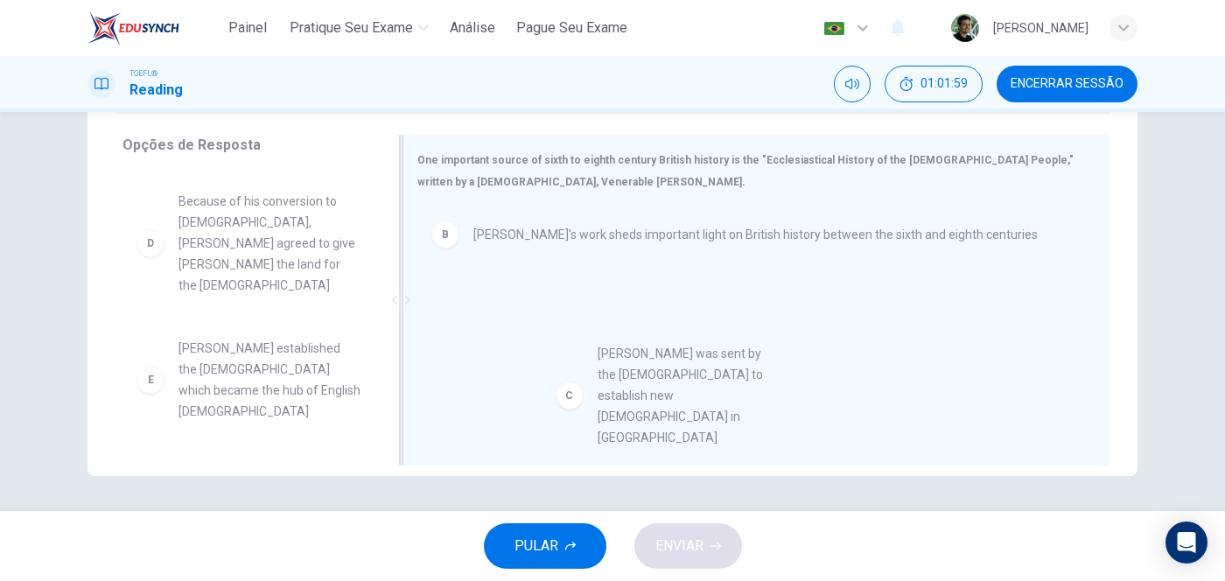
drag, startPoint x: 230, startPoint y: 220, endPoint x: 661, endPoint y: 382, distance: 459.9
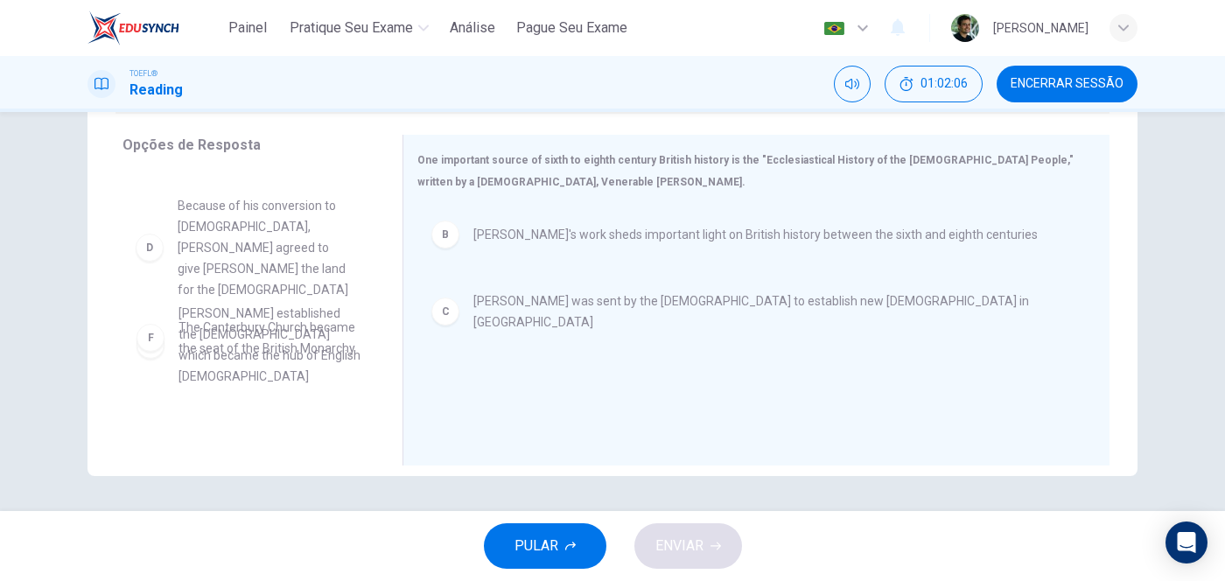
scroll to position [138, 0]
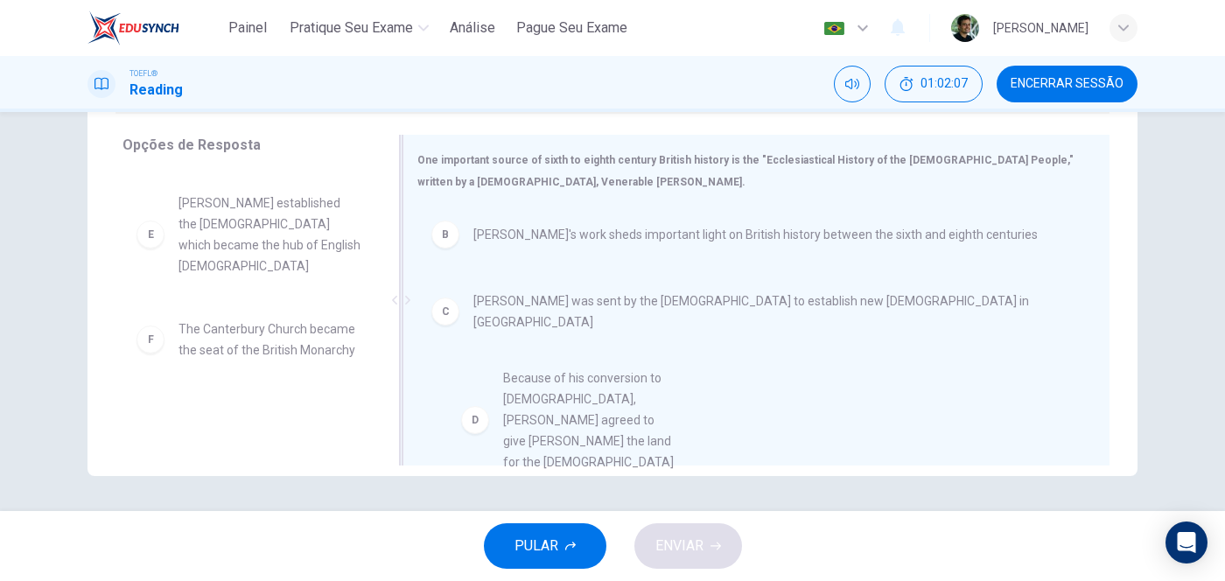
drag, startPoint x: 241, startPoint y: 220, endPoint x: 575, endPoint y: 404, distance: 381.4
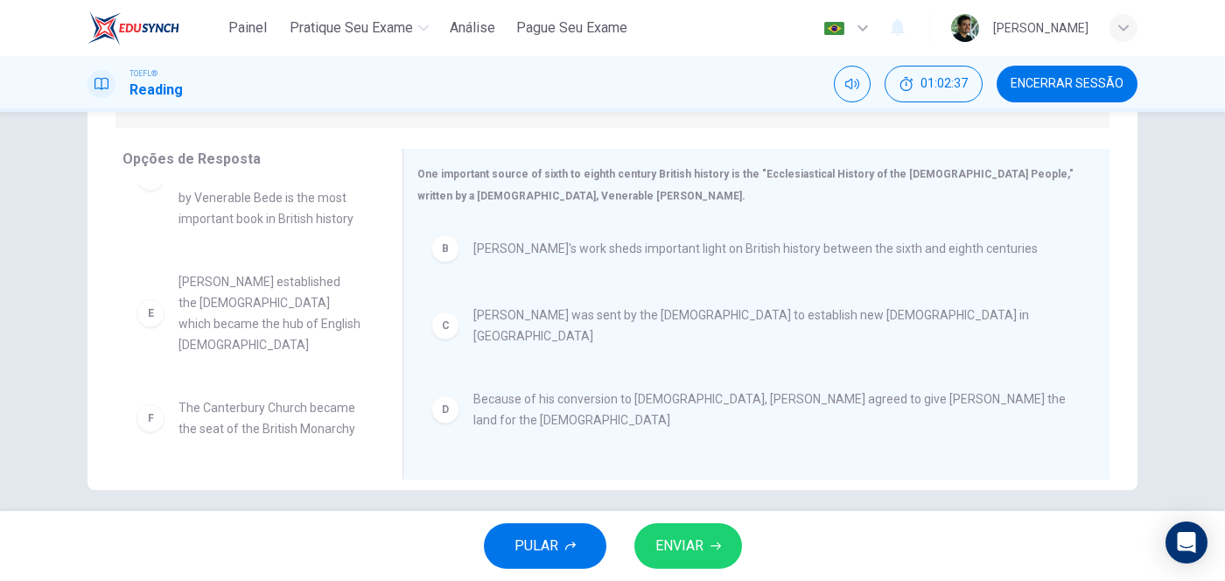
scroll to position [279, 0]
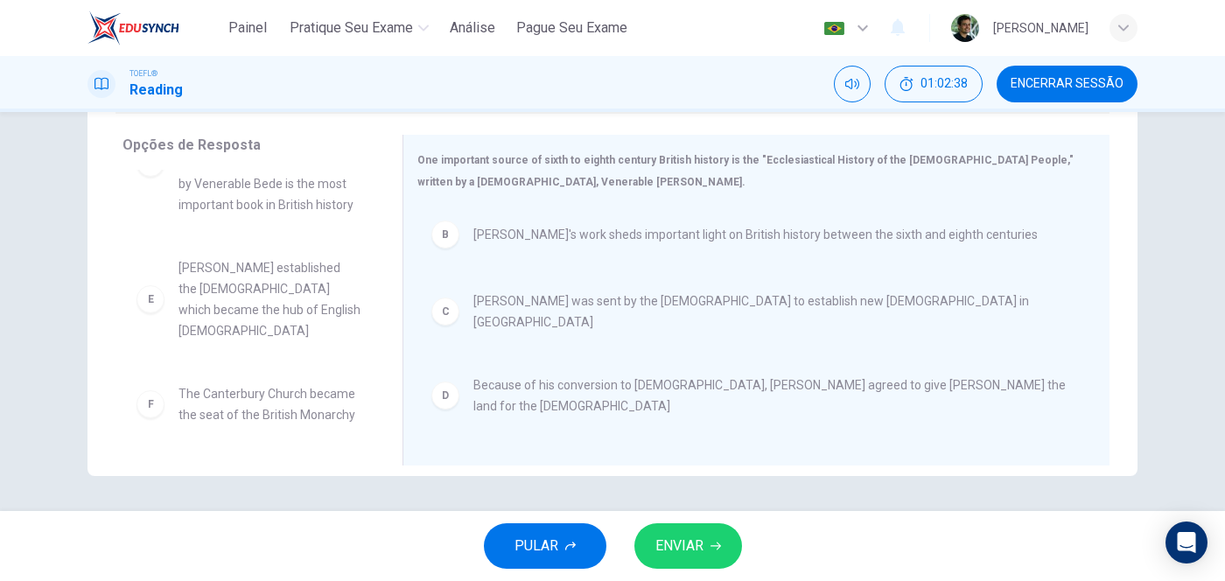
click at [704, 464] on button "ENVIAR" at bounding box center [688, 545] width 108 height 45
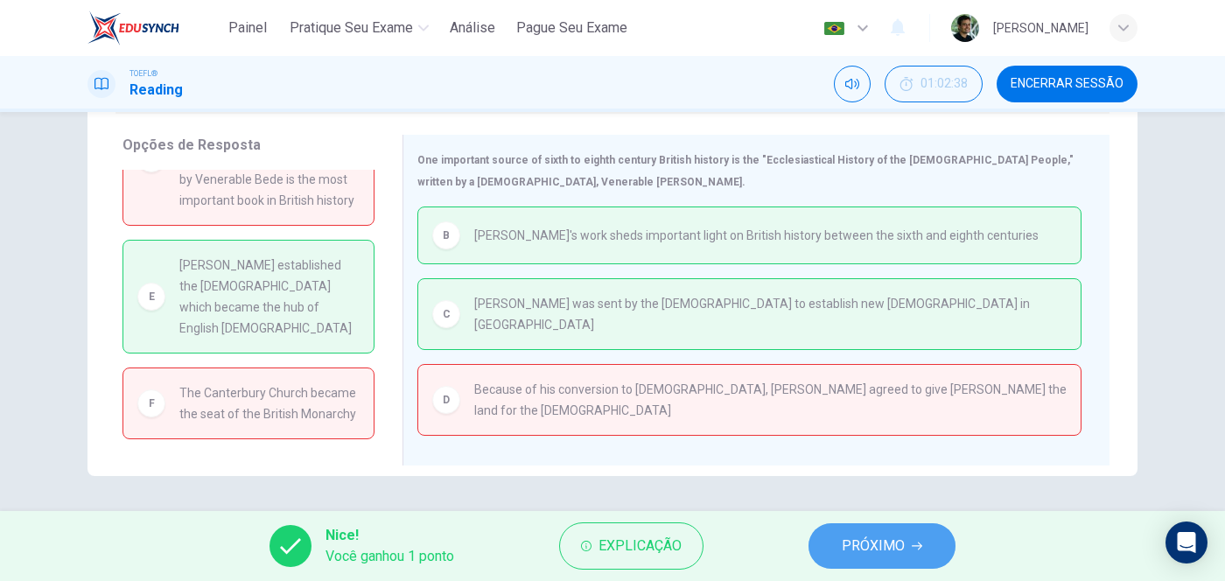
click at [887, 464] on button "PRÓXIMO" at bounding box center [881, 545] width 147 height 45
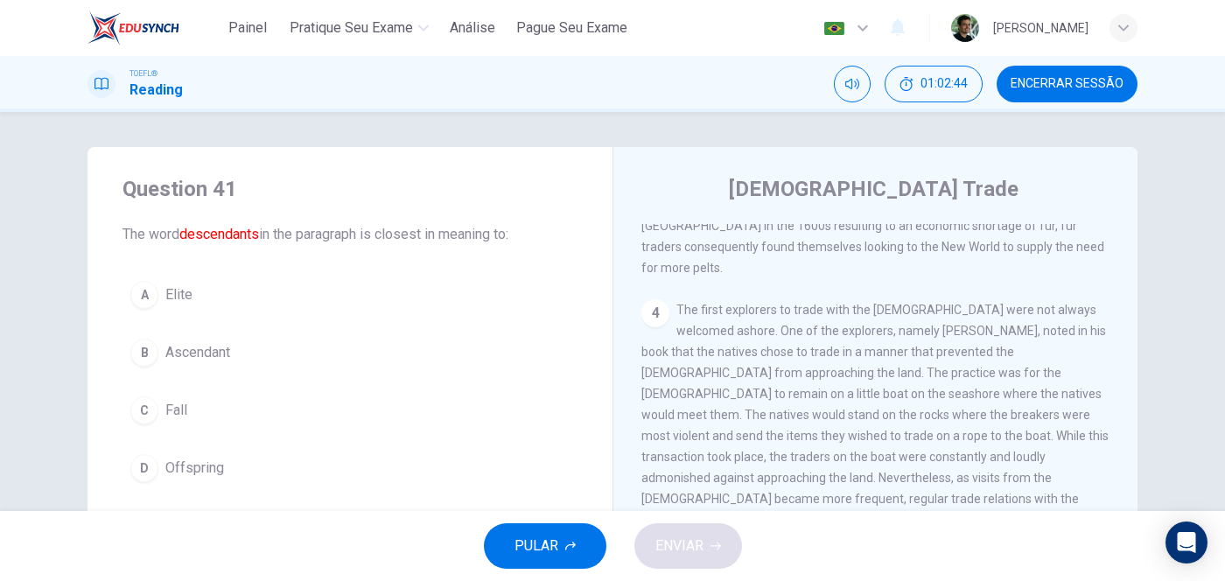
scroll to position [218, 0]
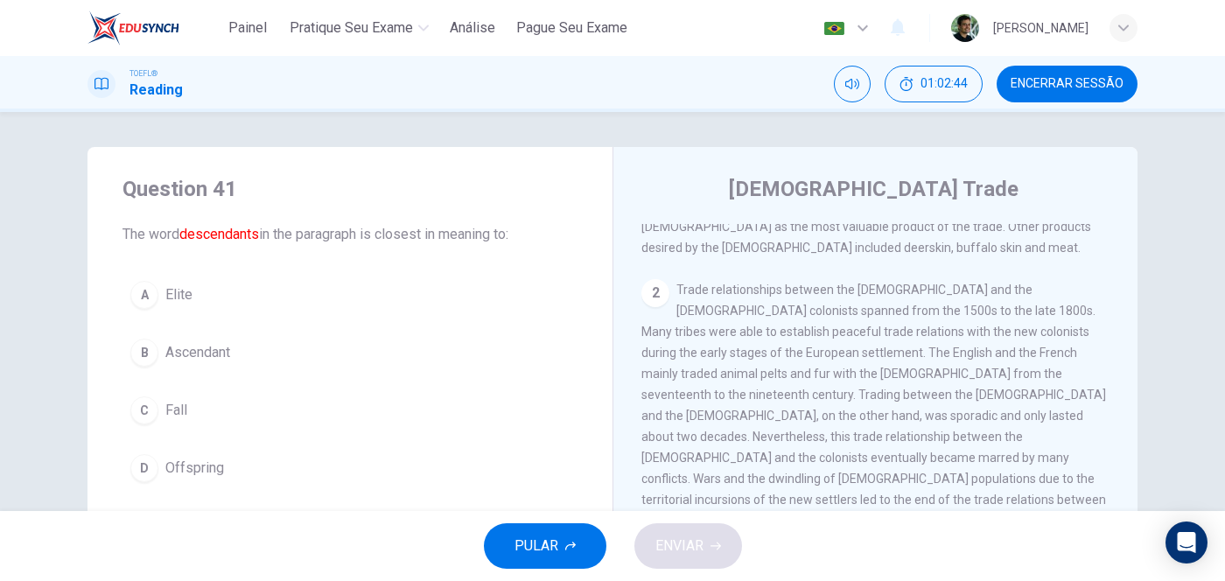
click at [979, 80] on span "Encerrar Sessão" at bounding box center [1067, 84] width 113 height 14
